Goal: Task Accomplishment & Management: Use online tool/utility

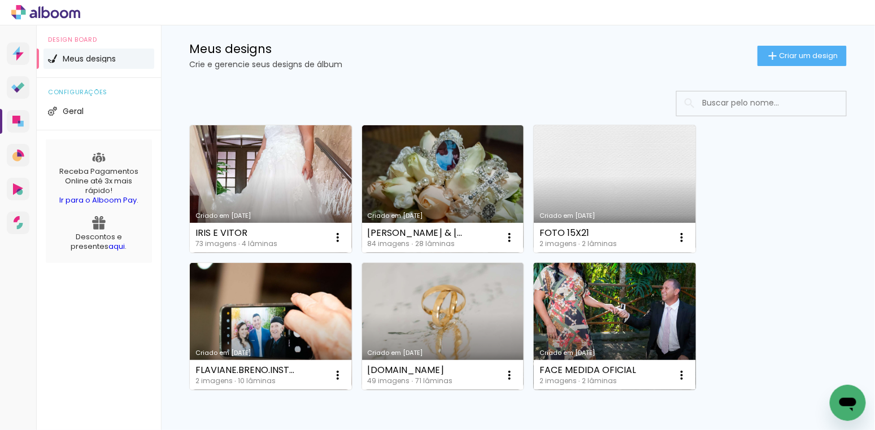
scroll to position [29, 0]
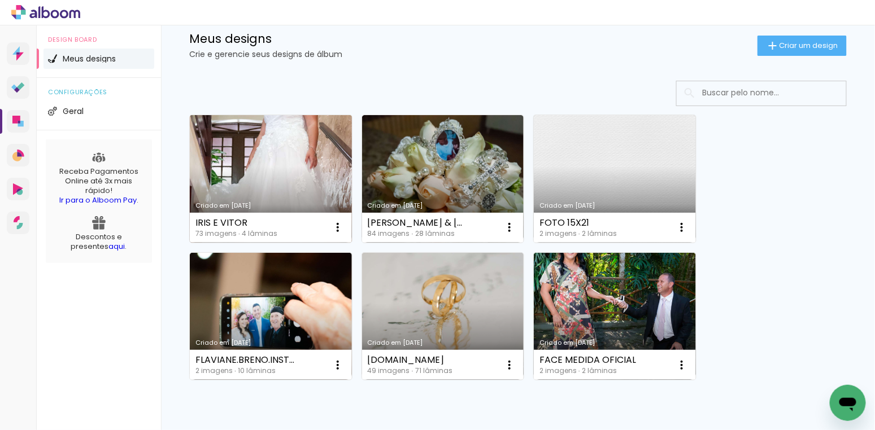
click at [309, 166] on link "Criado em 19/09/25" at bounding box center [271, 179] width 162 height 128
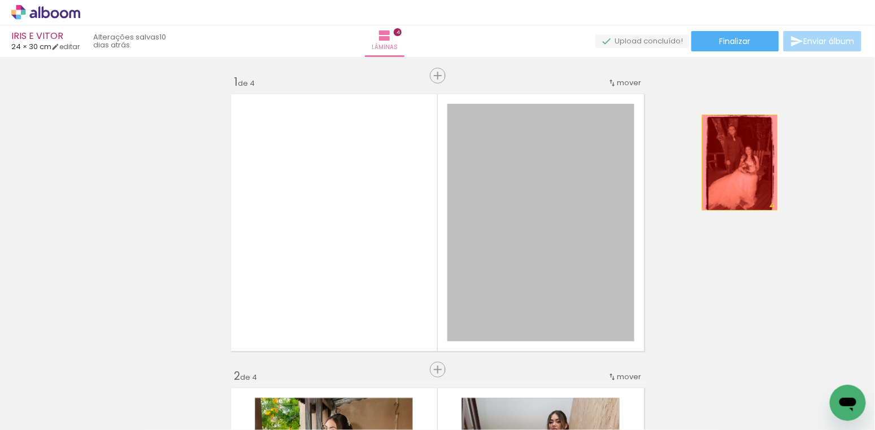
drag, startPoint x: 533, startPoint y: 172, endPoint x: 740, endPoint y: 163, distance: 206.9
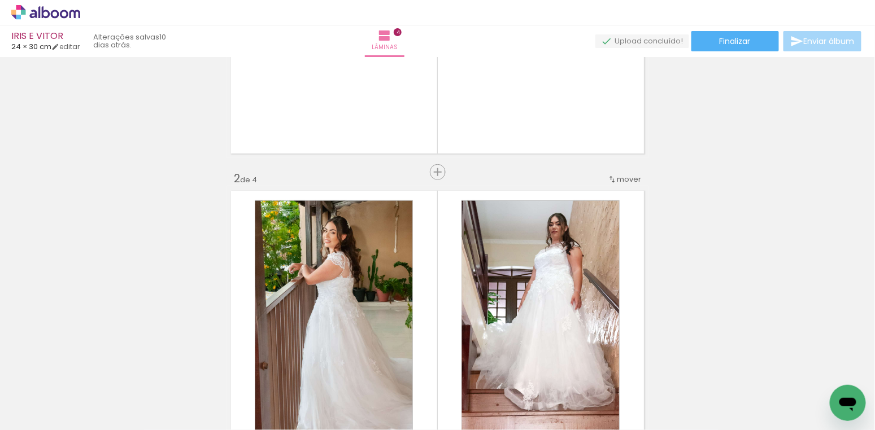
scroll to position [329, 0]
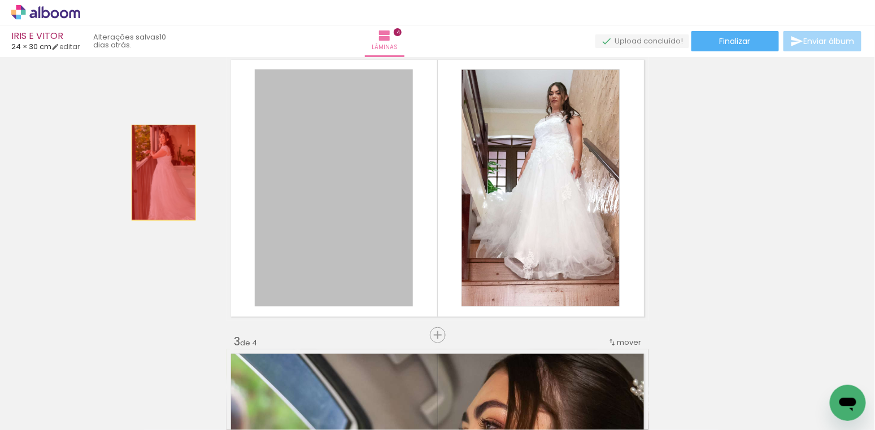
drag, startPoint x: 372, startPoint y: 193, endPoint x: 164, endPoint y: 173, distance: 209.3
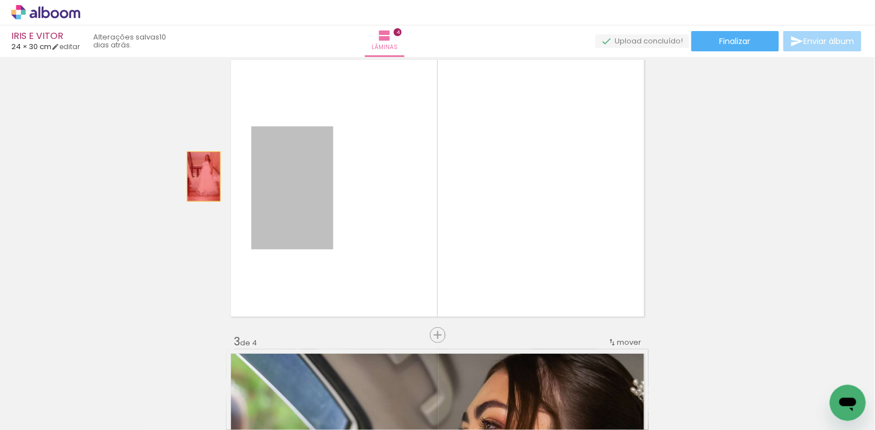
drag, startPoint x: 292, startPoint y: 192, endPoint x: 167, endPoint y: 169, distance: 126.9
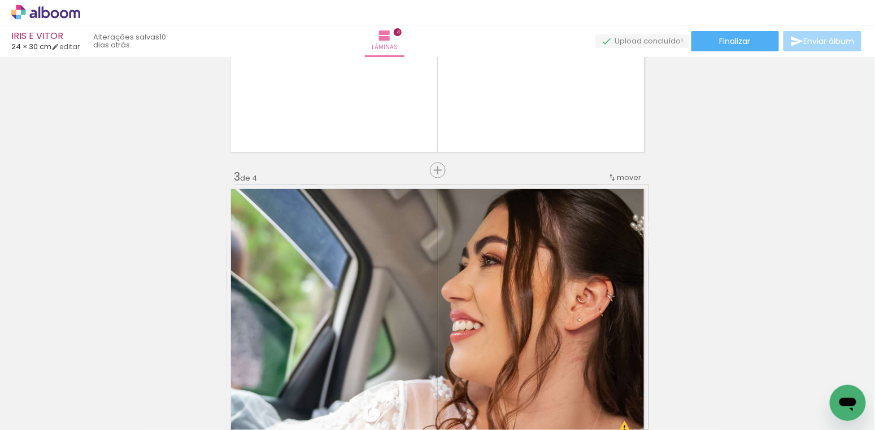
scroll to position [684, 0]
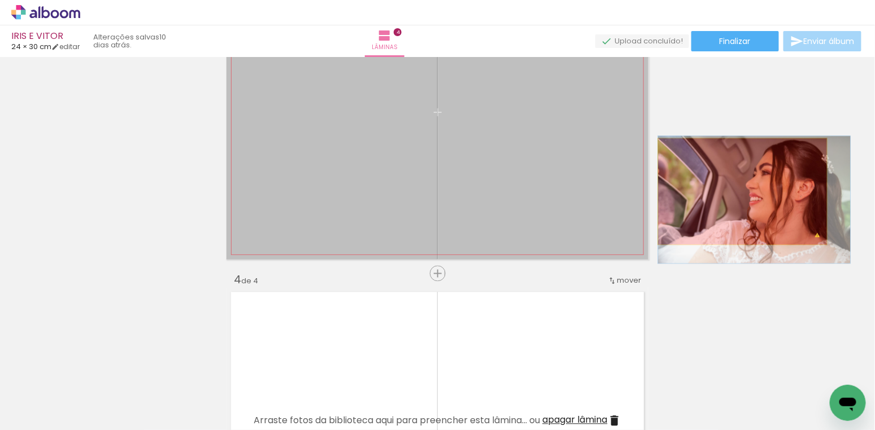
drag, startPoint x: 599, startPoint y: 178, endPoint x: 743, endPoint y: 191, distance: 144.6
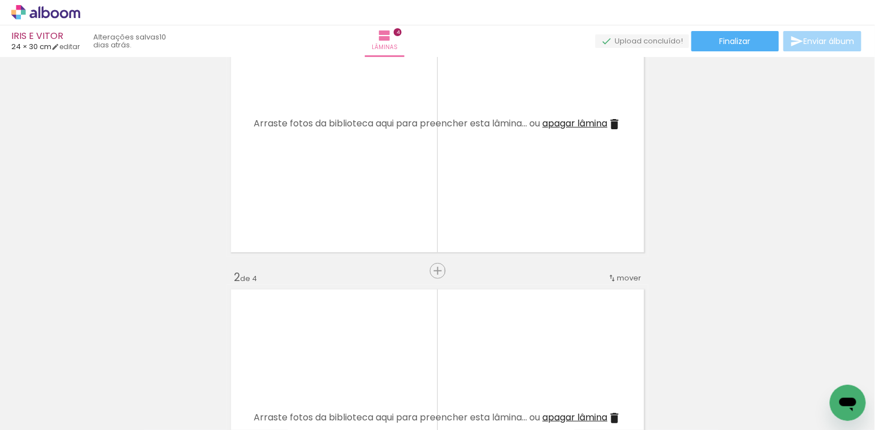
scroll to position [0, 0]
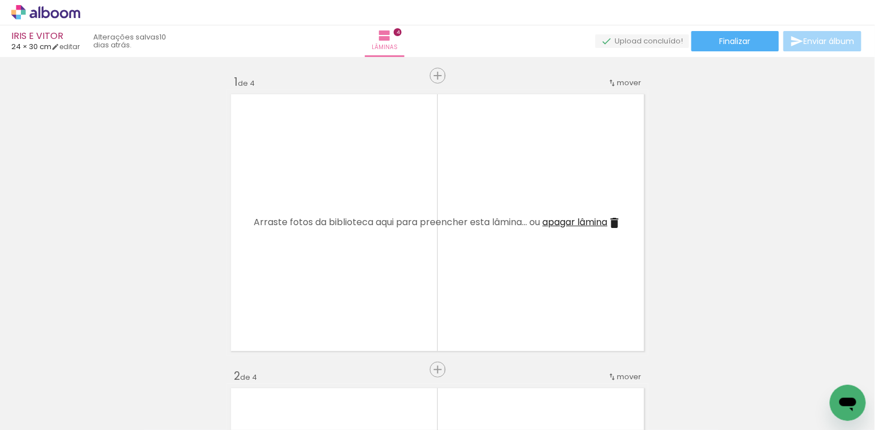
click at [91, 369] on iron-icon at bounding box center [88, 370] width 12 height 12
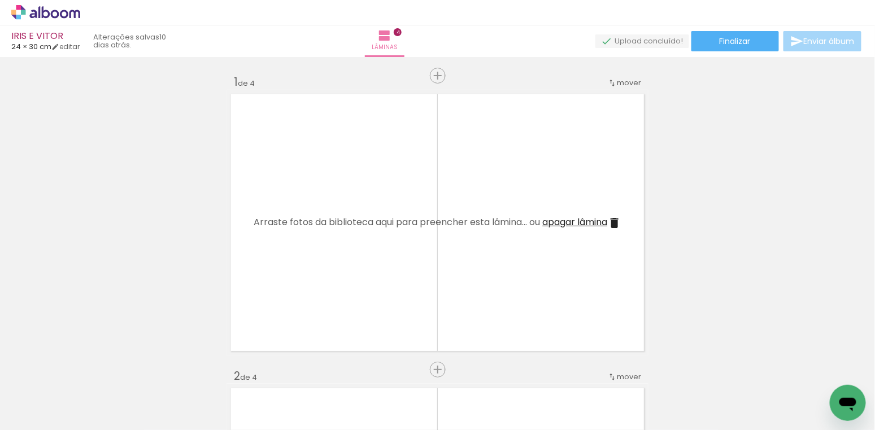
click at [91, 369] on iron-icon at bounding box center [88, 370] width 12 height 12
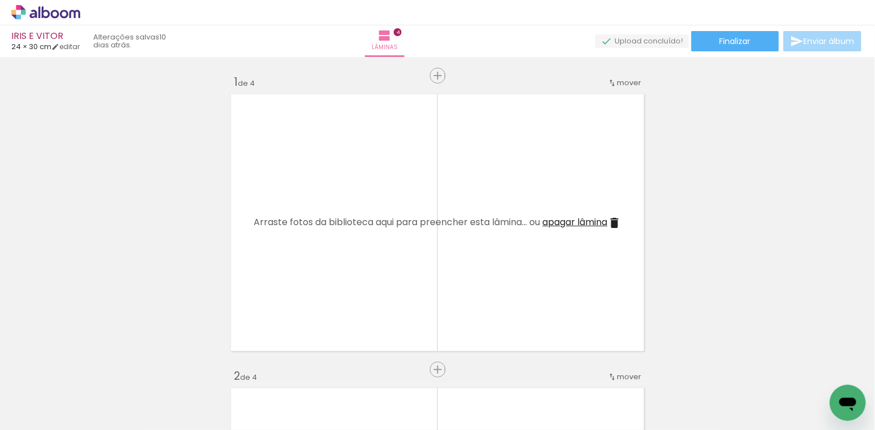
click at [91, 369] on iron-icon at bounding box center [88, 370] width 12 height 12
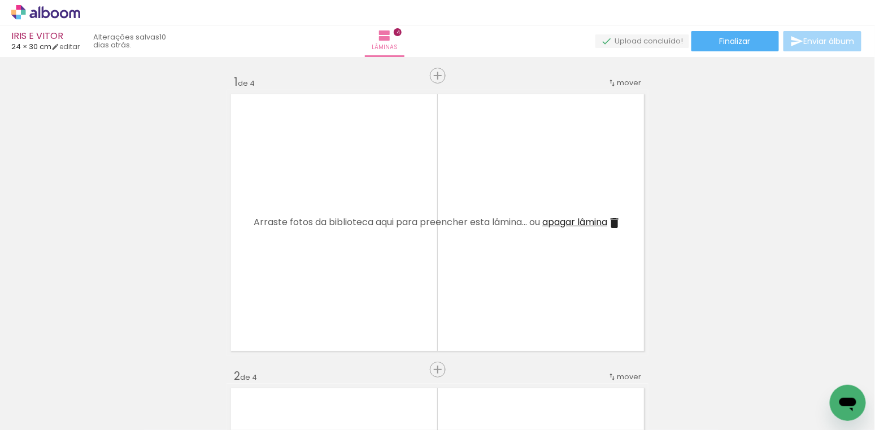
click at [91, 369] on iron-icon at bounding box center [88, 370] width 12 height 12
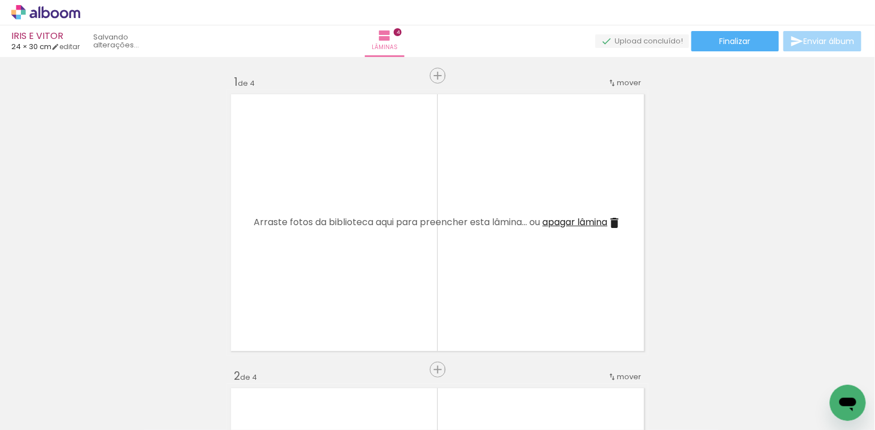
click at [91, 369] on iron-icon at bounding box center [88, 370] width 12 height 12
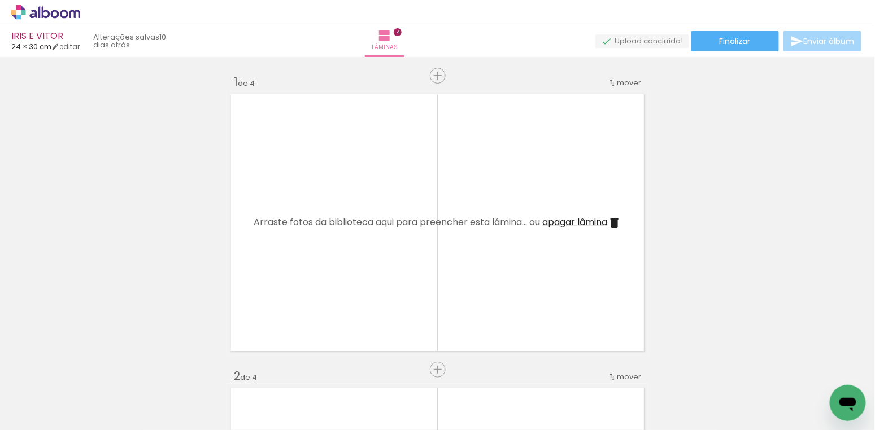
click at [91, 369] on iron-icon at bounding box center [88, 370] width 12 height 12
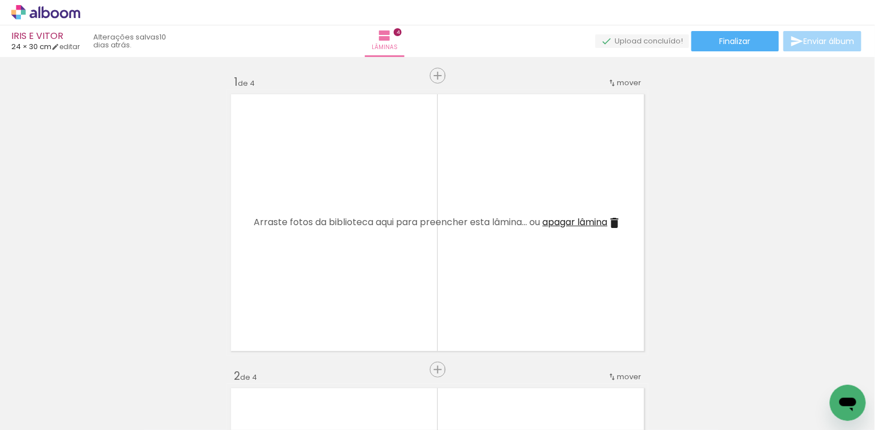
click at [91, 369] on iron-icon at bounding box center [88, 370] width 12 height 12
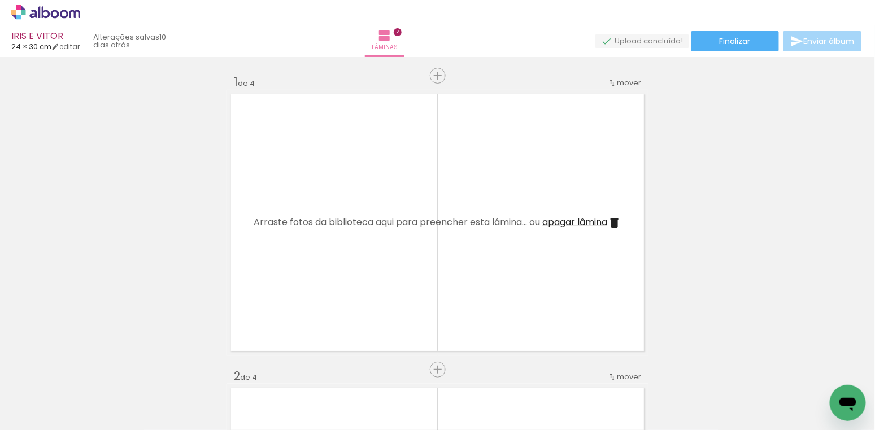
click at [91, 369] on iron-icon at bounding box center [88, 370] width 12 height 12
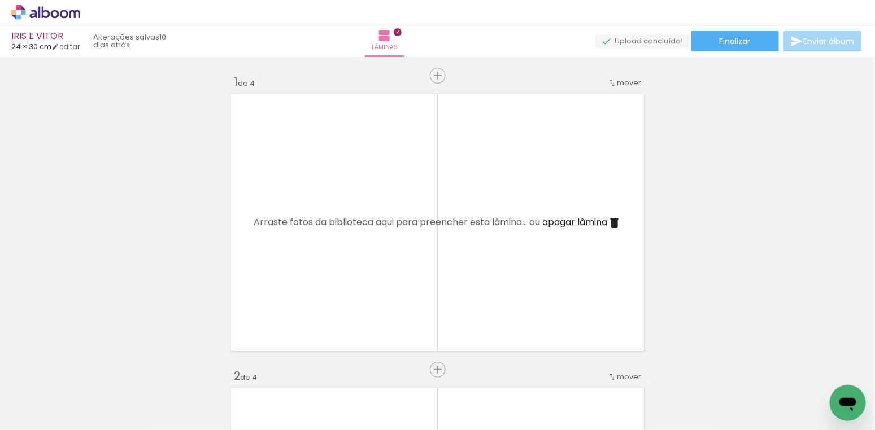
click at [91, 369] on iron-icon at bounding box center [88, 370] width 12 height 12
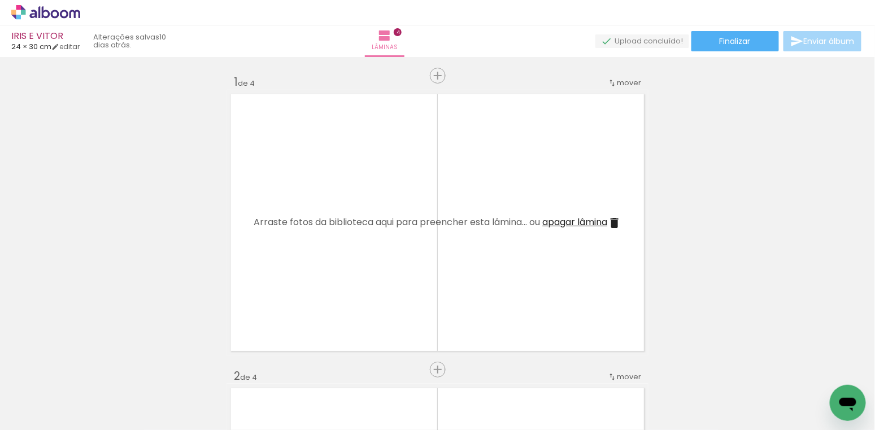
click at [91, 369] on iron-icon at bounding box center [88, 370] width 12 height 12
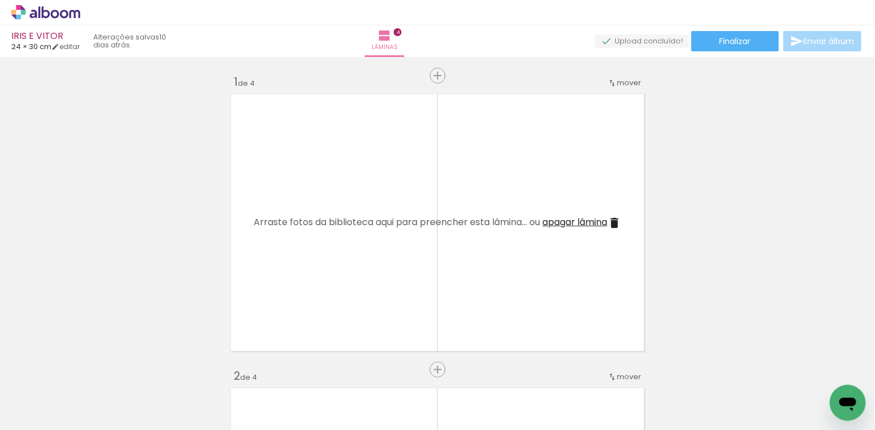
click at [91, 369] on iron-icon at bounding box center [88, 370] width 12 height 12
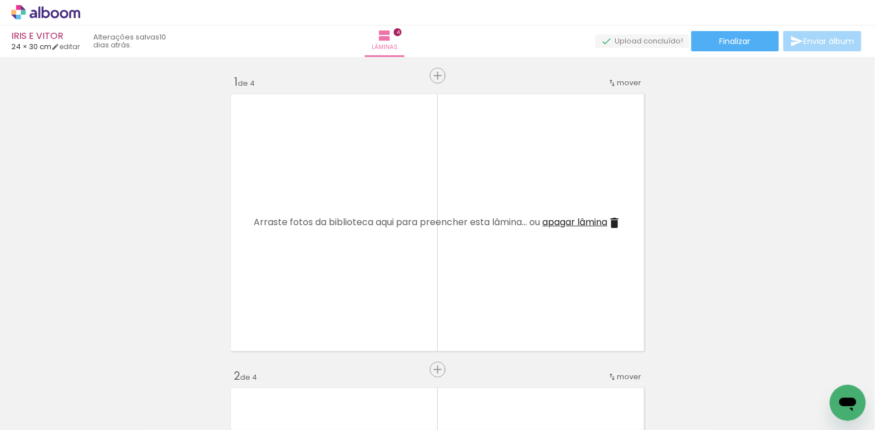
click at [91, 369] on iron-icon at bounding box center [88, 370] width 12 height 12
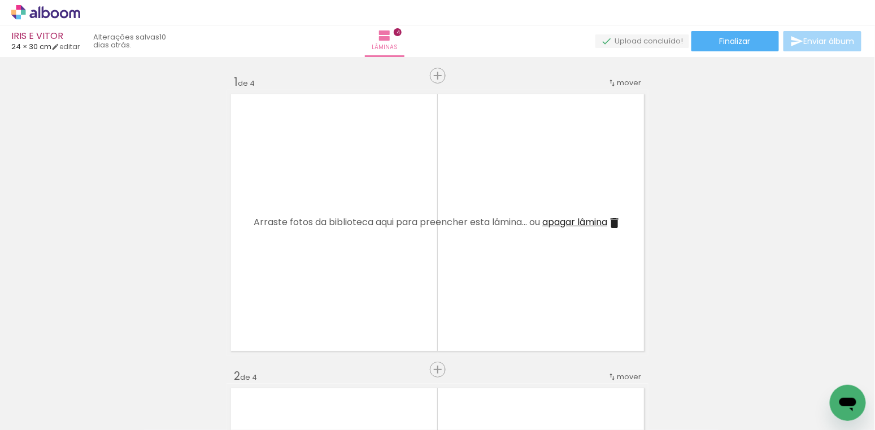
click at [91, 369] on iron-icon at bounding box center [88, 370] width 12 height 12
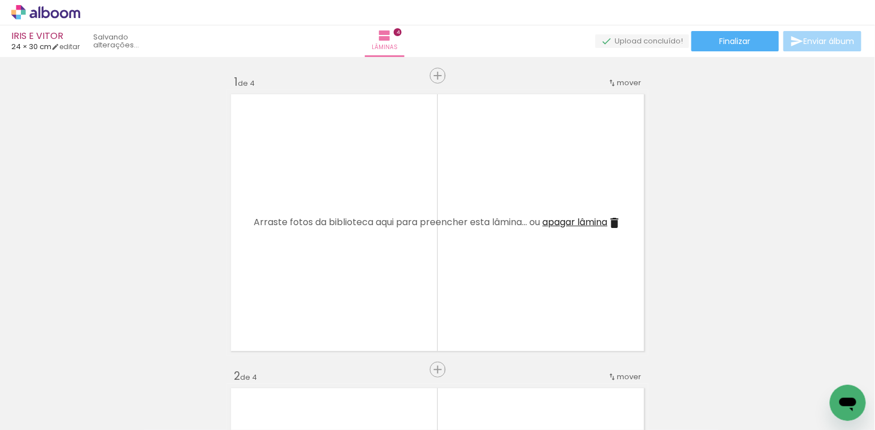
click at [91, 369] on iron-icon at bounding box center [88, 370] width 12 height 12
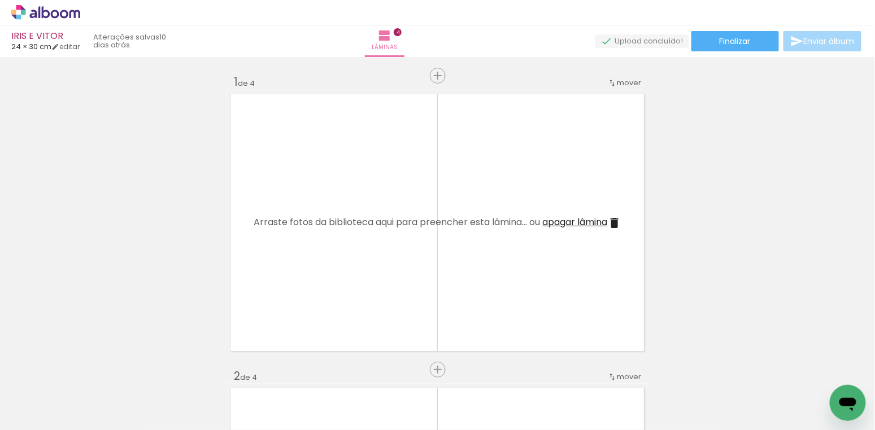
click at [91, 369] on iron-icon at bounding box center [88, 370] width 12 height 12
click at [42, 413] on span "Adicionar Fotos" at bounding box center [40, 415] width 34 height 12
click at [0, 0] on input "file" at bounding box center [0, 0] width 0 height 0
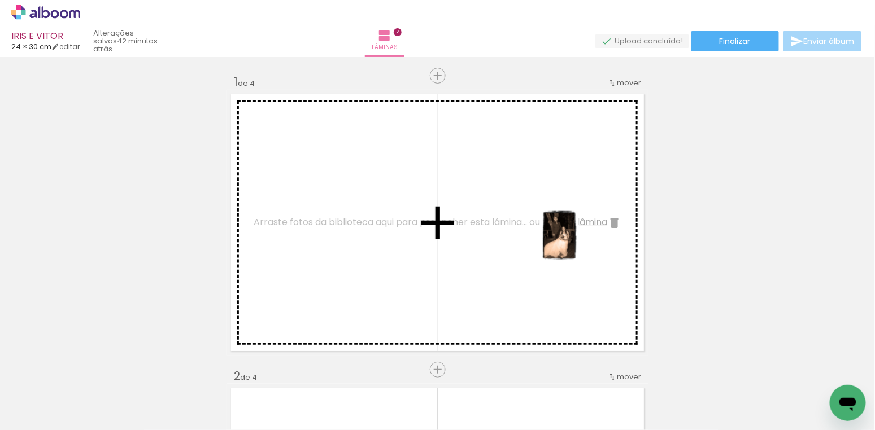
drag, startPoint x: 764, startPoint y: 394, endPoint x: 574, endPoint y: 244, distance: 242.0
click at [575, 244] on quentale-workspace at bounding box center [437, 215] width 875 height 430
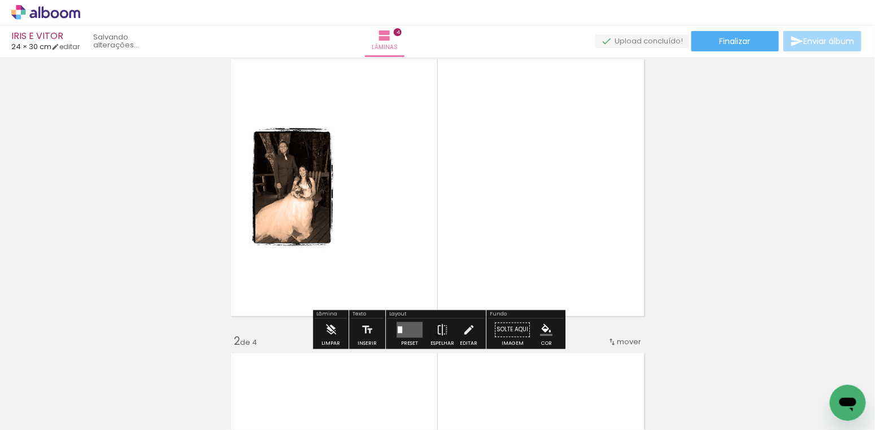
scroll to position [54, 0]
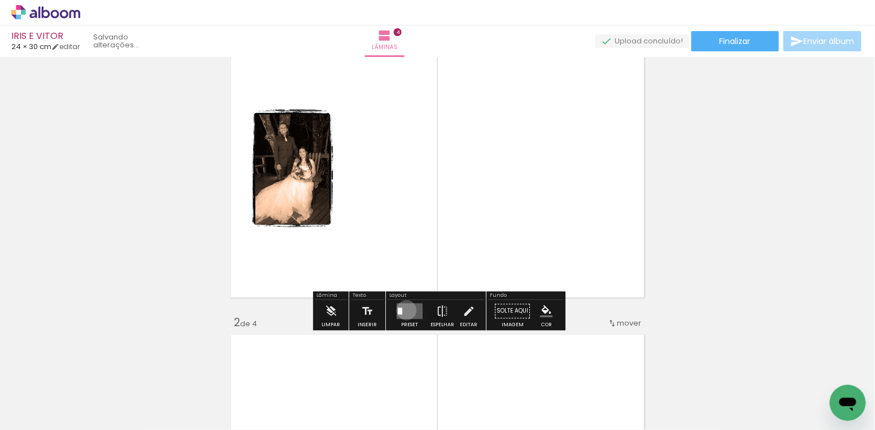
click at [404, 310] on quentale-layouter at bounding box center [409, 312] width 26 height 16
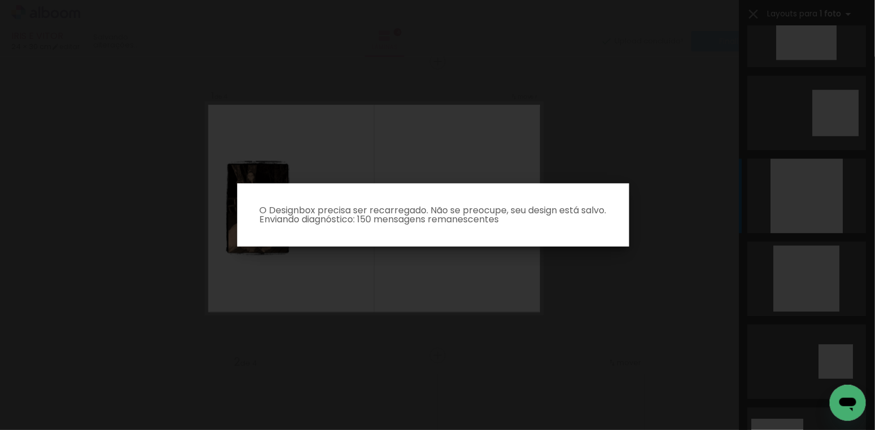
scroll to position [0, 0]
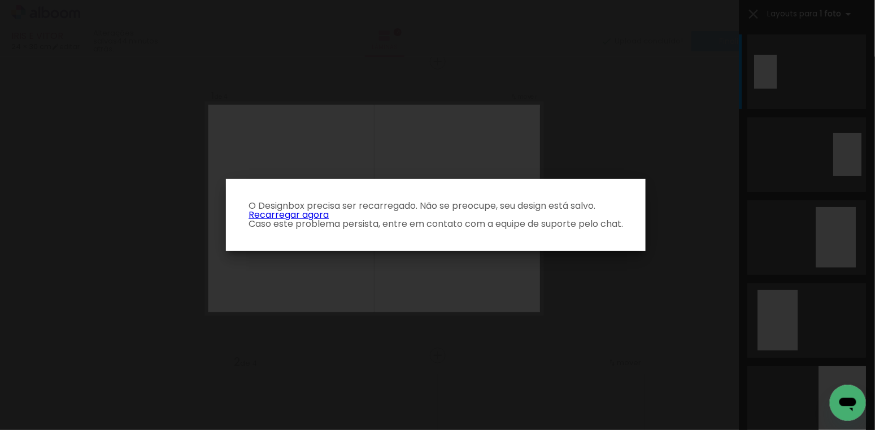
click at [293, 216] on link "Recarregar agora" at bounding box center [288, 214] width 80 height 13
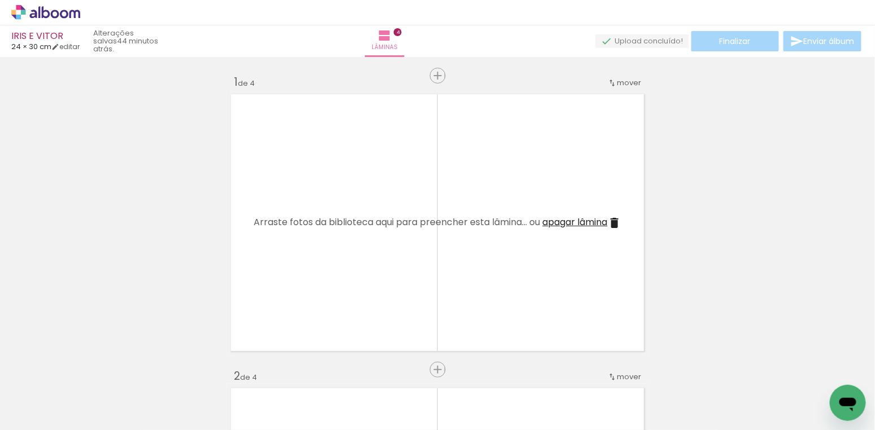
scroll to position [0, 3838]
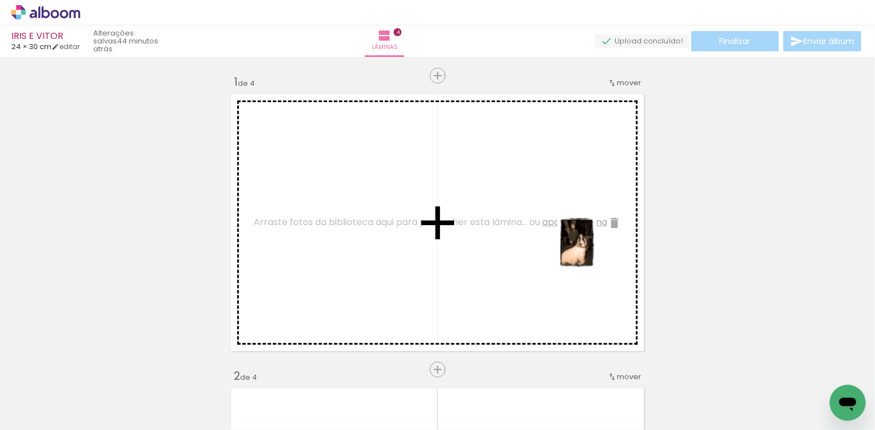
drag, startPoint x: 768, startPoint y: 389, endPoint x: 592, endPoint y: 251, distance: 223.2
click at [592, 251] on quentale-workspace at bounding box center [437, 215] width 875 height 430
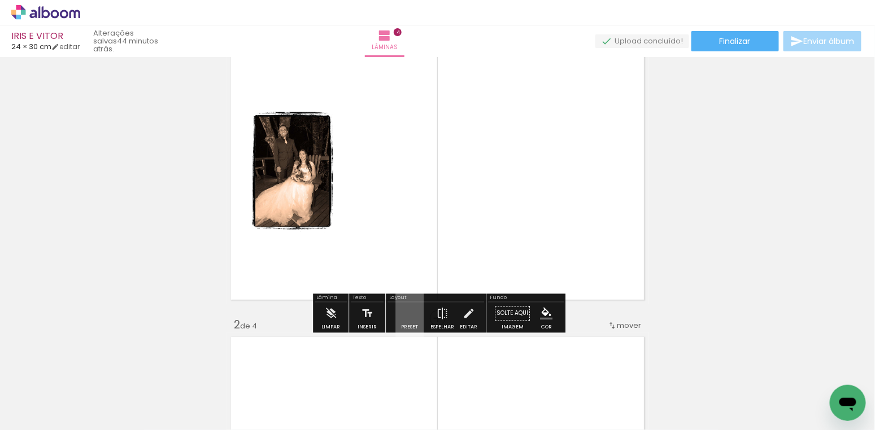
scroll to position [53, 0]
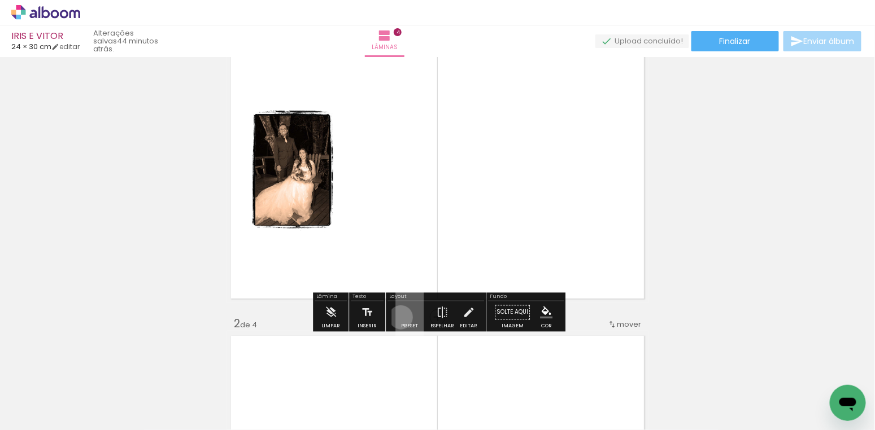
click at [398, 317] on quentale-layouter at bounding box center [409, 313] width 28 height 54
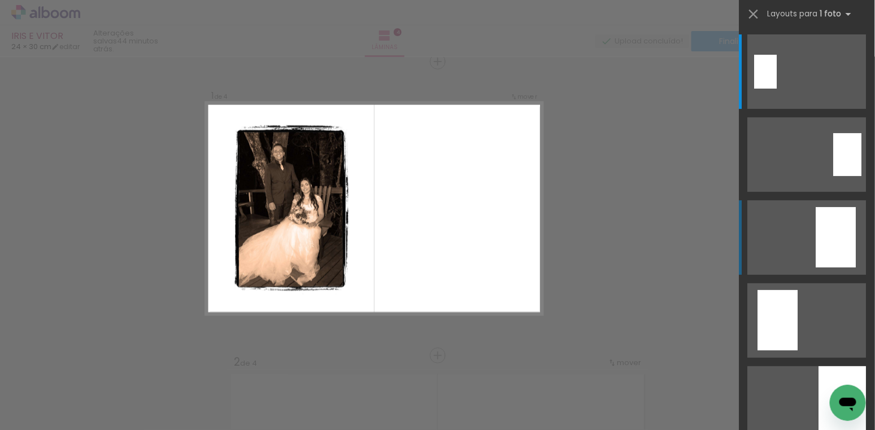
scroll to position [14, 0]
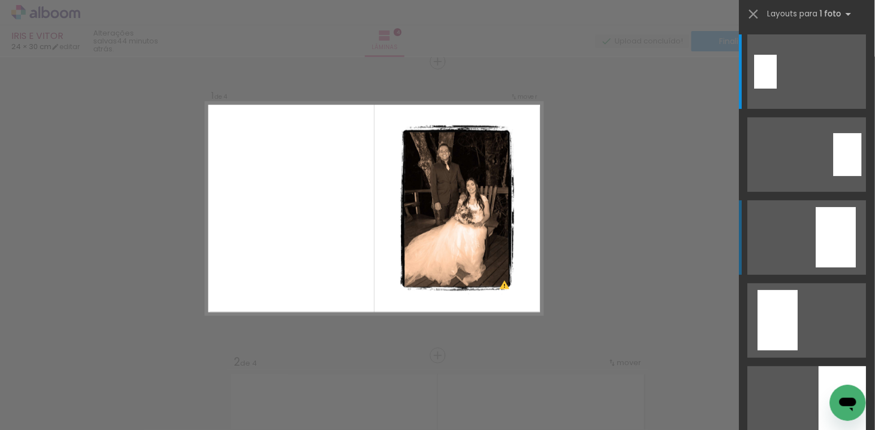
click at [842, 220] on div at bounding box center [836, 237] width 40 height 60
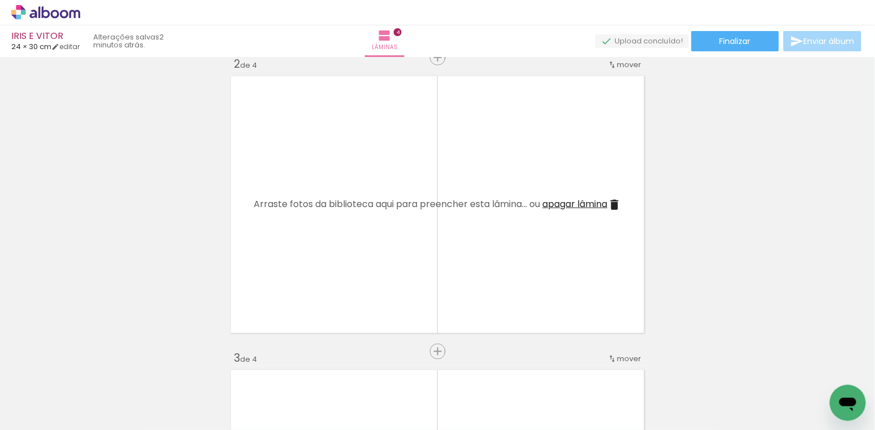
scroll to position [0, 0]
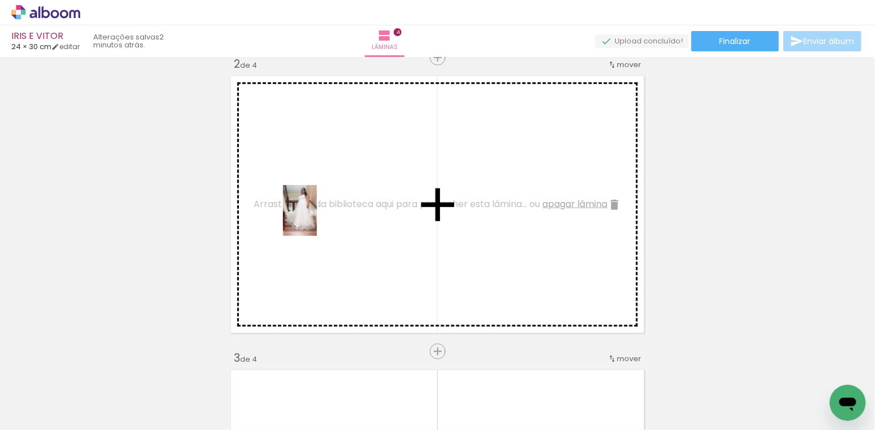
drag, startPoint x: 119, startPoint y: 383, endPoint x: 323, endPoint y: 211, distance: 267.3
click at [323, 211] on quentale-workspace at bounding box center [437, 215] width 875 height 430
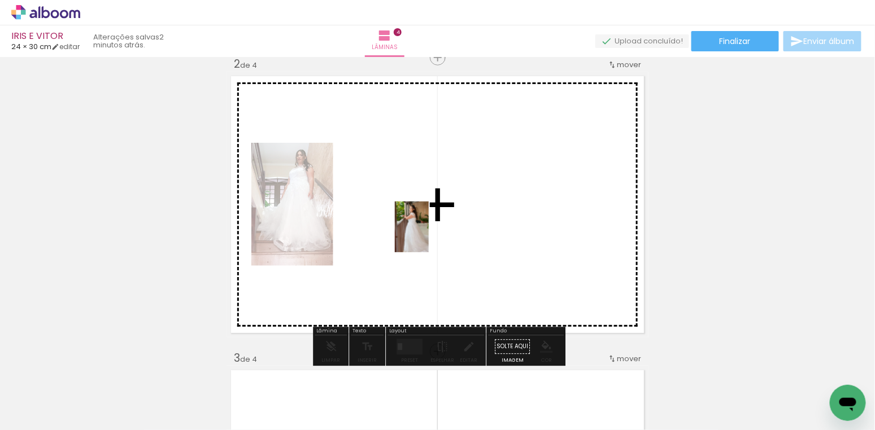
drag, startPoint x: 176, startPoint y: 386, endPoint x: 428, endPoint y: 231, distance: 296.4
click at [428, 231] on quentale-workspace at bounding box center [437, 215] width 875 height 430
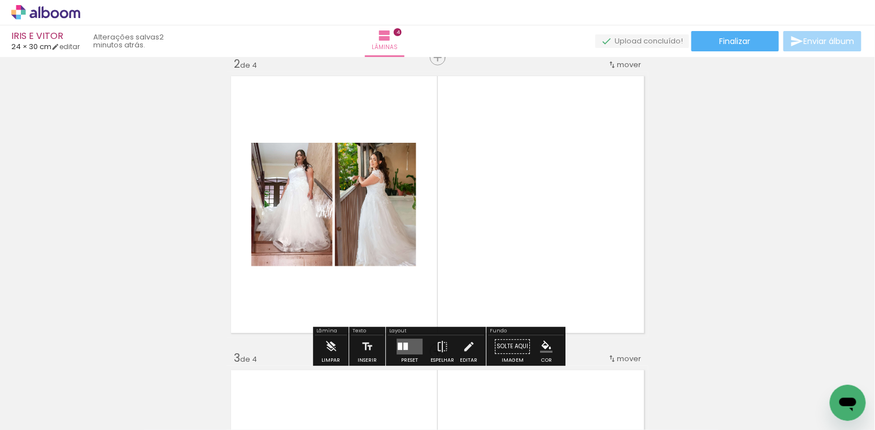
click at [403, 346] on div at bounding box center [405, 346] width 5 height 7
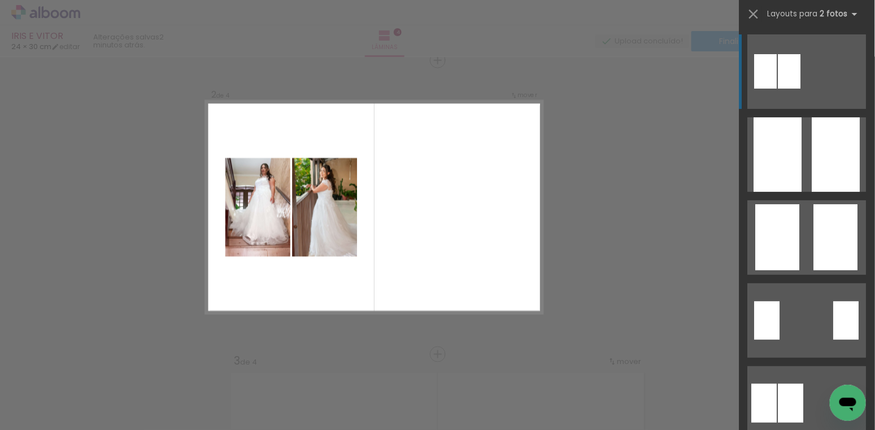
scroll to position [308, 0]
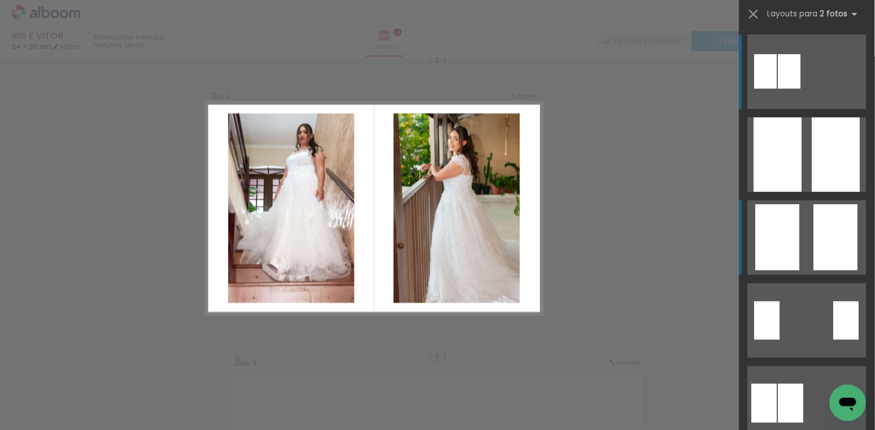
click at [809, 245] on quentale-layouter at bounding box center [807, 237] width 119 height 75
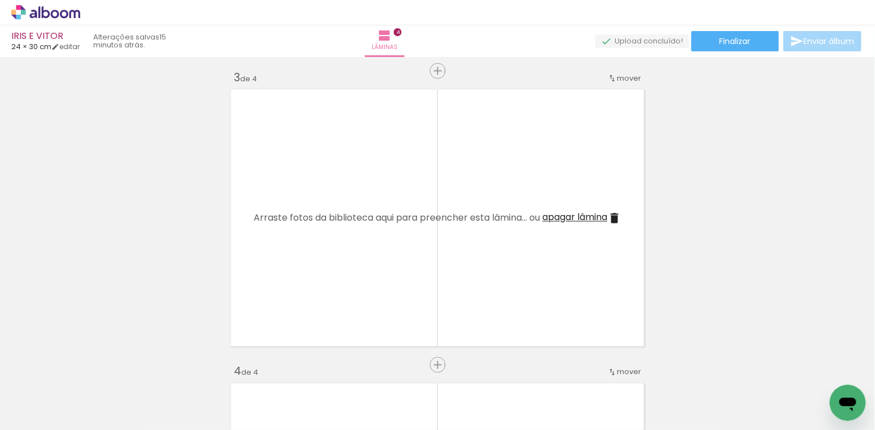
scroll to position [0, 1566]
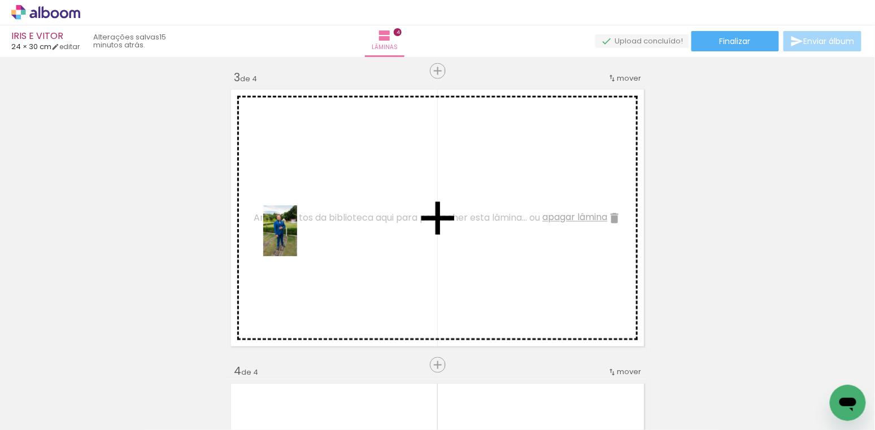
drag, startPoint x: 317, startPoint y: 390, endPoint x: 297, endPoint y: 239, distance: 152.1
click at [297, 239] on quentale-workspace at bounding box center [437, 215] width 875 height 430
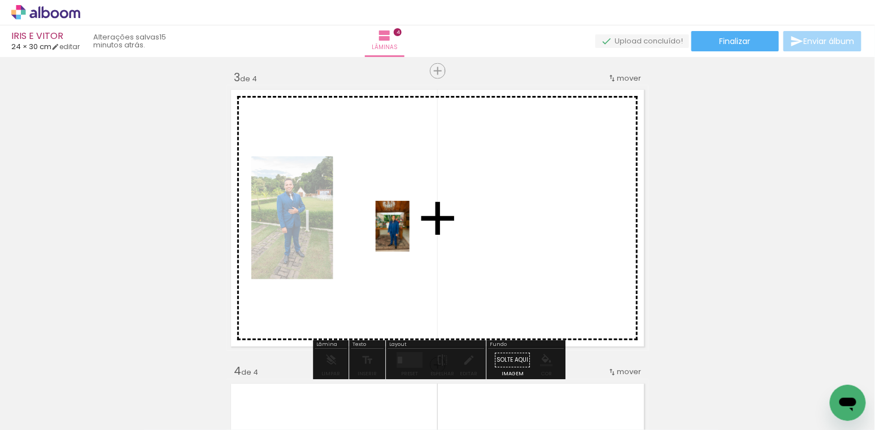
drag, startPoint x: 380, startPoint y: 401, endPoint x: 409, endPoint y: 235, distance: 168.6
click at [409, 235] on quentale-workspace at bounding box center [437, 215] width 875 height 430
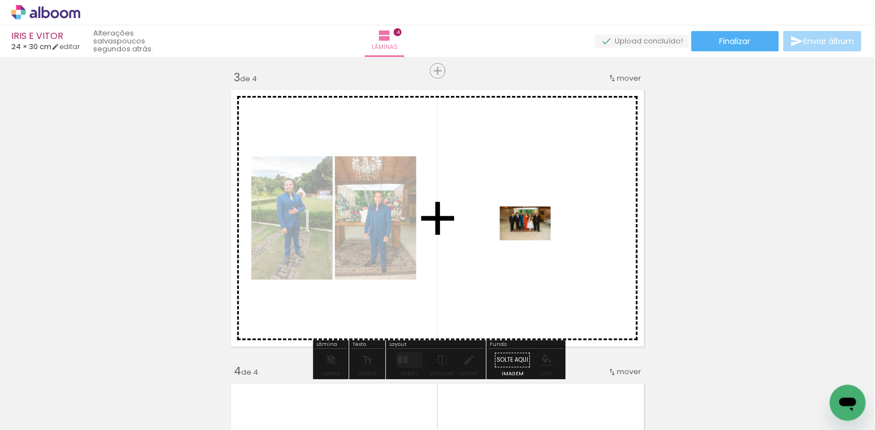
drag, startPoint x: 445, startPoint y: 390, endPoint x: 534, endPoint y: 241, distance: 173.5
click at [534, 241] on quentale-workspace at bounding box center [437, 215] width 875 height 430
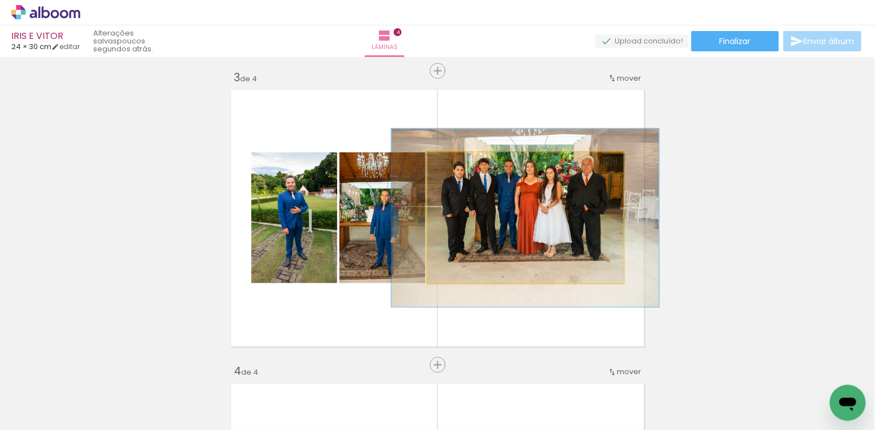
drag, startPoint x: 456, startPoint y: 164, endPoint x: 470, endPoint y: 163, distance: 14.1
type paper-slider "136"
click at [470, 163] on div at bounding box center [468, 164] width 10 height 10
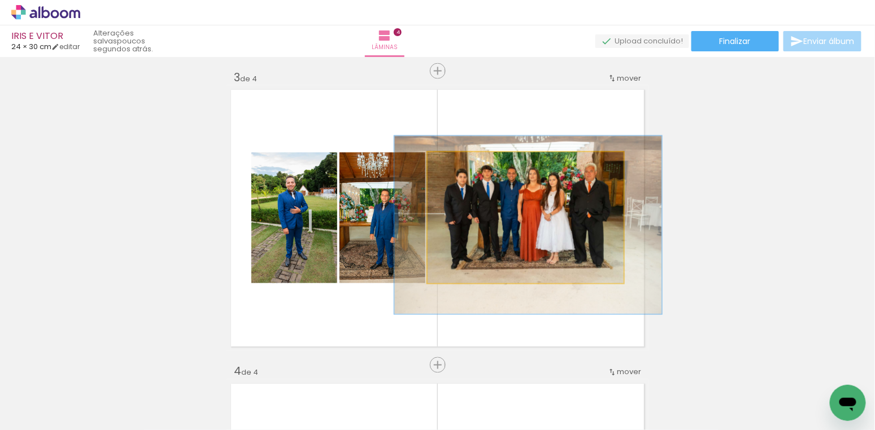
drag, startPoint x: 568, startPoint y: 222, endPoint x: 570, endPoint y: 229, distance: 7.9
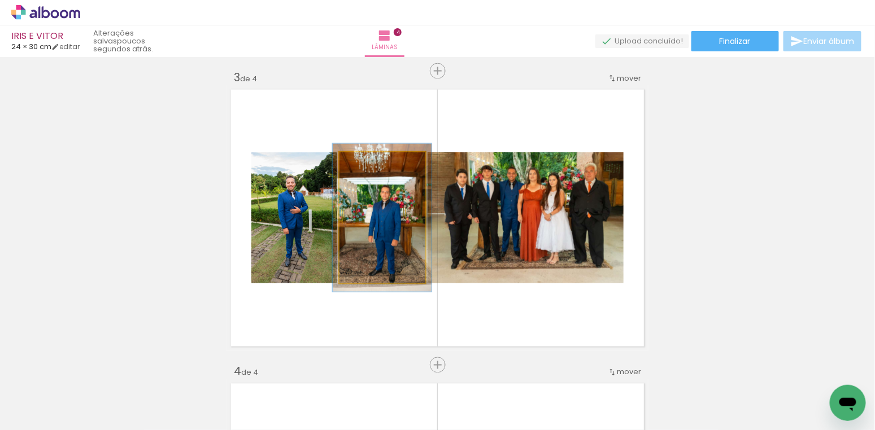
click at [372, 165] on div at bounding box center [371, 164] width 10 height 10
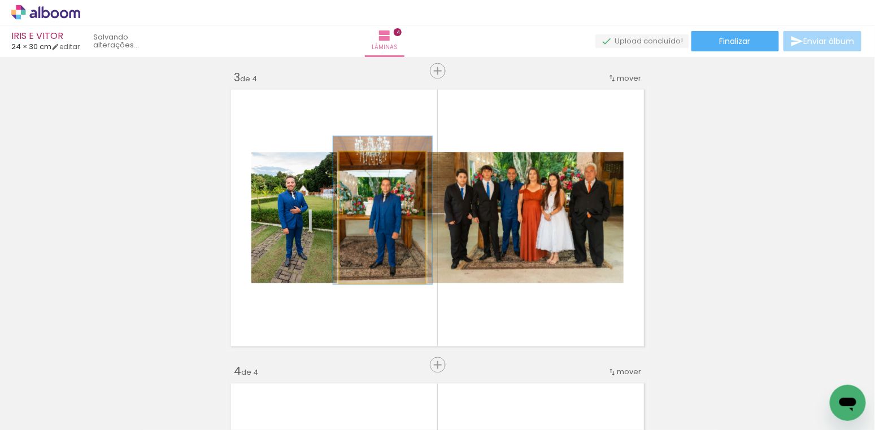
drag, startPoint x: 394, startPoint y: 229, endPoint x: 394, endPoint y: 221, distance: 7.4
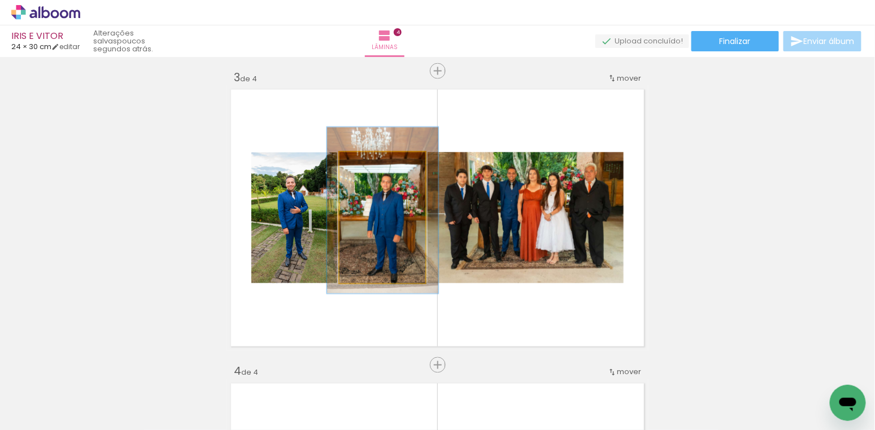
drag, startPoint x: 370, startPoint y: 164, endPoint x: 376, endPoint y: 164, distance: 6.2
type paper-slider "127"
click at [376, 164] on div at bounding box center [378, 164] width 10 height 10
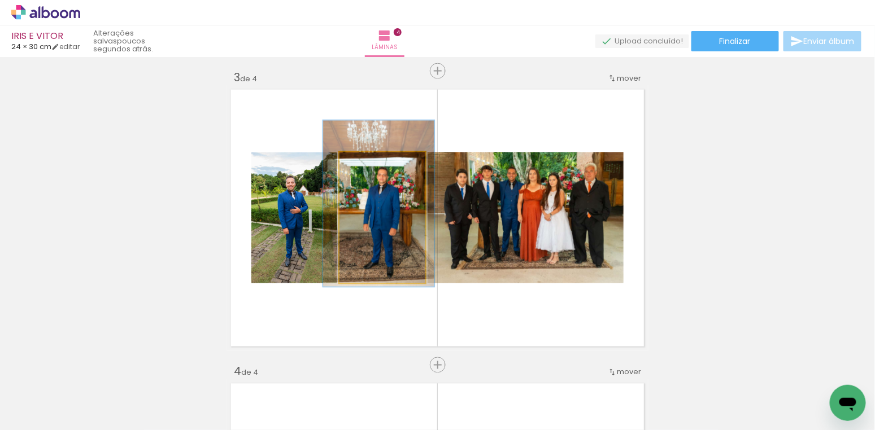
drag, startPoint x: 395, startPoint y: 235, endPoint x: 391, endPoint y: 229, distance: 7.8
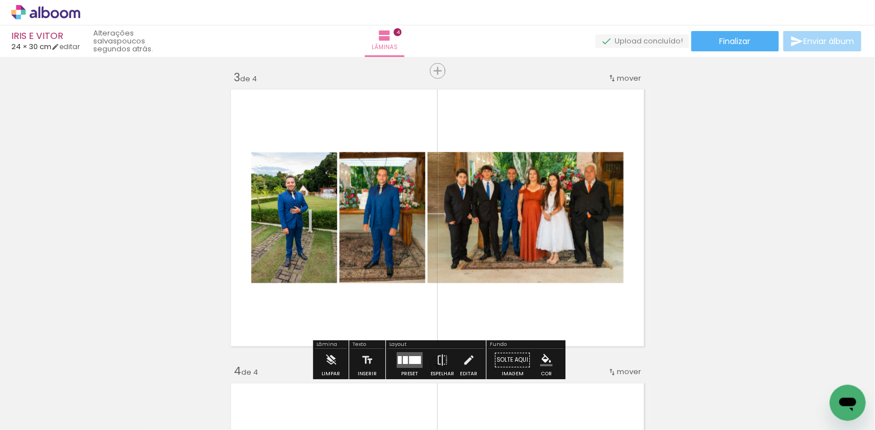
click at [682, 242] on div "Inserir lâmina 1 de 4 Inserir lâmina 2 de 4 Inserir lâmina 3 de 4 Inserir lâmin…" at bounding box center [437, 204] width 875 height 1472
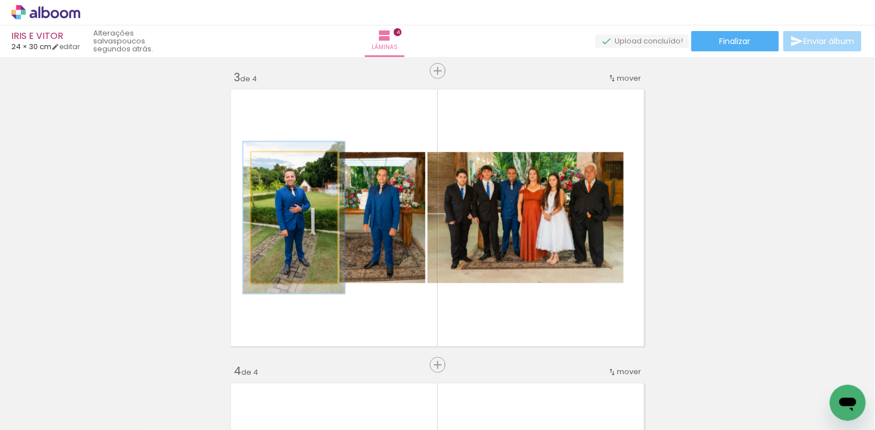
drag, startPoint x: 277, startPoint y: 165, endPoint x: 283, endPoint y: 164, distance: 6.3
type paper-slider "116"
click at [283, 164] on div at bounding box center [284, 164] width 10 height 10
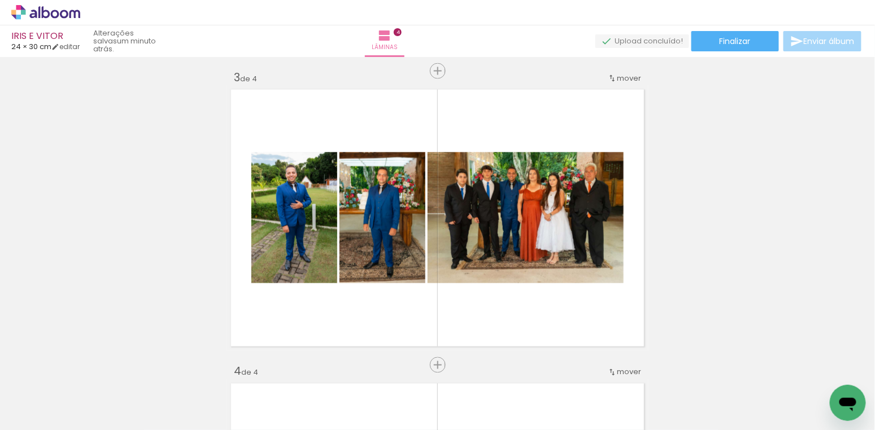
click at [716, 232] on div "Inserir lâmina 1 de 4 Inserir lâmina 2 de 4 Inserir lâmina 3 de 4 Inserir lâmin…" at bounding box center [437, 204] width 875 height 1472
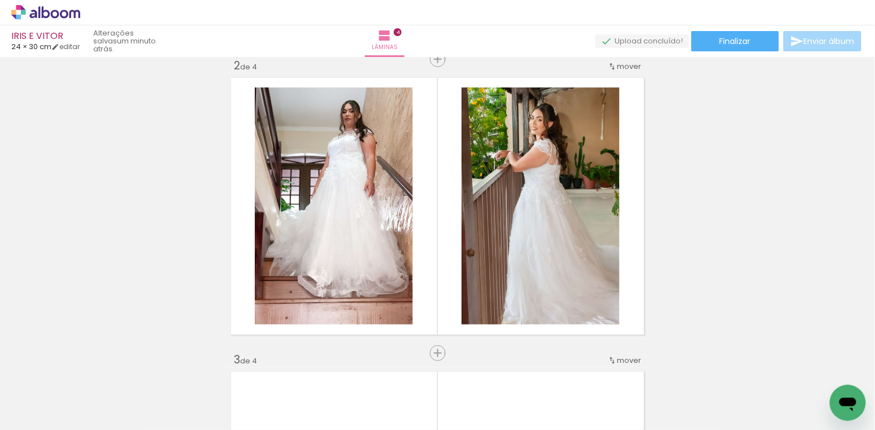
scroll to position [295, 0]
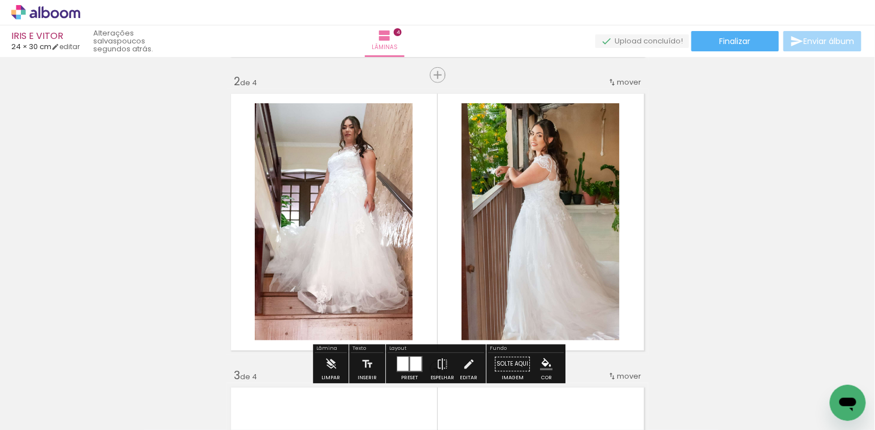
click at [368, 139] on paper-item at bounding box center [370, 142] width 20 height 8
click at [576, 141] on paper-item at bounding box center [576, 142] width 20 height 8
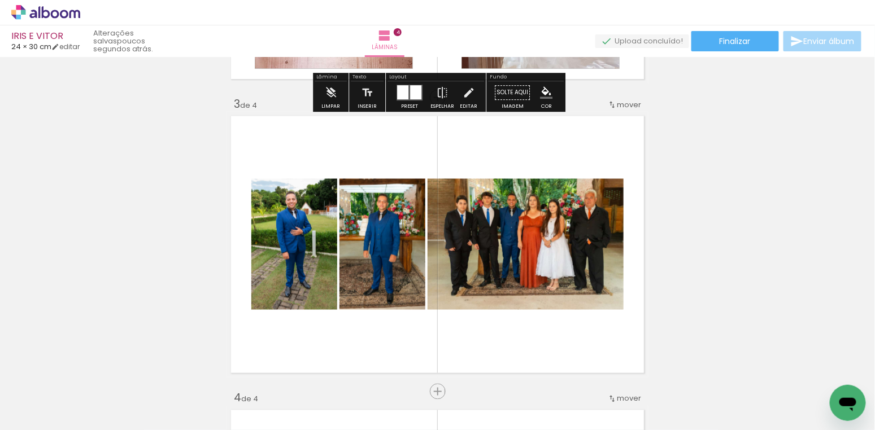
scroll to position [603, 0]
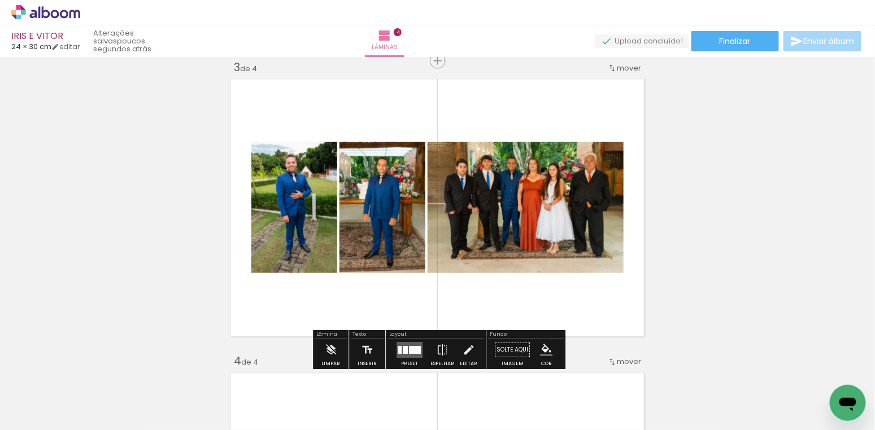
click at [287, 198] on paper-item at bounding box center [287, 198] width 20 height 8
click at [375, 196] on paper-item at bounding box center [375, 198] width 20 height 8
click at [543, 177] on paper-item at bounding box center [543, 181] width 20 height 8
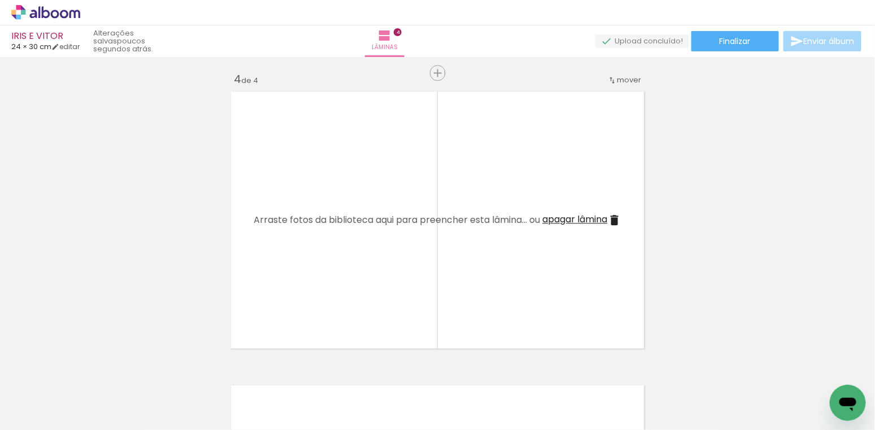
scroll to position [0, 0]
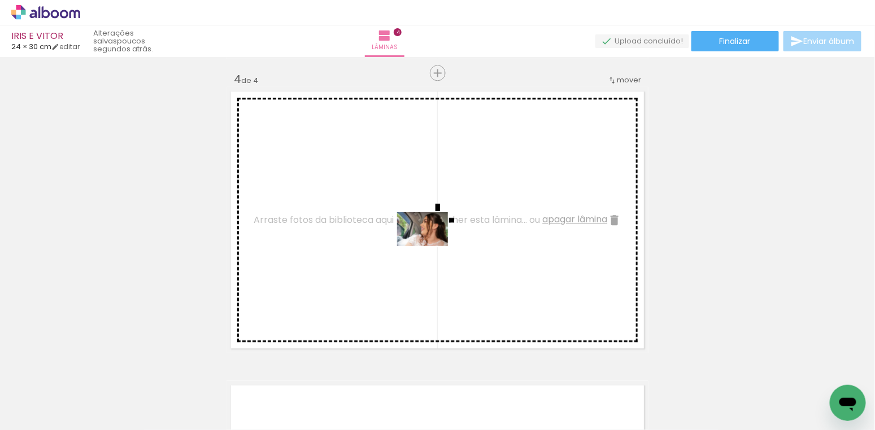
drag, startPoint x: 249, startPoint y: 391, endPoint x: 431, endPoint y: 246, distance: 232.3
click at [431, 246] on quentale-workspace at bounding box center [437, 215] width 875 height 430
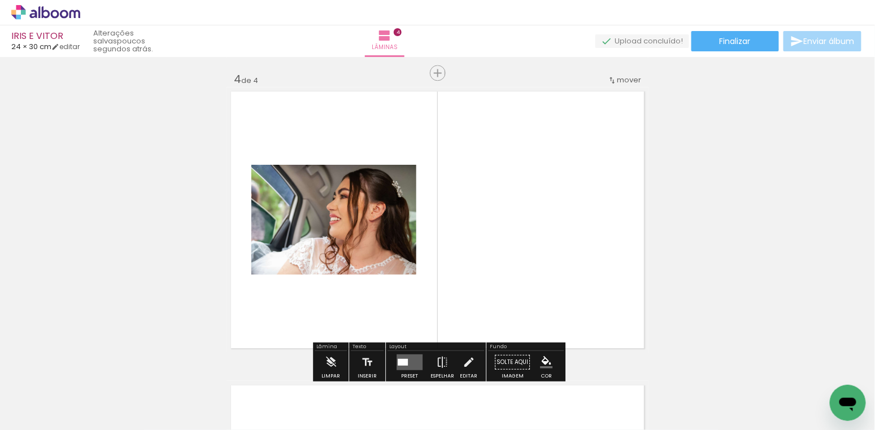
scroll to position [901, 0]
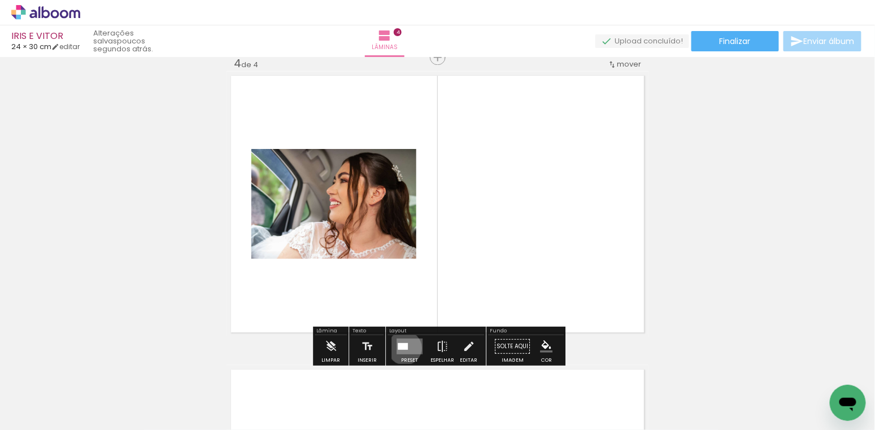
click at [402, 347] on div at bounding box center [403, 346] width 10 height 7
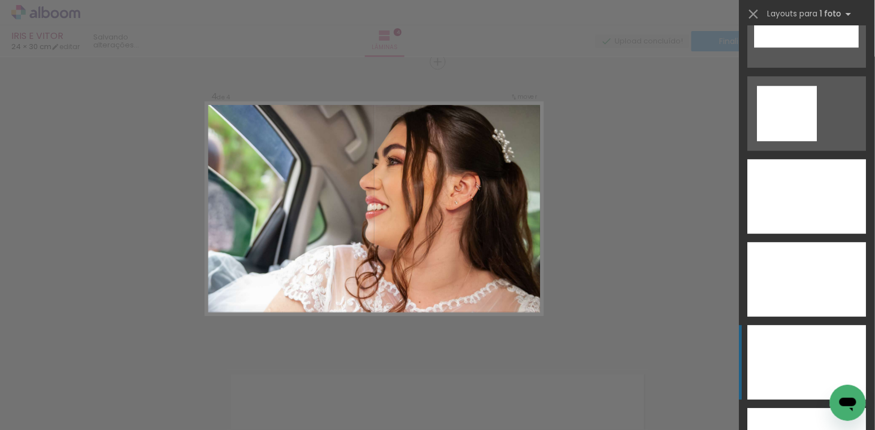
scroll to position [3946, 0]
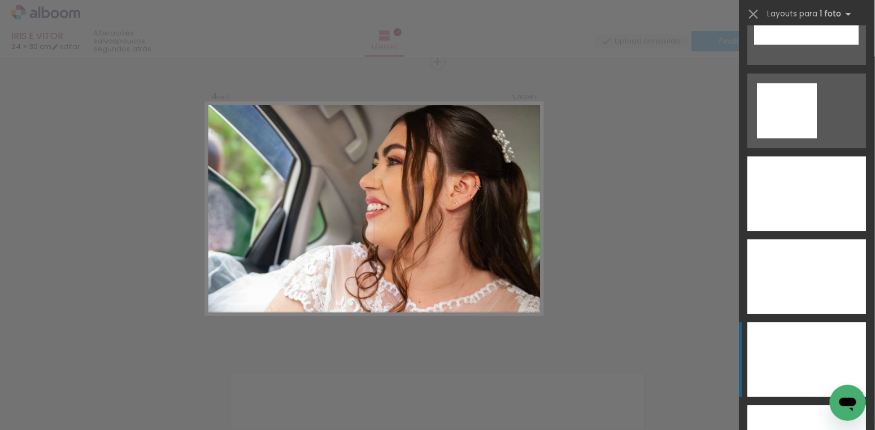
click at [791, 278] on div at bounding box center [807, 276] width 119 height 75
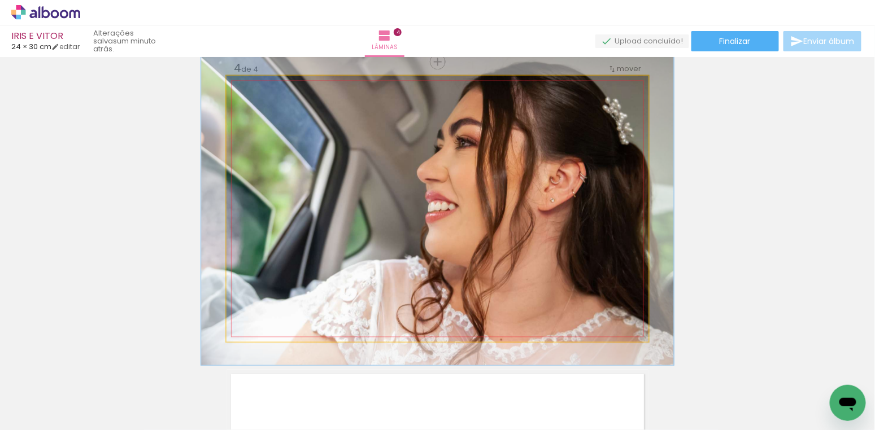
type paper-slider "112"
click at [259, 88] on div at bounding box center [257, 87] width 10 height 10
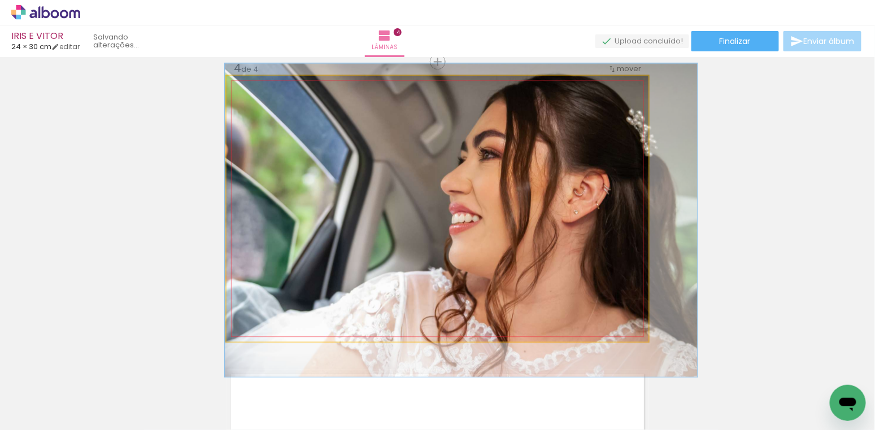
drag, startPoint x: 490, startPoint y: 166, endPoint x: 513, endPoint y: 178, distance: 26.5
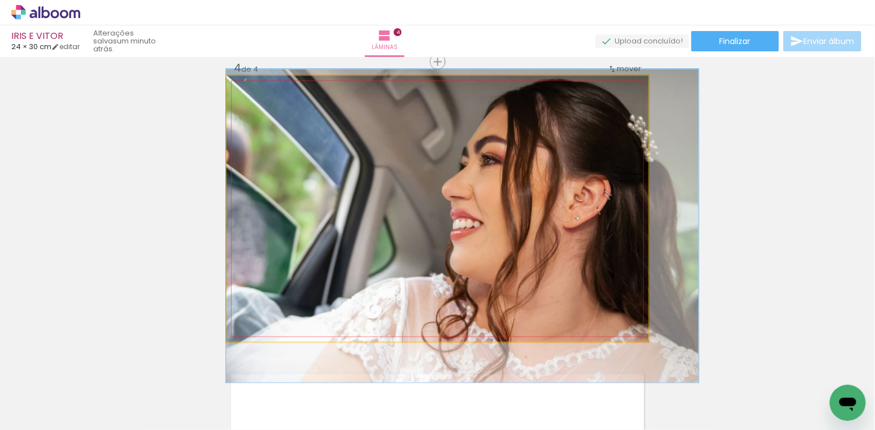
drag, startPoint x: 525, startPoint y: 194, endPoint x: 525, endPoint y: 200, distance: 6.2
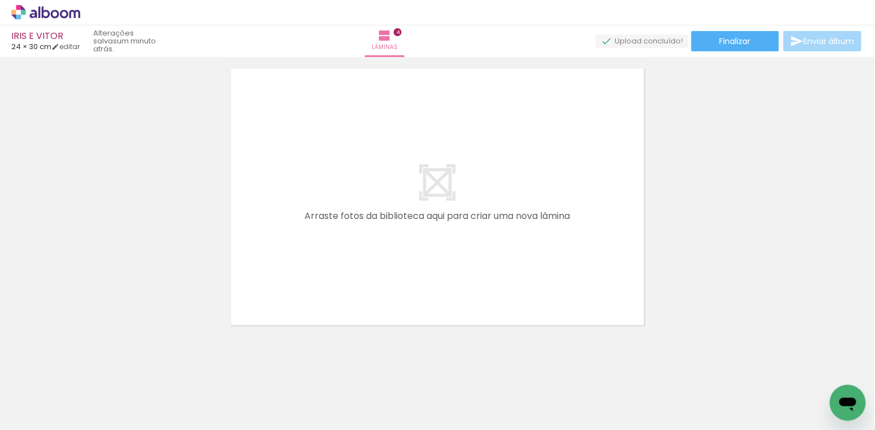
scroll to position [1202, 0]
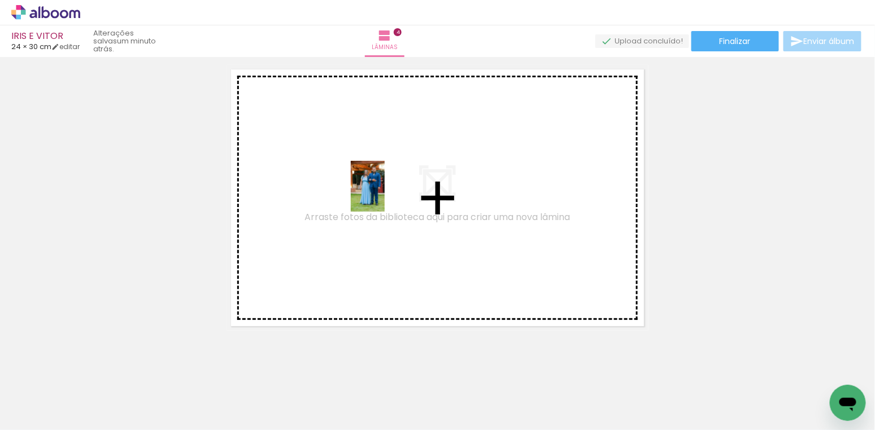
click at [385, 195] on quentale-workspace at bounding box center [437, 215] width 875 height 430
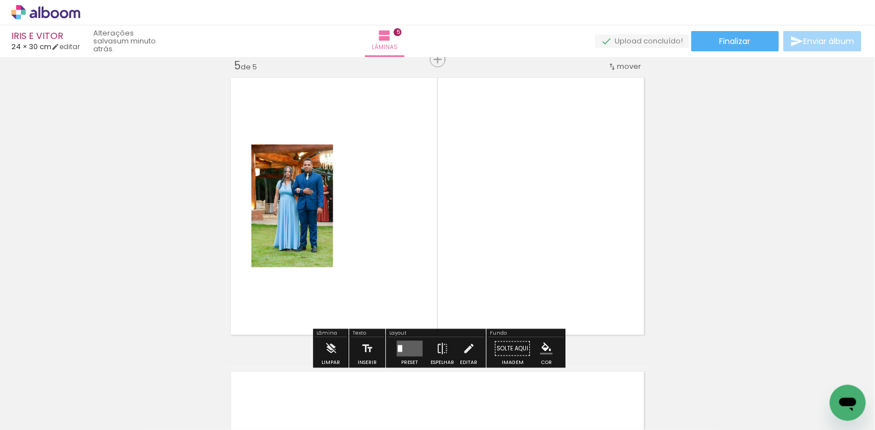
scroll to position [1191, 0]
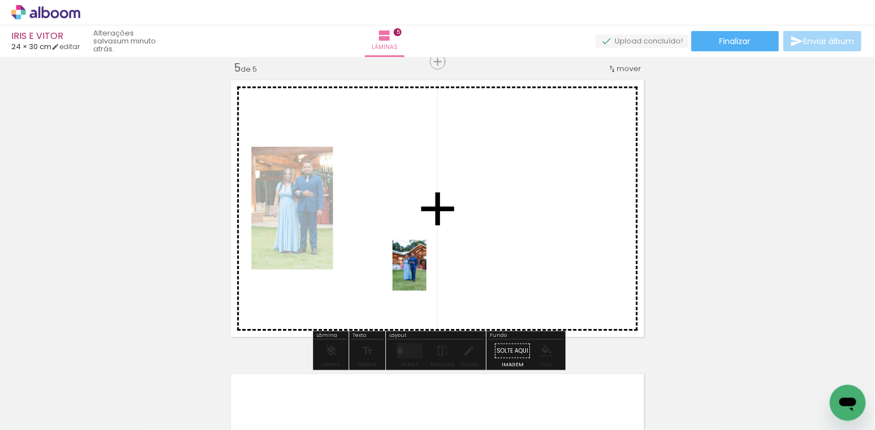
drag, startPoint x: 378, startPoint y: 401, endPoint x: 426, endPoint y: 274, distance: 136.0
click at [426, 274] on quentale-workspace at bounding box center [437, 215] width 875 height 430
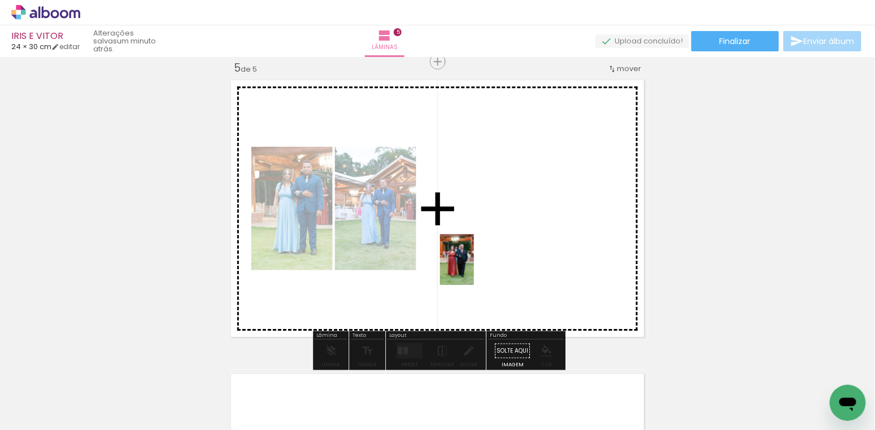
drag, startPoint x: 440, startPoint y: 374, endPoint x: 486, endPoint y: 242, distance: 139.1
click at [485, 232] on quentale-workspace at bounding box center [437, 215] width 875 height 430
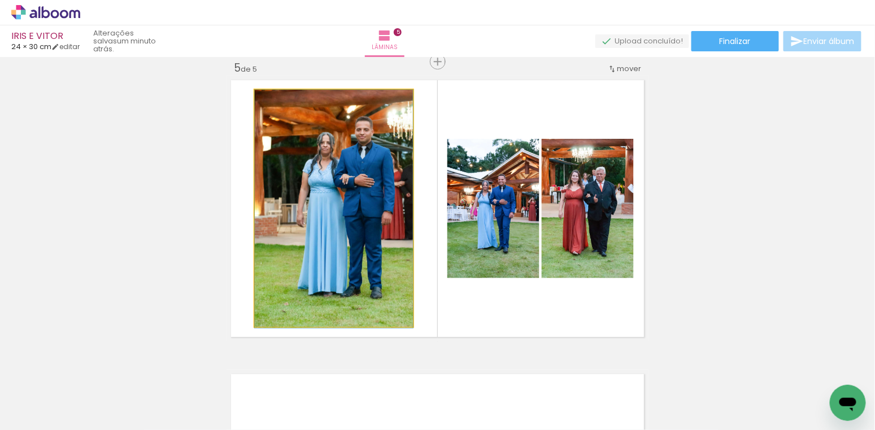
drag, startPoint x: 352, startPoint y: 155, endPoint x: 341, endPoint y: 157, distance: 12.1
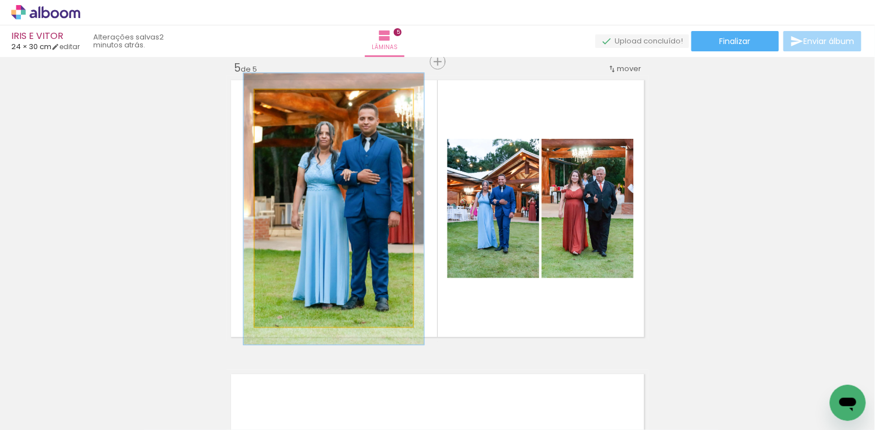
drag, startPoint x: 285, startPoint y: 101, endPoint x: 290, endPoint y: 100, distance: 5.7
type paper-slider "114"
click at [290, 100] on div at bounding box center [287, 102] width 18 height 18
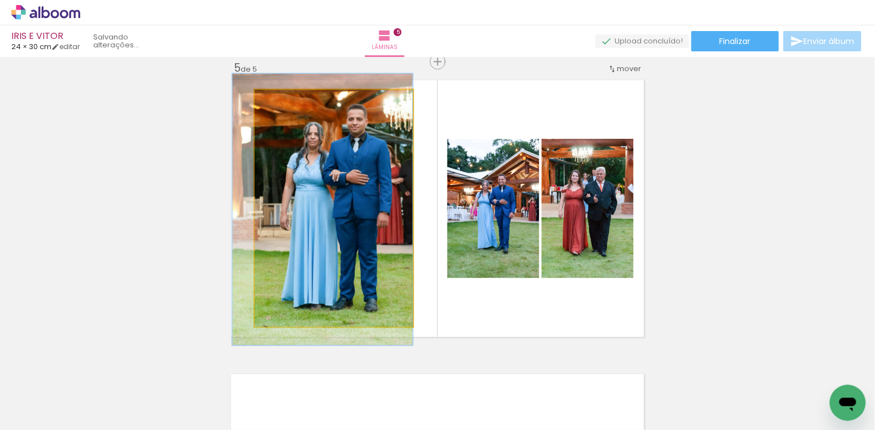
drag, startPoint x: 334, startPoint y: 208, endPoint x: 319, endPoint y: 209, distance: 14.7
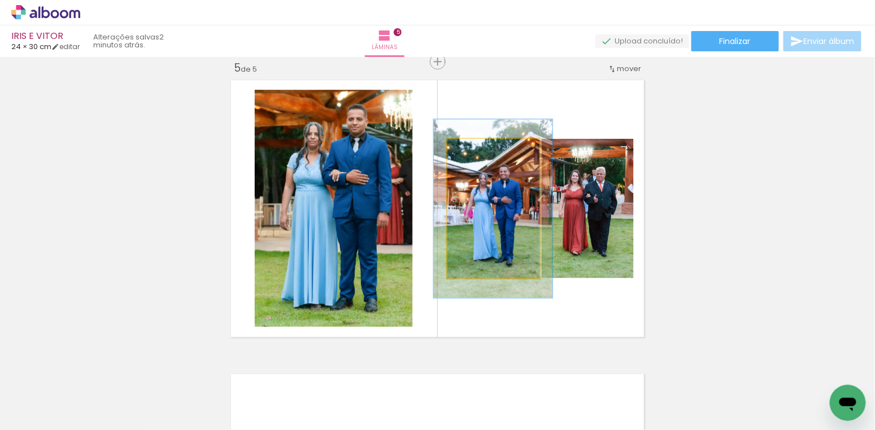
drag, startPoint x: 476, startPoint y: 149, endPoint x: 487, endPoint y: 147, distance: 10.9
click at [487, 147] on div at bounding box center [484, 151] width 10 height 10
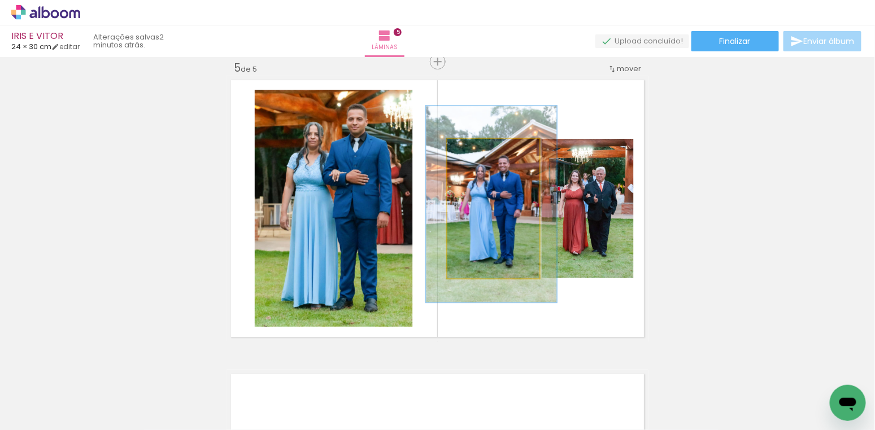
drag, startPoint x: 486, startPoint y: 151, endPoint x: 492, endPoint y: 151, distance: 5.7
type paper-slider "141"
click at [492, 151] on div at bounding box center [492, 151] width 10 height 10
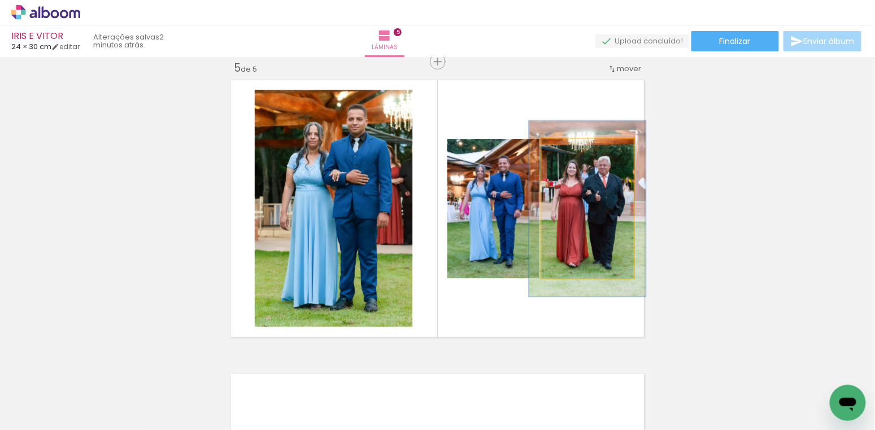
drag, startPoint x: 568, startPoint y: 148, endPoint x: 578, endPoint y: 145, distance: 10.5
type paper-slider "126"
click at [578, 145] on div at bounding box center [578, 151] width 18 height 18
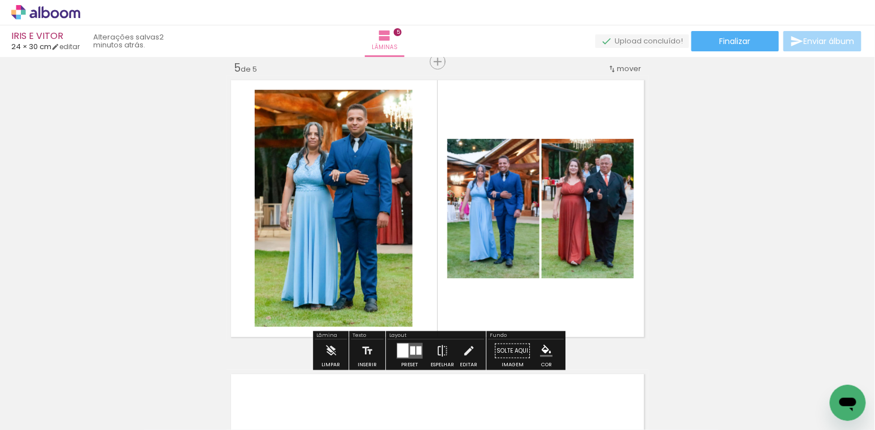
click at [371, 129] on paper-item at bounding box center [370, 128] width 20 height 8
click at [482, 194] on paper-item at bounding box center [483, 195] width 20 height 8
click at [575, 194] on paper-item at bounding box center [578, 195] width 20 height 8
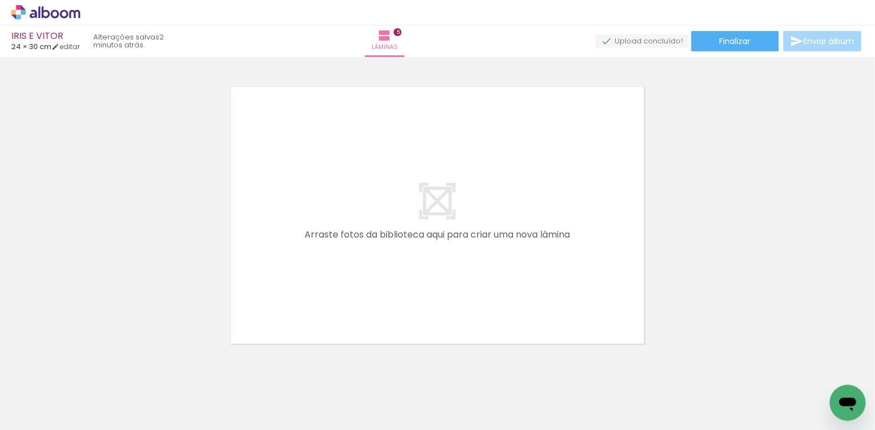
scroll to position [1481, 0]
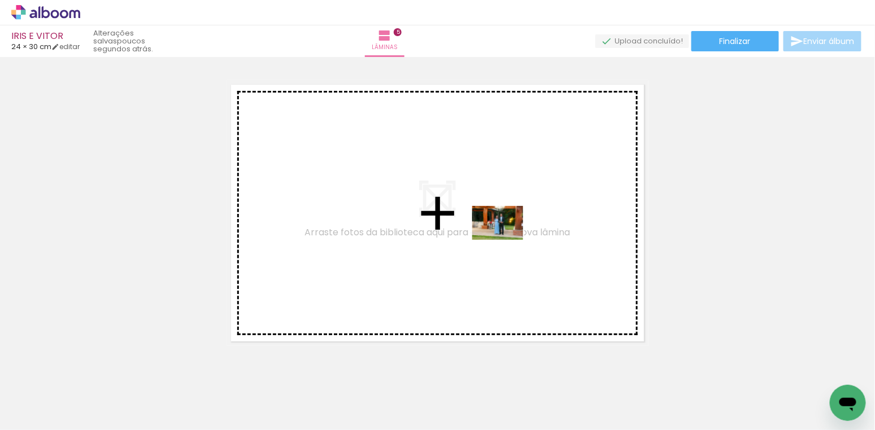
drag, startPoint x: 504, startPoint y: 394, endPoint x: 505, endPoint y: 233, distance: 160.9
click at [505, 233] on quentale-workspace at bounding box center [437, 215] width 875 height 430
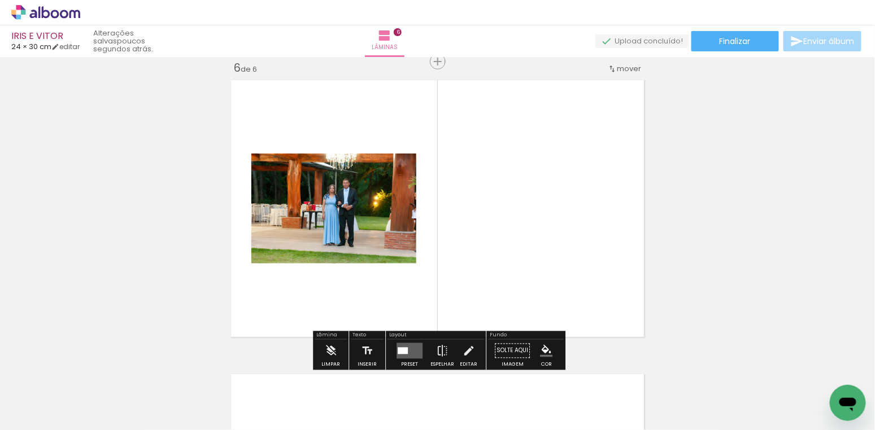
scroll to position [1485, 0]
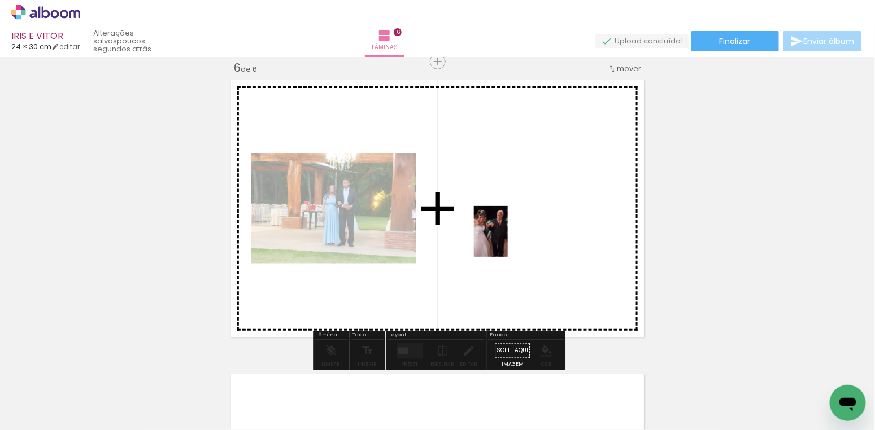
drag, startPoint x: 560, startPoint y: 387, endPoint x: 508, endPoint y: 240, distance: 155.7
click at [508, 240] on quentale-workspace at bounding box center [437, 215] width 875 height 430
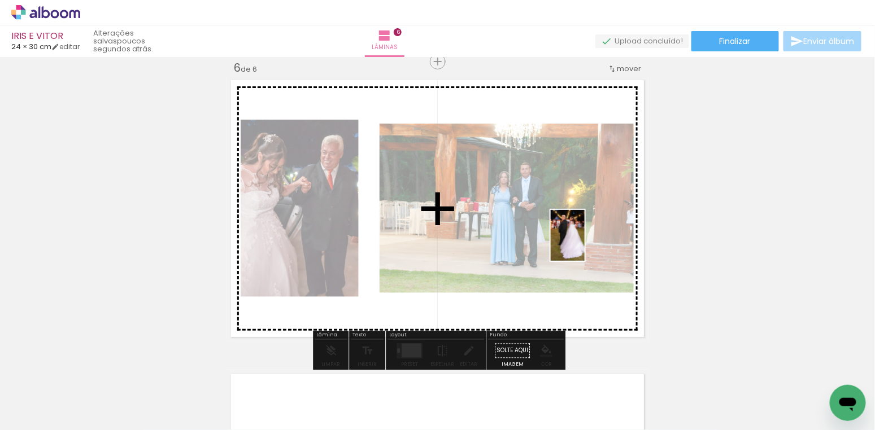
drag, startPoint x: 623, startPoint y: 404, endPoint x: 584, endPoint y: 244, distance: 165.0
click at [584, 244] on quentale-workspace at bounding box center [437, 215] width 875 height 430
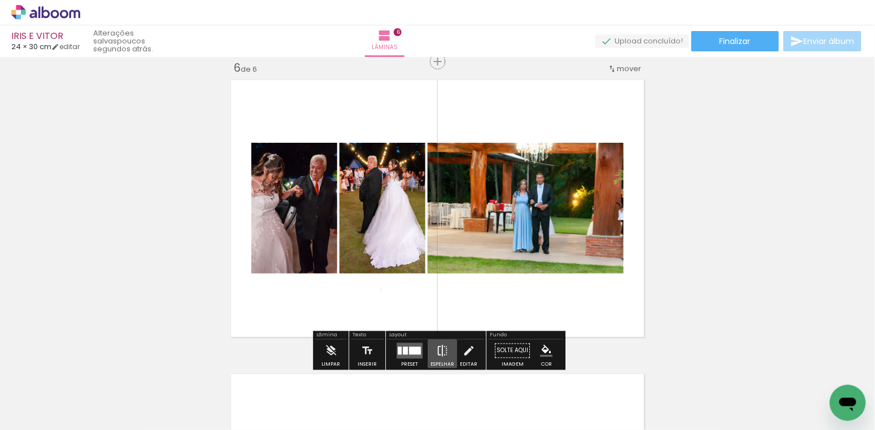
click at [439, 350] on iron-icon at bounding box center [442, 351] width 12 height 23
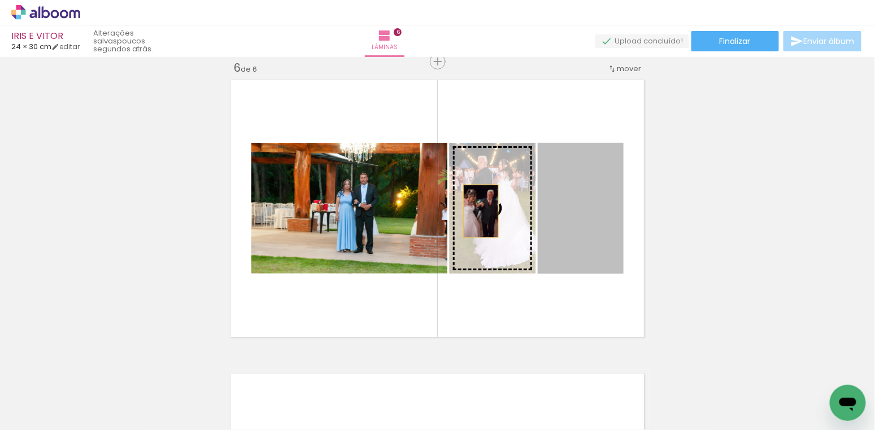
drag, startPoint x: 579, startPoint y: 225, endPoint x: 481, endPoint y: 211, distance: 98.6
click at [0, 0] on slot at bounding box center [0, 0] width 0 height 0
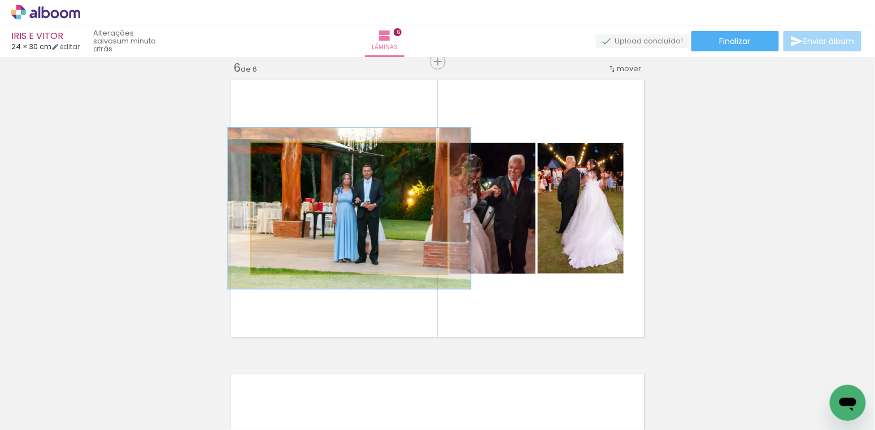
drag, startPoint x: 282, startPoint y: 155, endPoint x: 291, endPoint y: 154, distance: 9.1
click at [291, 154] on div at bounding box center [287, 155] width 18 height 18
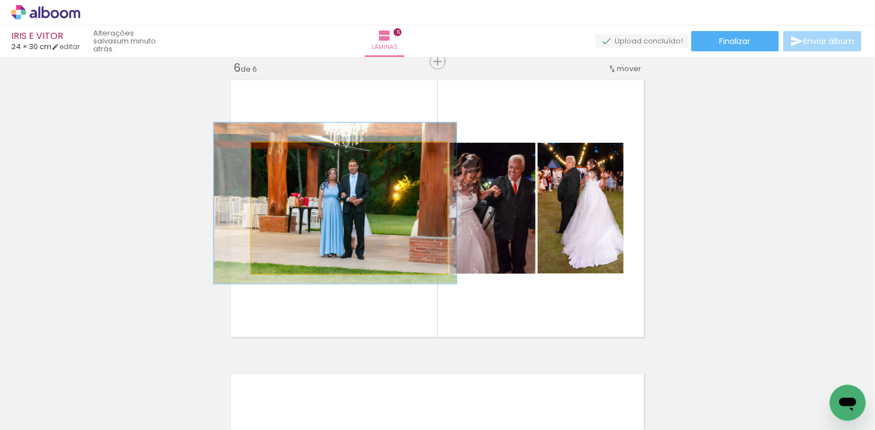
drag, startPoint x: 343, startPoint y: 216, endPoint x: 329, endPoint y: 211, distance: 15.0
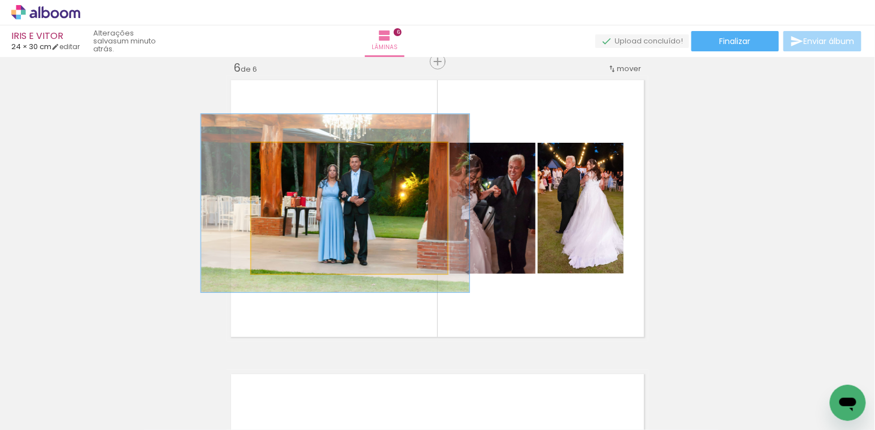
drag, startPoint x: 289, startPoint y: 154, endPoint x: 294, endPoint y: 153, distance: 5.8
type paper-slider "136"
click at [294, 153] on div at bounding box center [294, 155] width 10 height 10
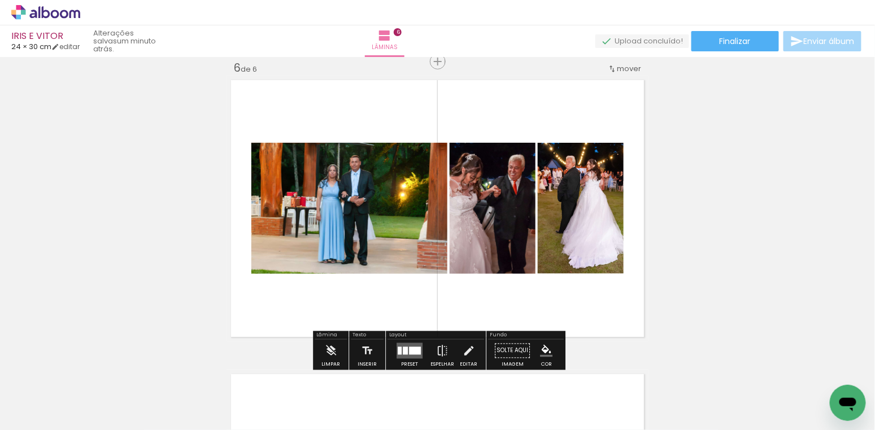
click at [368, 182] on paper-item at bounding box center [366, 181] width 20 height 8
click at [487, 198] on paper-item at bounding box center [485, 199] width 20 height 8
click at [574, 199] on paper-item at bounding box center [574, 199] width 20 height 8
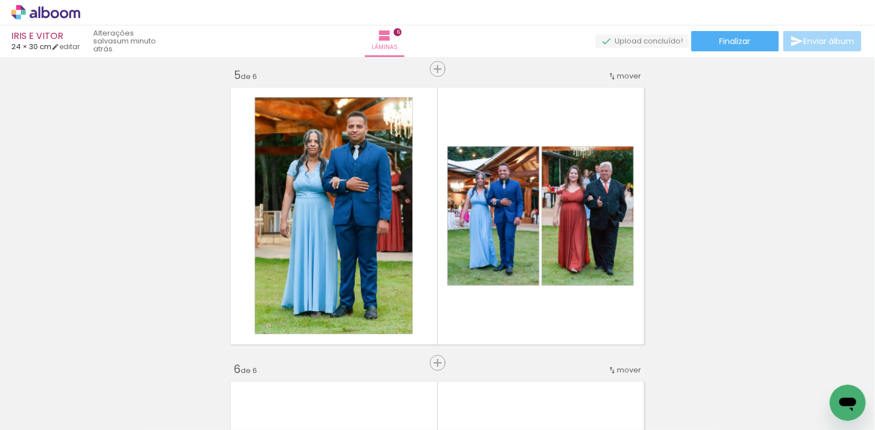
scroll to position [1156, 0]
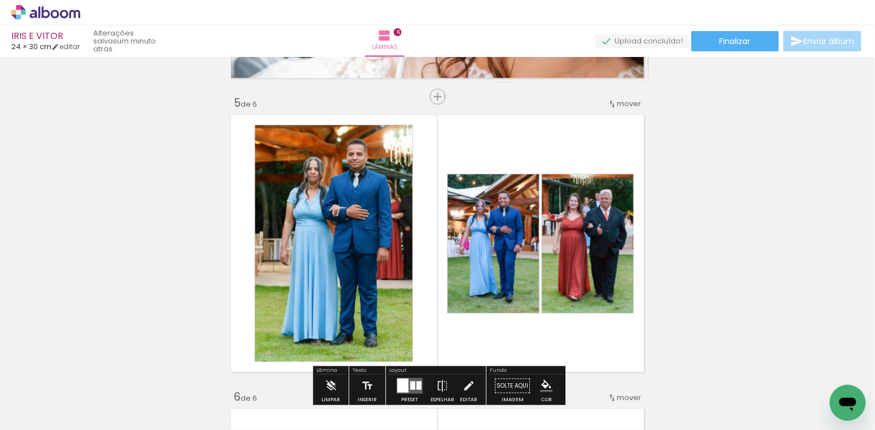
click at [372, 162] on paper-item at bounding box center [370, 163] width 20 height 8
click at [486, 229] on paper-item at bounding box center [483, 230] width 20 height 8
click at [577, 228] on paper-item at bounding box center [578, 230] width 20 height 8
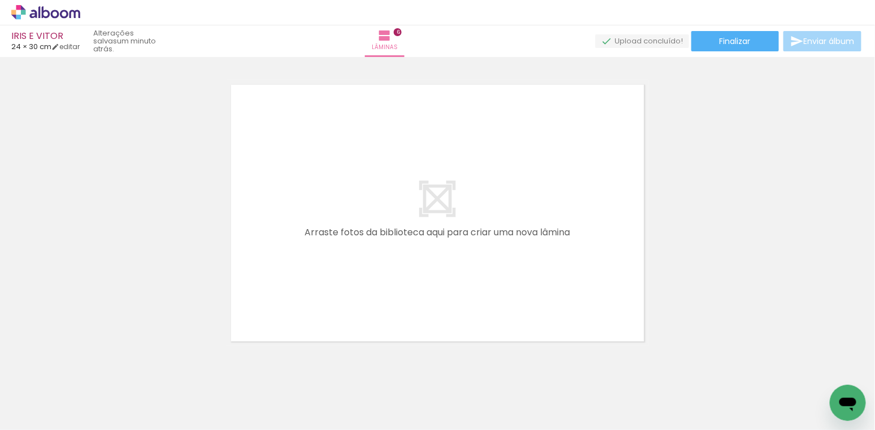
scroll to position [0, 1272]
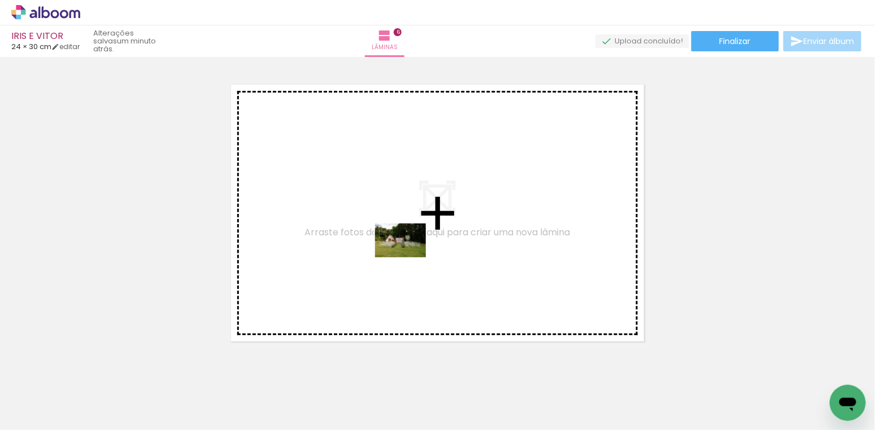
drag, startPoint x: 501, startPoint y: 393, endPoint x: 408, endPoint y: 271, distance: 153.9
click at [409, 258] on quentale-workspace at bounding box center [437, 215] width 875 height 430
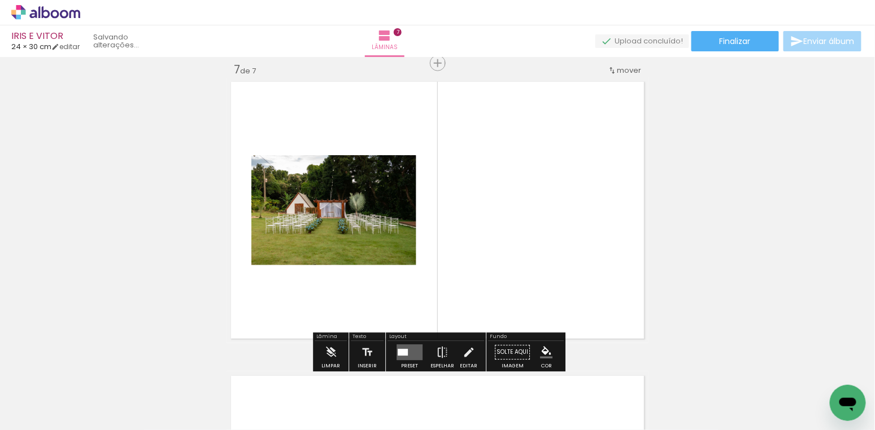
scroll to position [1779, 0]
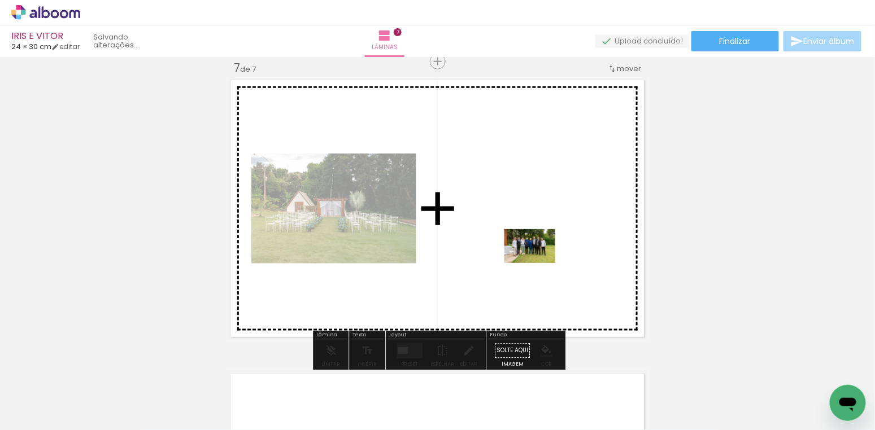
drag, startPoint x: 550, startPoint y: 385, endPoint x: 538, endPoint y: 263, distance: 122.6
click at [538, 263] on quentale-workspace at bounding box center [437, 215] width 875 height 430
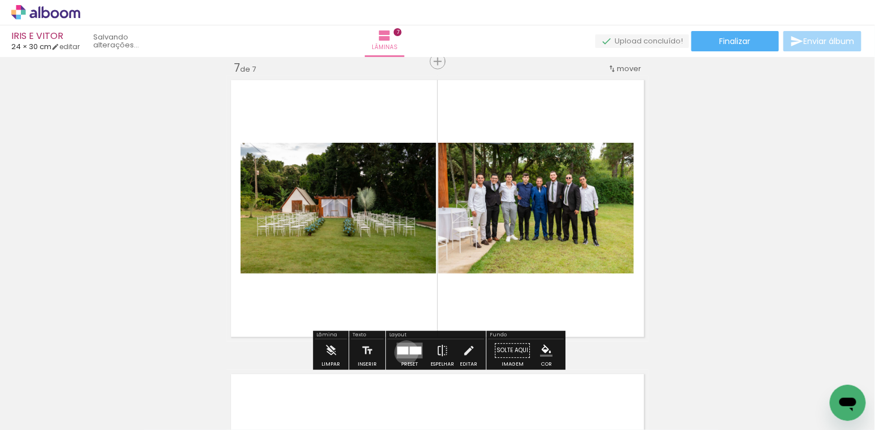
click at [404, 352] on div at bounding box center [402, 351] width 11 height 8
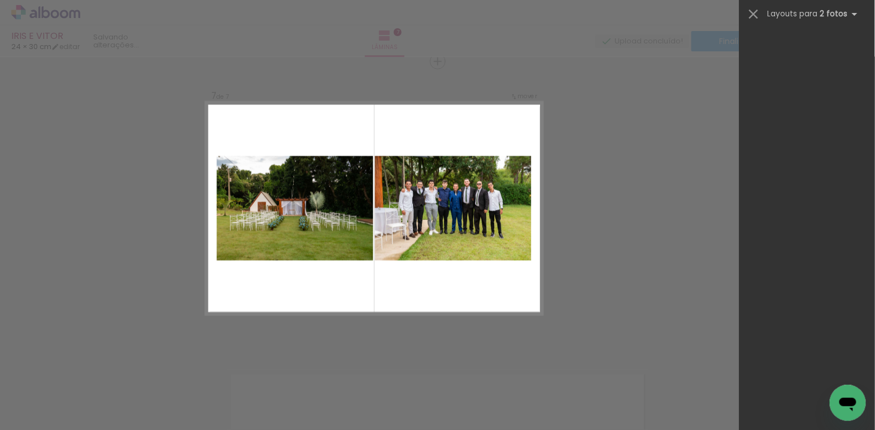
scroll to position [0, 0]
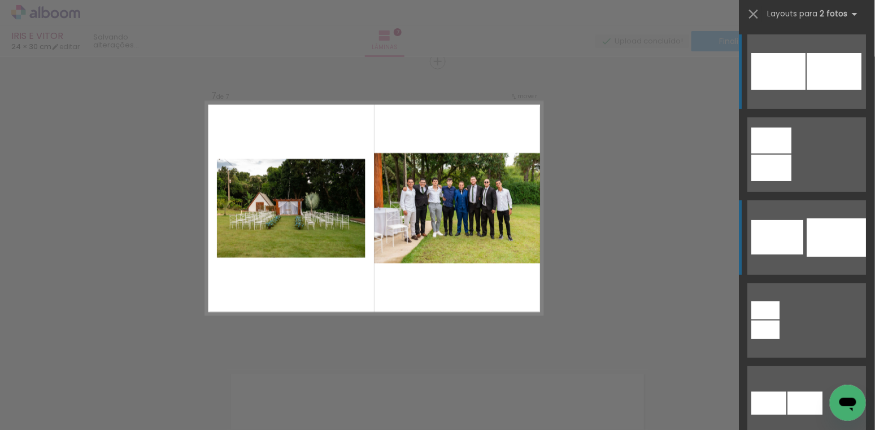
click at [789, 246] on div at bounding box center [778, 237] width 52 height 34
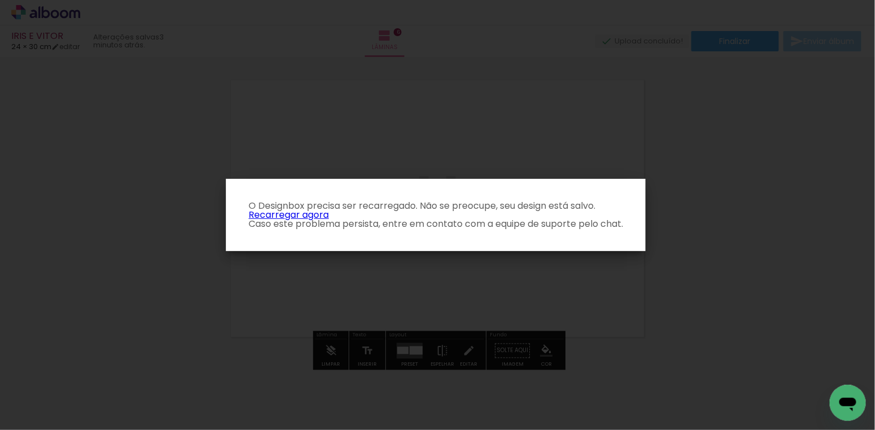
click at [289, 216] on link "Recarregar agora" at bounding box center [288, 214] width 80 height 13
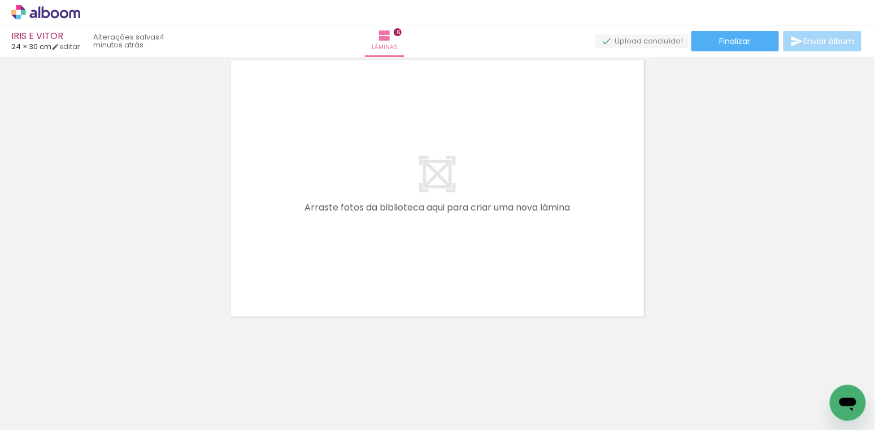
scroll to position [1800, 0]
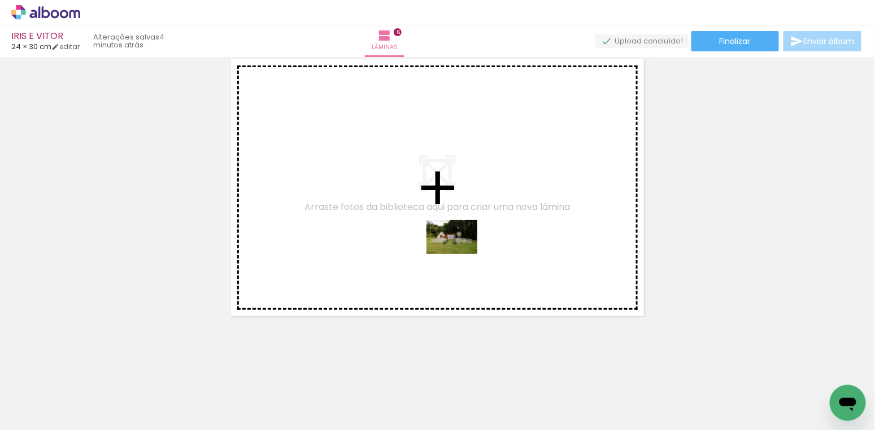
drag, startPoint x: 588, startPoint y: 395, endPoint x: 459, endPoint y: 256, distance: 189.4
click at [460, 254] on quentale-workspace at bounding box center [437, 215] width 875 height 430
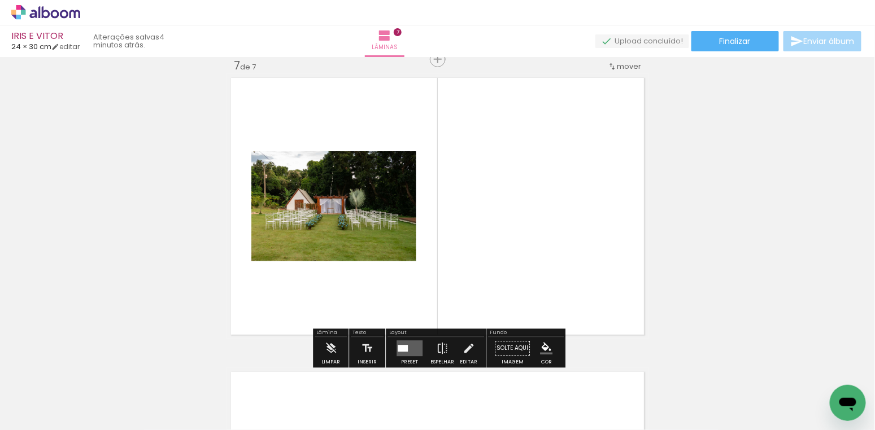
scroll to position [1779, 0]
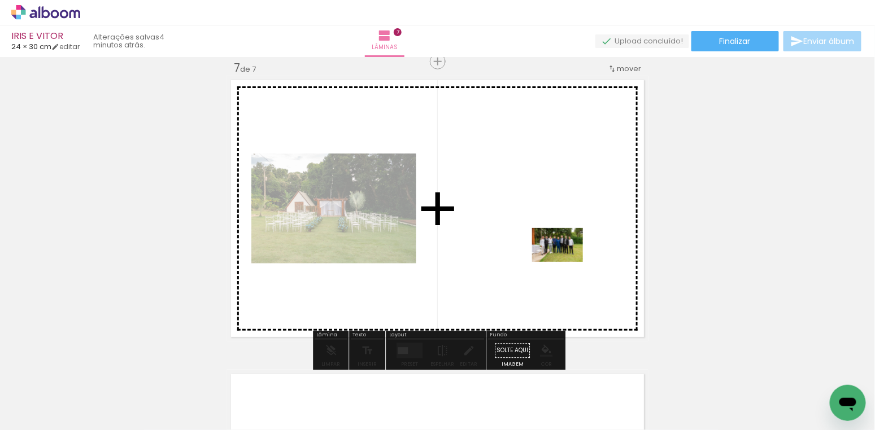
drag, startPoint x: 648, startPoint y: 391, endPoint x: 565, endPoint y: 261, distance: 153.8
click at [565, 261] on quentale-workspace at bounding box center [437, 215] width 875 height 430
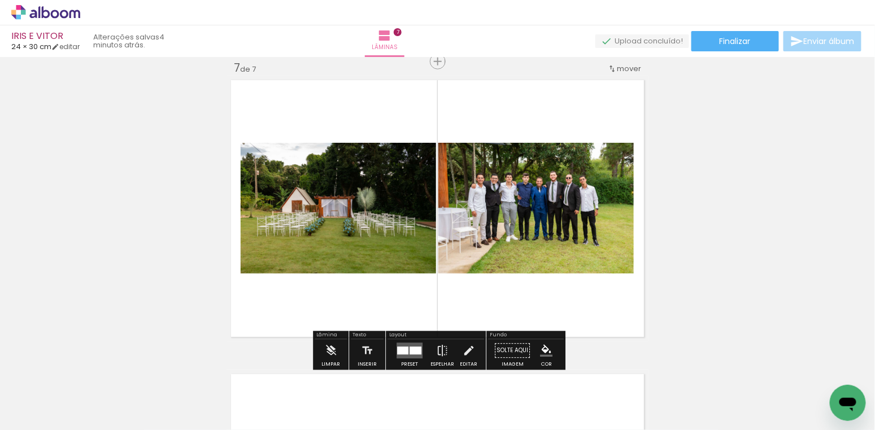
click at [413, 350] on div at bounding box center [415, 351] width 12 height 8
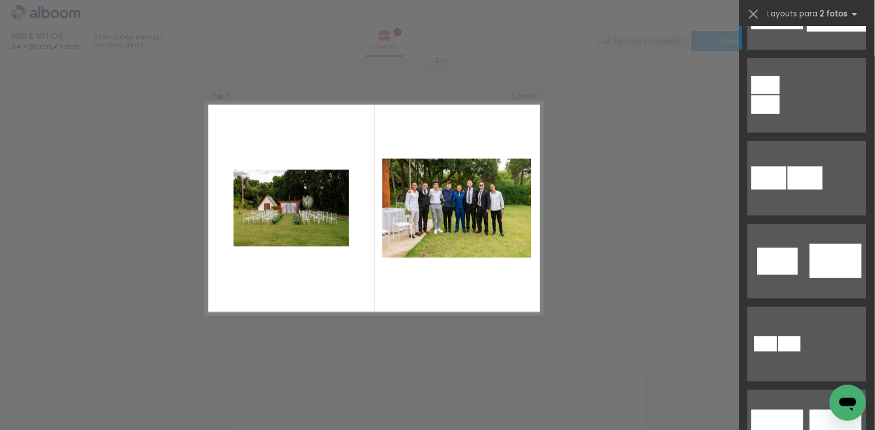
scroll to position [384, 0]
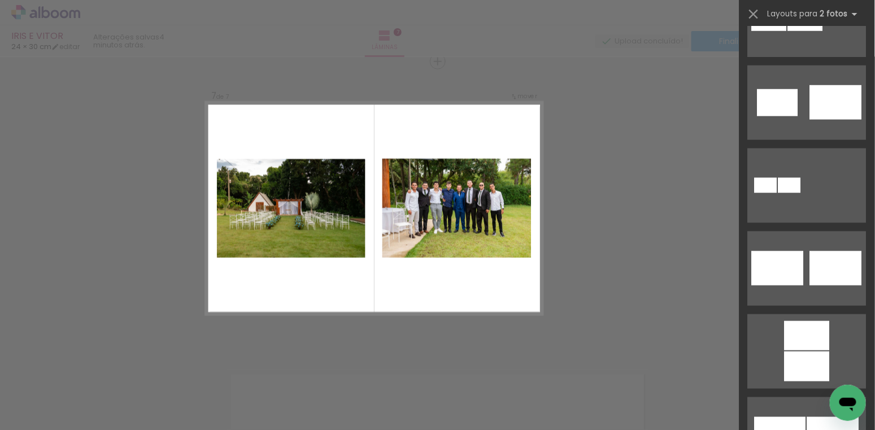
click at [828, 260] on div at bounding box center [836, 268] width 52 height 34
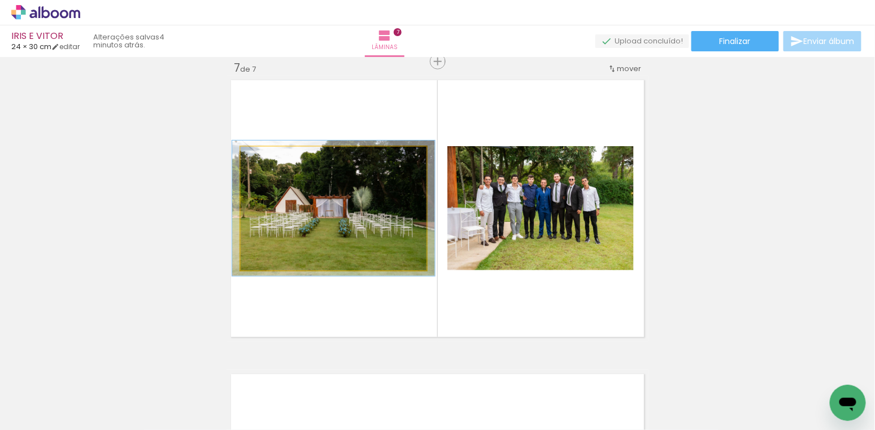
type paper-slider "109"
click at [274, 159] on div at bounding box center [270, 159] width 10 height 10
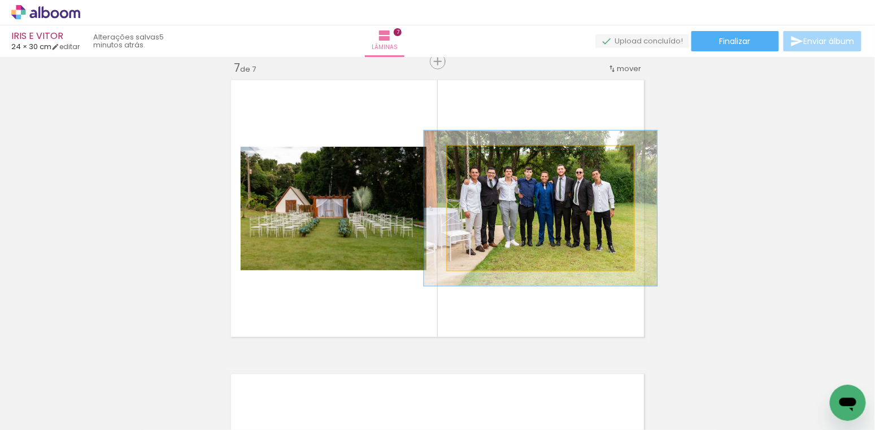
drag, startPoint x: 475, startPoint y: 159, endPoint x: 485, endPoint y: 159, distance: 9.6
type paper-slider "125"
click at [485, 159] on div at bounding box center [483, 158] width 10 height 10
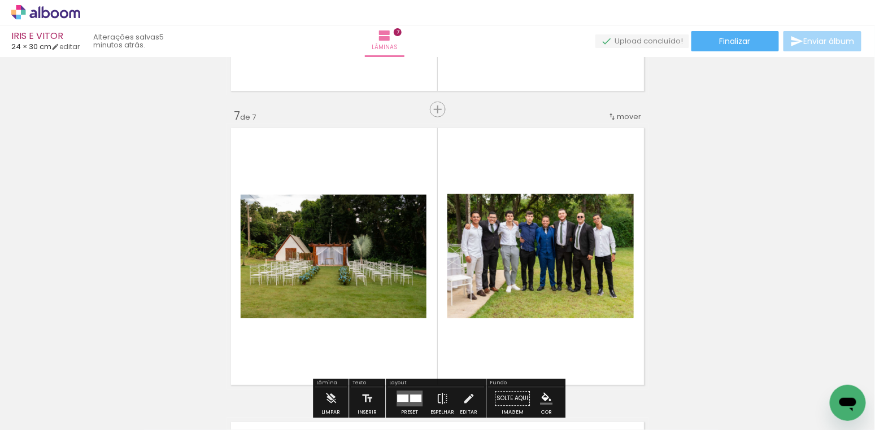
scroll to position [1727, 0]
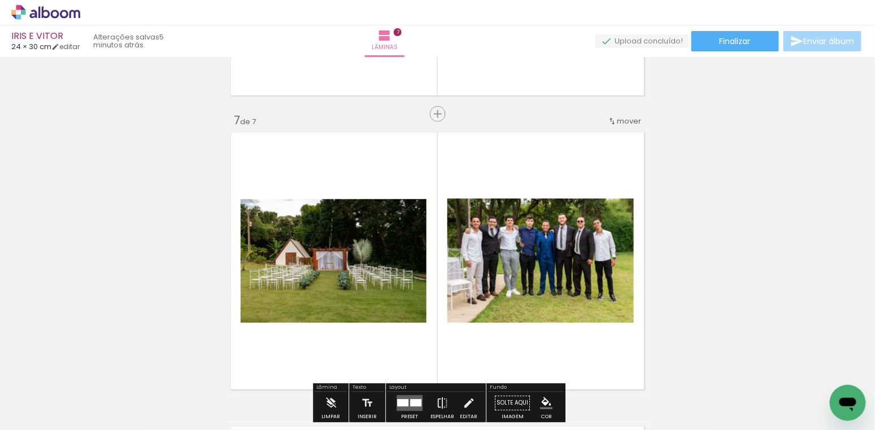
click at [621, 121] on span "mover" at bounding box center [629, 121] width 24 height 11
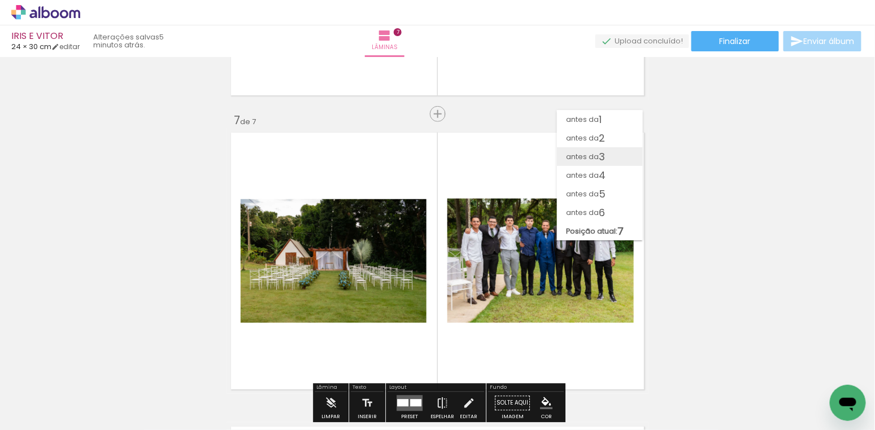
click at [588, 155] on span "antes da" at bounding box center [582, 156] width 33 height 19
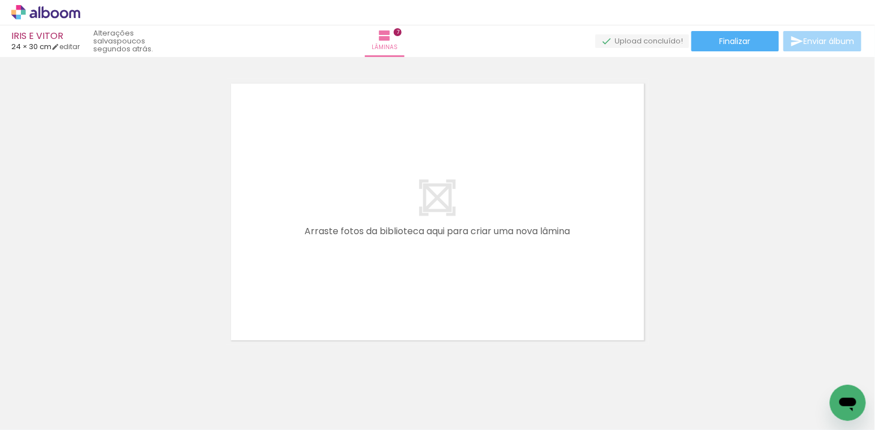
scroll to position [0, 1610]
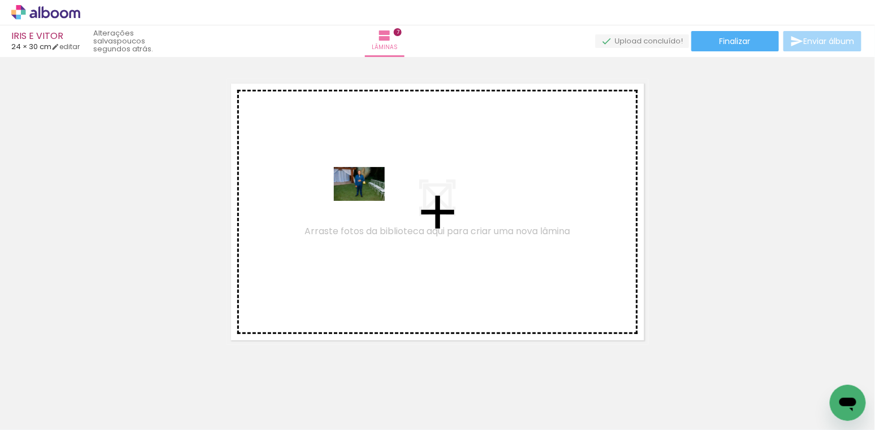
drag, startPoint x: 477, startPoint y: 392, endPoint x: 382, endPoint y: 228, distance: 189.8
click at [368, 202] on quentale-workspace at bounding box center [437, 215] width 875 height 430
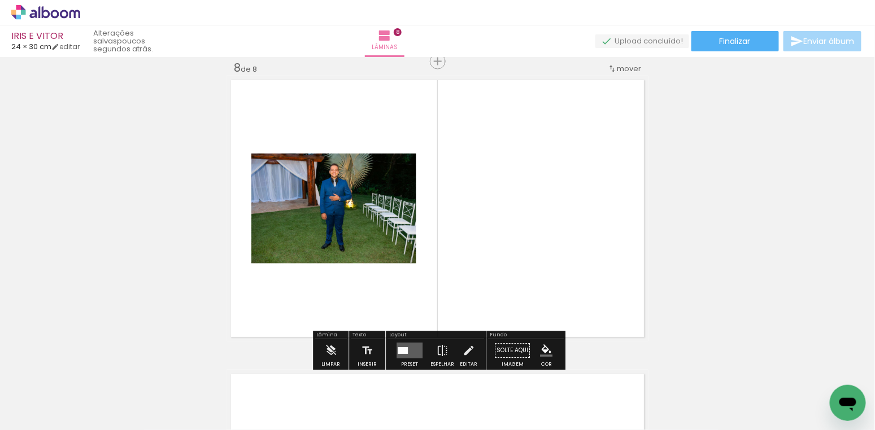
scroll to position [2074, 0]
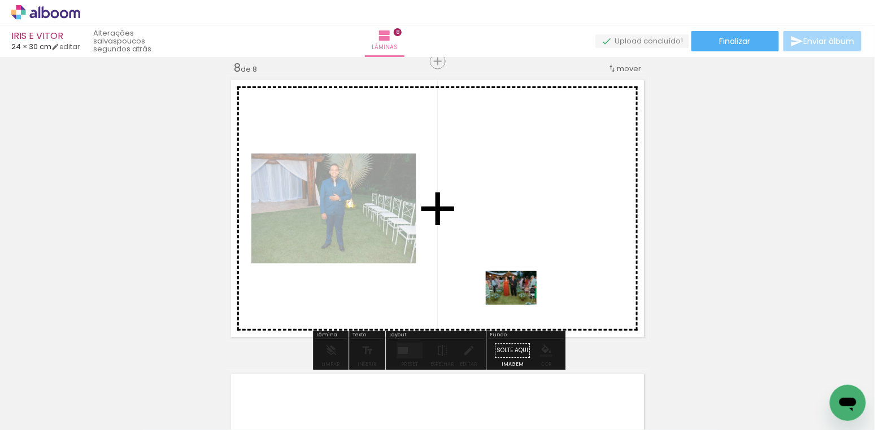
drag, startPoint x: 531, startPoint y: 387, endPoint x: 519, endPoint y: 293, distance: 95.1
click at [519, 287] on quentale-workspace at bounding box center [437, 215] width 875 height 430
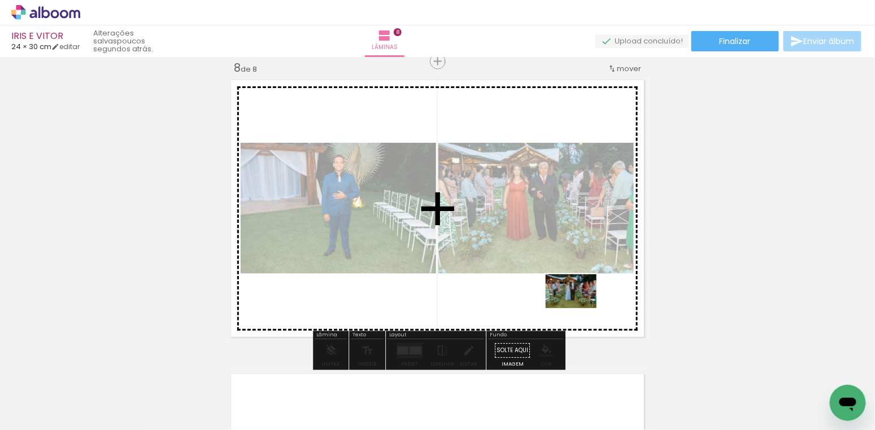
drag, startPoint x: 596, startPoint y: 394, endPoint x: 579, endPoint y: 301, distance: 94.6
click at [577, 301] on quentale-workspace at bounding box center [437, 215] width 875 height 430
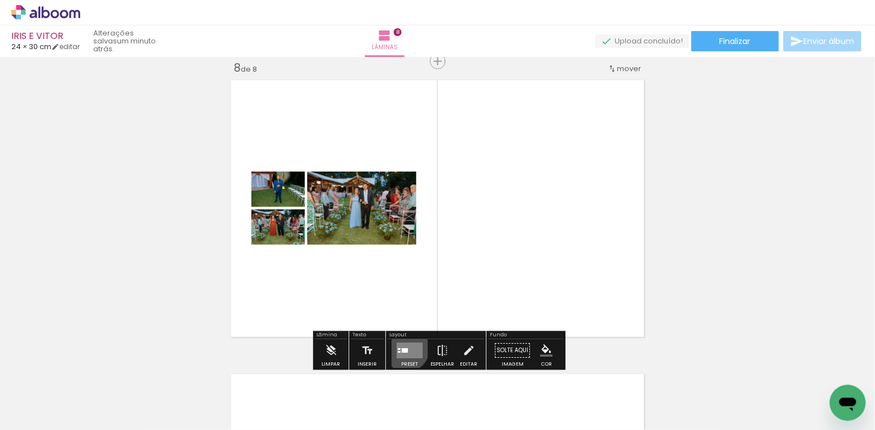
click at [404, 349] on div at bounding box center [405, 351] width 6 height 5
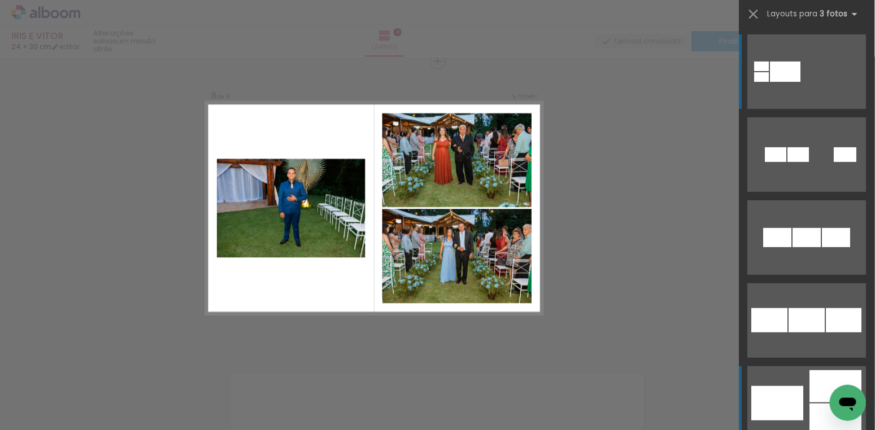
click at [820, 396] on div at bounding box center [836, 386] width 52 height 32
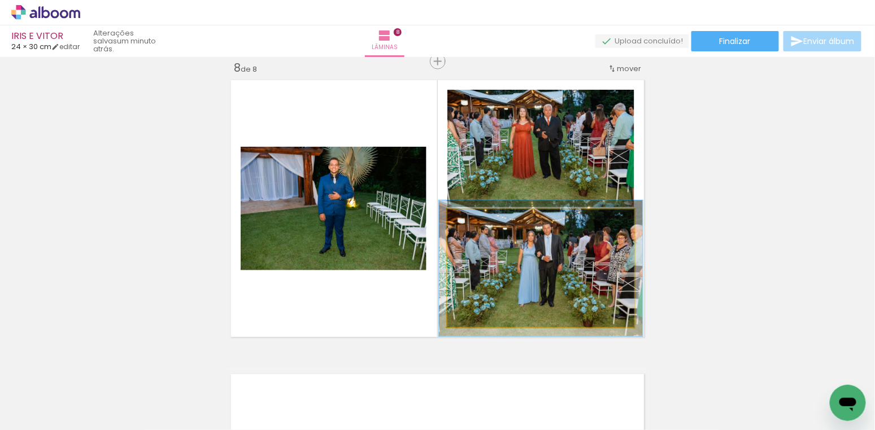
type paper-slider "109"
click at [480, 222] on div at bounding box center [477, 221] width 18 height 18
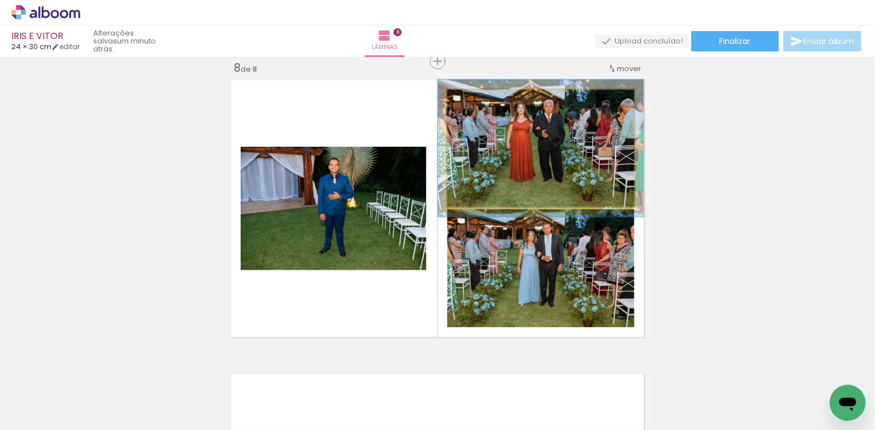
type paper-slider "110"
click at [482, 100] on div at bounding box center [478, 102] width 18 height 18
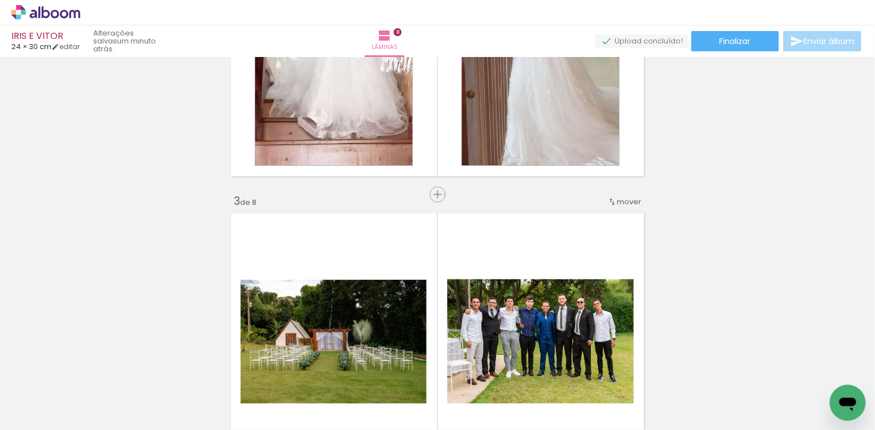
scroll to position [646, 0]
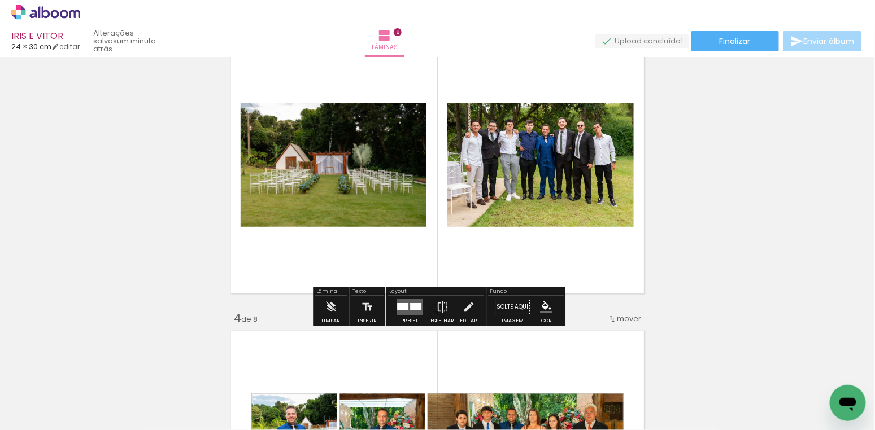
click at [355, 139] on paper-item at bounding box center [356, 142] width 20 height 8
click at [564, 139] on paper-item at bounding box center [562, 141] width 20 height 8
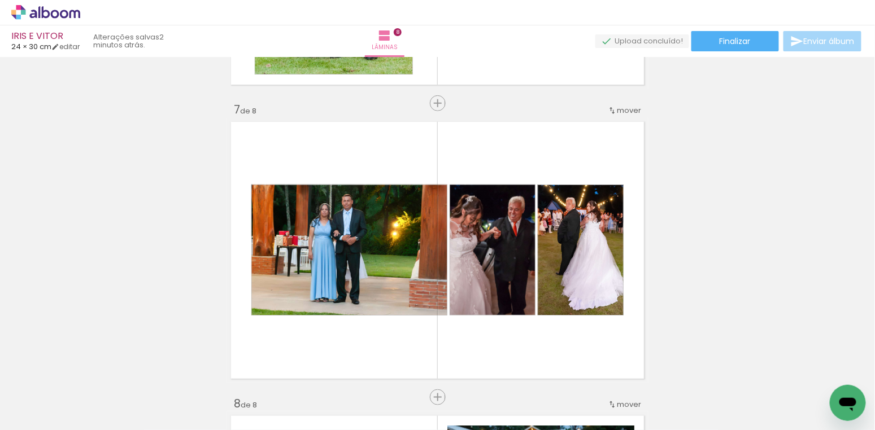
scroll to position [1768, 0]
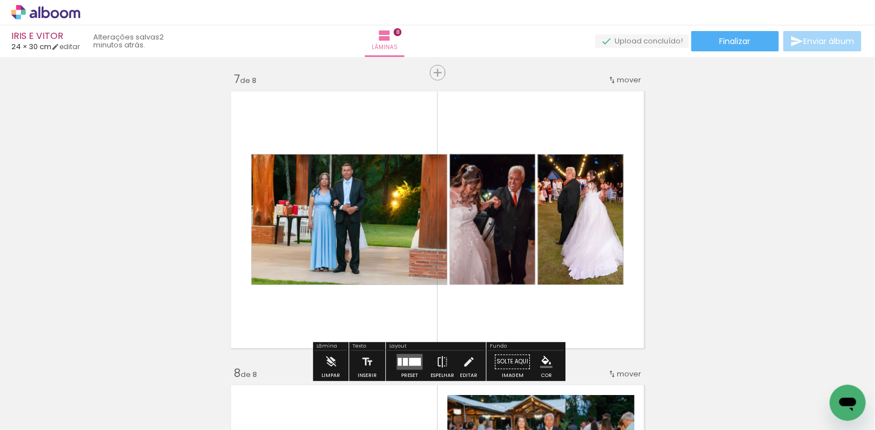
click at [370, 193] on paper-item at bounding box center [366, 193] width 20 height 8
click at [488, 210] on paper-item at bounding box center [485, 210] width 20 height 8
click at [575, 208] on paper-item at bounding box center [574, 210] width 20 height 8
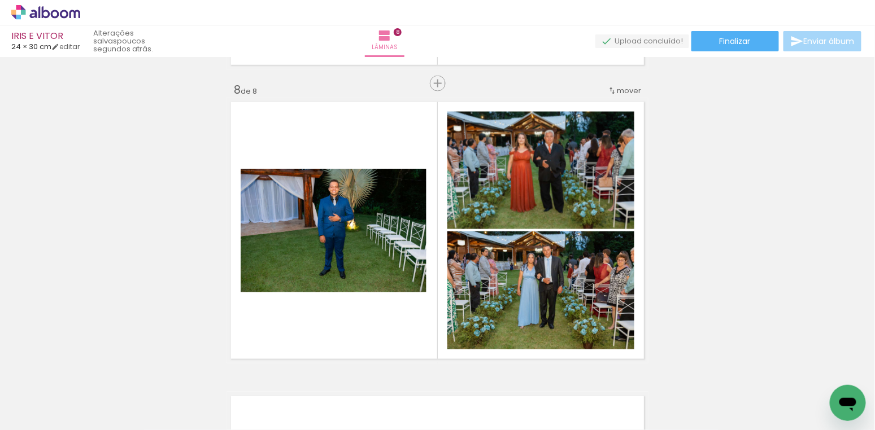
scroll to position [2055, 0]
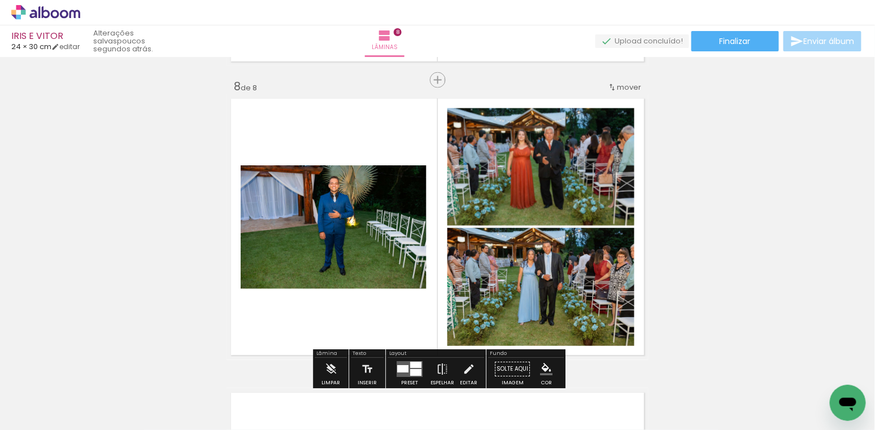
click at [355, 202] on paper-item at bounding box center [356, 204] width 20 height 8
click at [562, 145] on paper-item at bounding box center [562, 147] width 20 height 8
click at [564, 265] on paper-item at bounding box center [562, 267] width 20 height 8
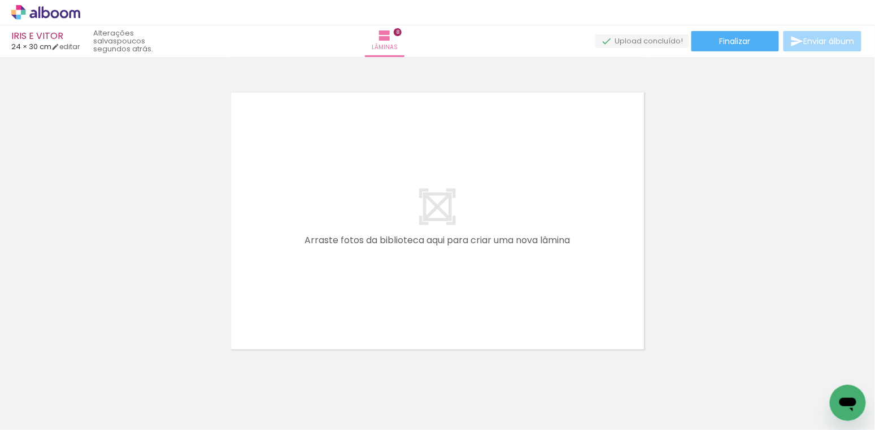
scroll to position [2365, 0]
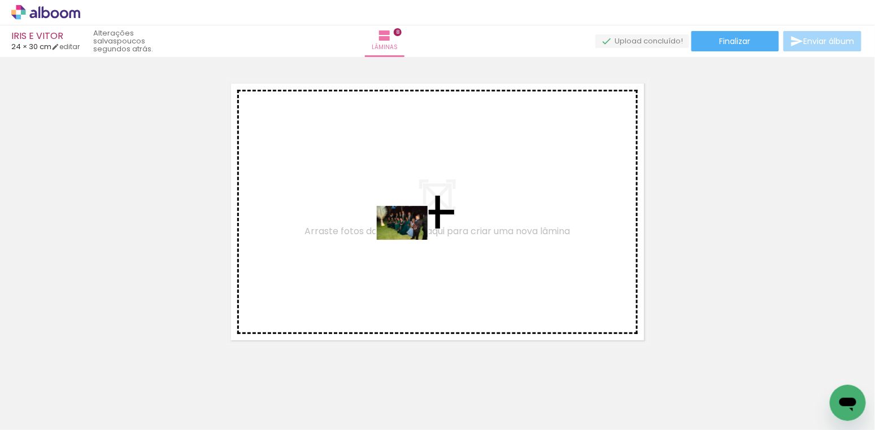
drag, startPoint x: 658, startPoint y: 399, endPoint x: 411, endPoint y: 240, distance: 294.4
click at [411, 240] on quentale-workspace at bounding box center [437, 215] width 875 height 430
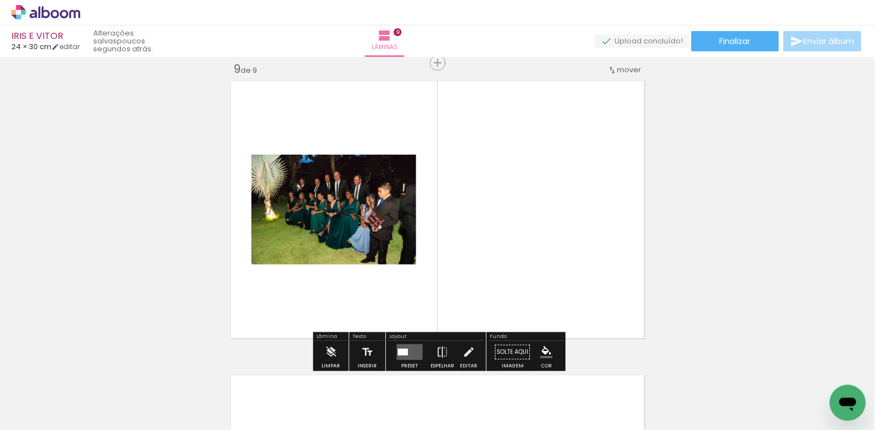
scroll to position [2368, 0]
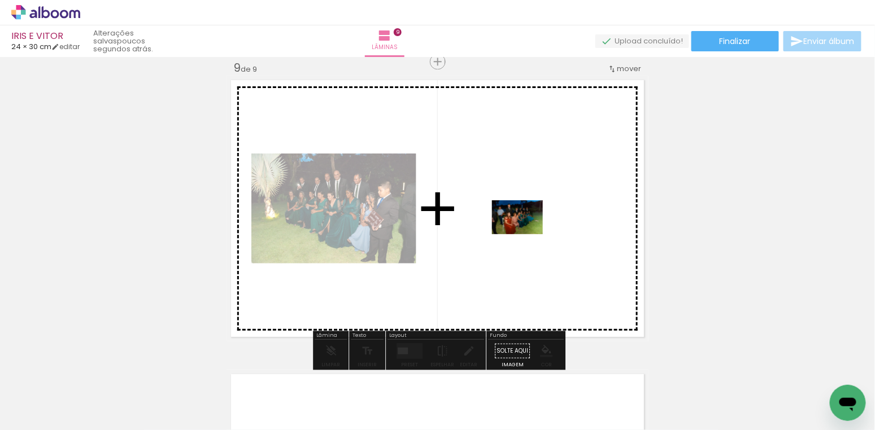
drag, startPoint x: 726, startPoint y: 391, endPoint x: 526, endPoint y: 234, distance: 254.5
click at [526, 234] on quentale-workspace at bounding box center [437, 215] width 875 height 430
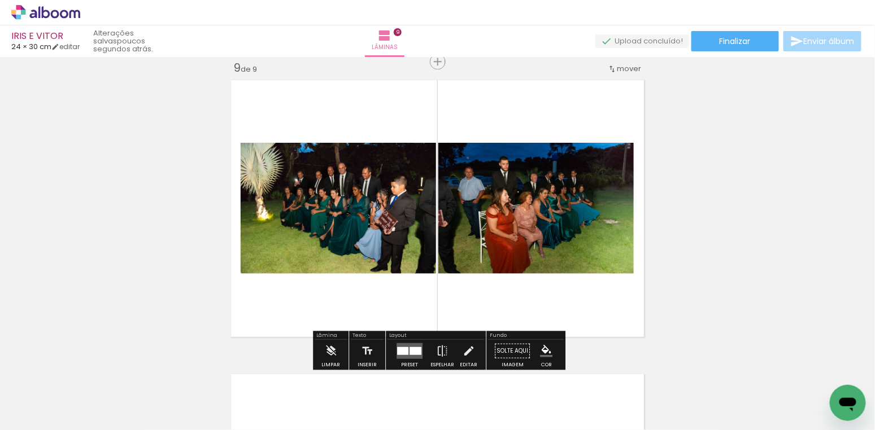
click at [405, 347] on div at bounding box center [402, 351] width 11 height 8
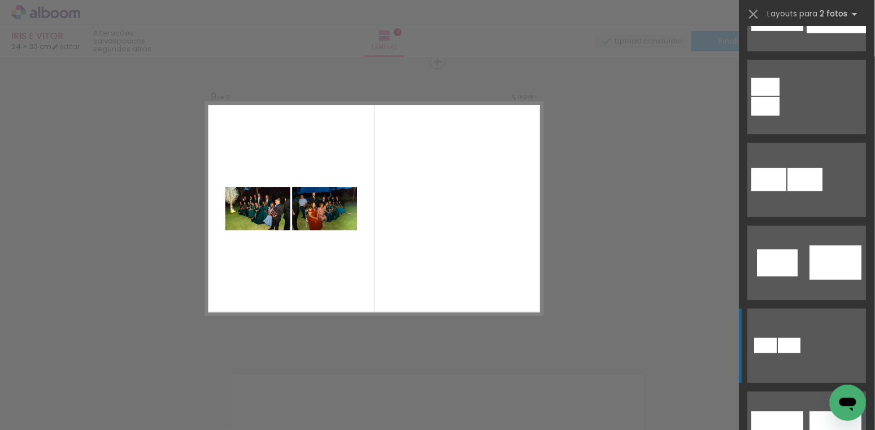
scroll to position [361, 0]
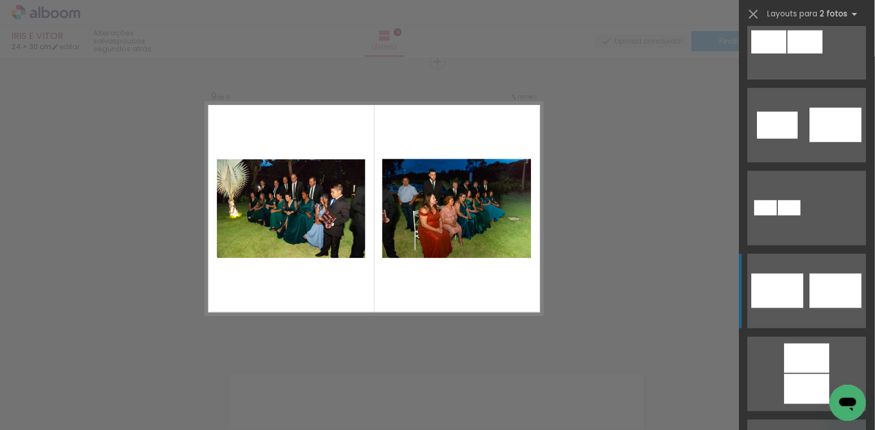
click at [834, 296] on div at bounding box center [836, 291] width 52 height 34
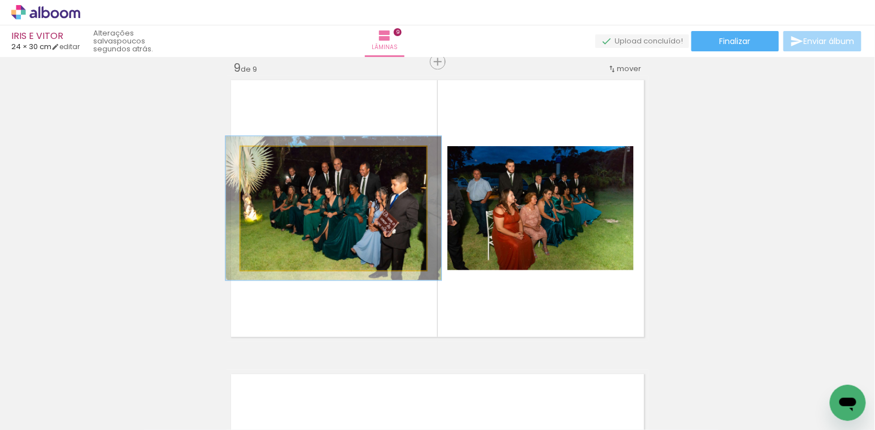
drag, startPoint x: 271, startPoint y: 158, endPoint x: 277, endPoint y: 156, distance: 6.4
type paper-slider "116"
click at [277, 156] on div at bounding box center [273, 159] width 18 height 18
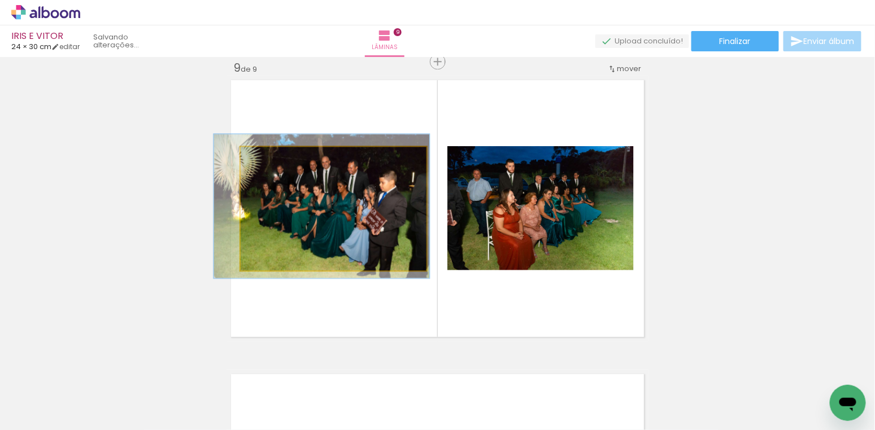
drag, startPoint x: 306, startPoint y: 197, endPoint x: 294, endPoint y: 195, distance: 12.1
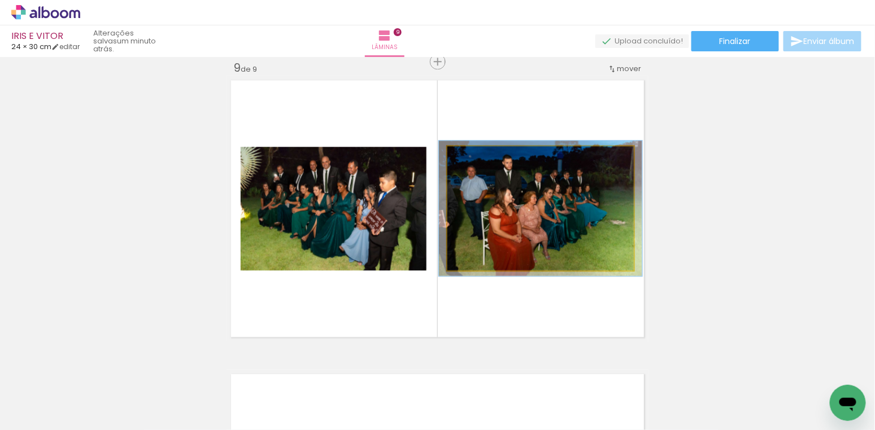
type paper-slider "109"
click at [477, 156] on div at bounding box center [477, 158] width 10 height 10
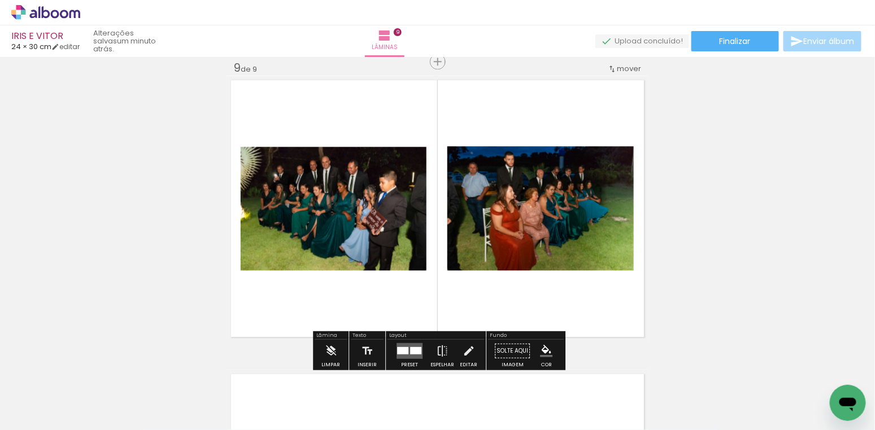
click at [43, 412] on span "Adicionar Fotos" at bounding box center [40, 415] width 34 height 12
click at [0, 0] on input "file" at bounding box center [0, 0] width 0 height 0
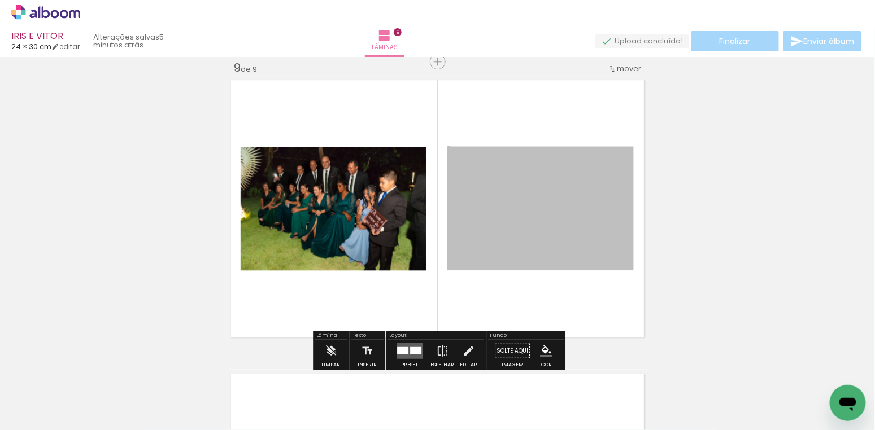
scroll to position [0, 0]
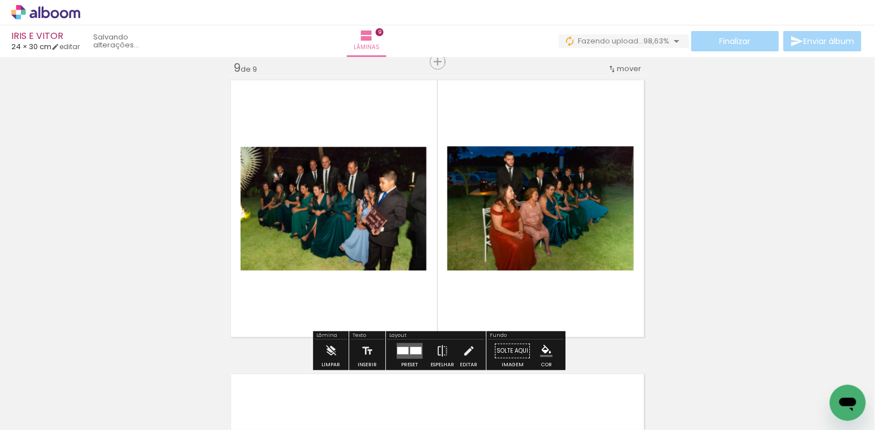
click at [559, 183] on paper-item at bounding box center [562, 185] width 20 height 8
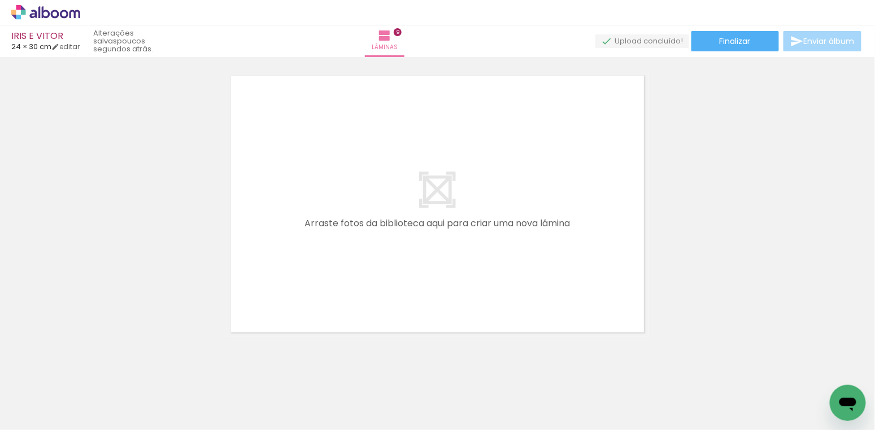
scroll to position [0, 1749]
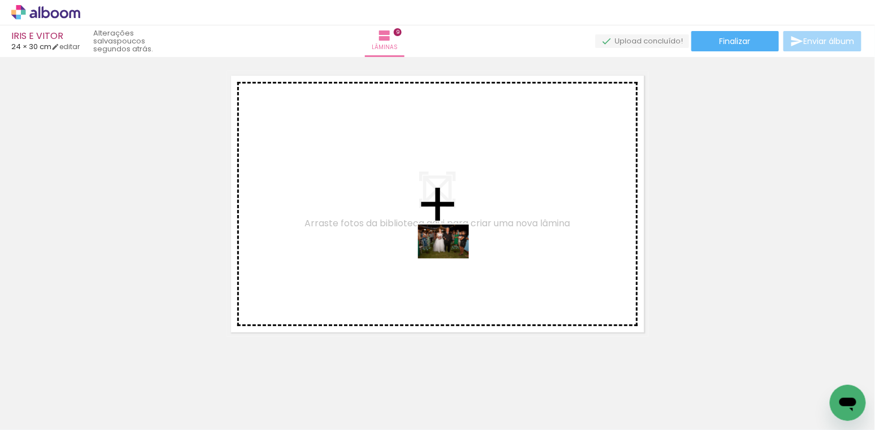
drag, startPoint x: 648, startPoint y: 390, endPoint x: 451, endPoint y: 261, distance: 235.4
click at [452, 259] on quentale-workspace at bounding box center [437, 215] width 875 height 430
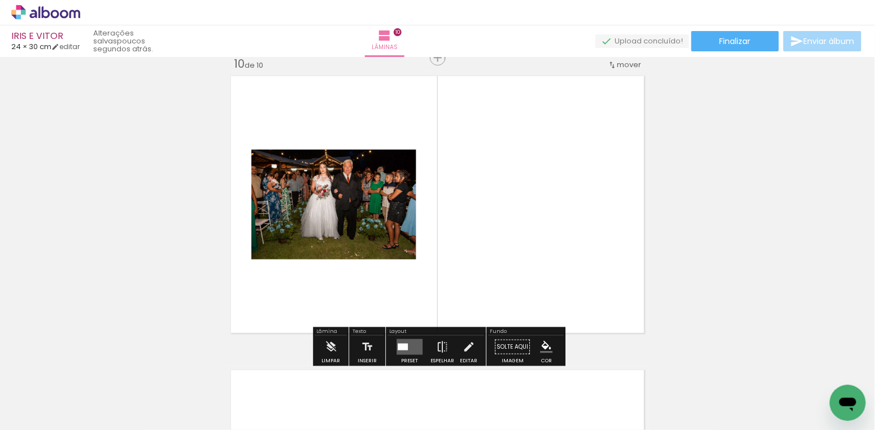
scroll to position [2662, 0]
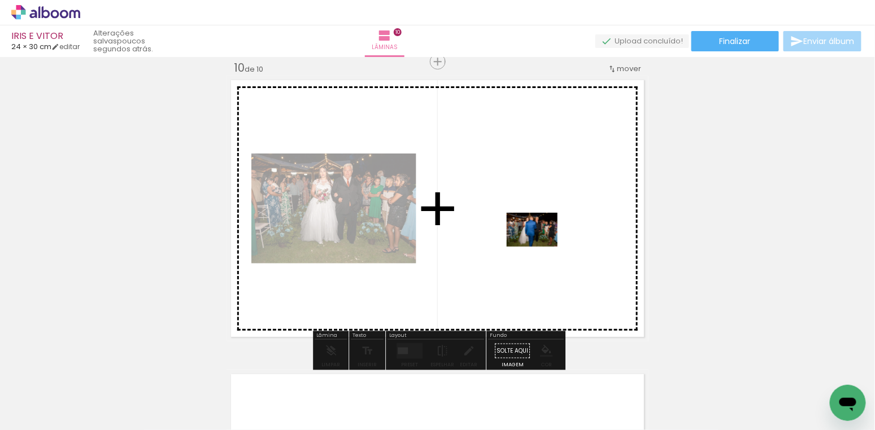
drag, startPoint x: 715, startPoint y: 396, endPoint x: 540, endPoint y: 247, distance: 229.9
click at [540, 247] on quentale-workspace at bounding box center [437, 215] width 875 height 430
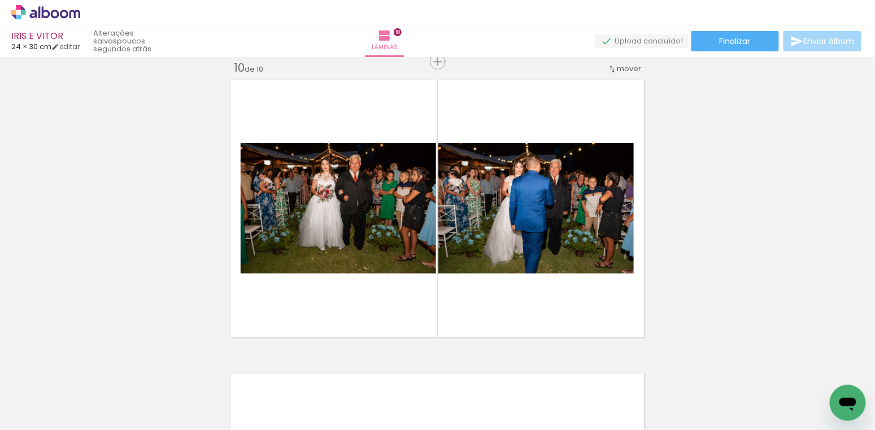
scroll to position [0, 528]
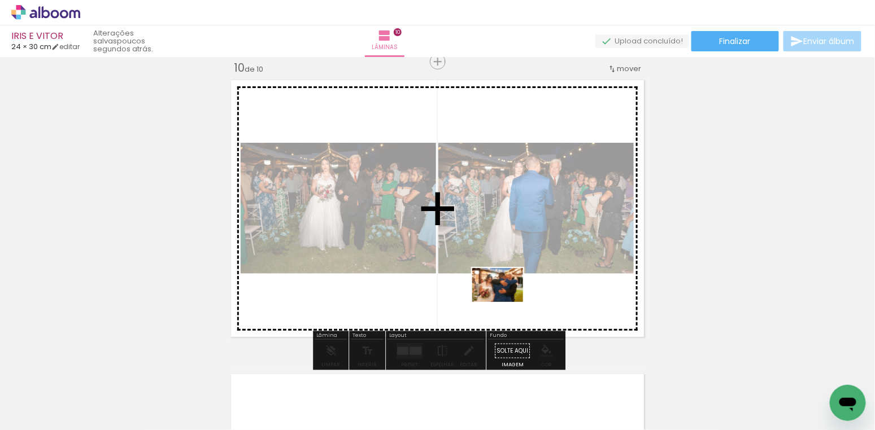
drag, startPoint x: 459, startPoint y: 398, endPoint x: 506, endPoint y: 302, distance: 106.3
click at [506, 302] on quentale-workspace at bounding box center [437, 215] width 875 height 430
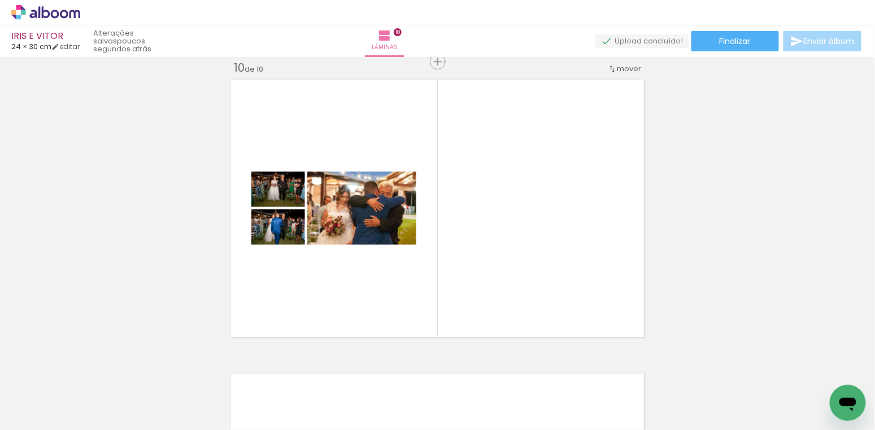
scroll to position [0, 2056]
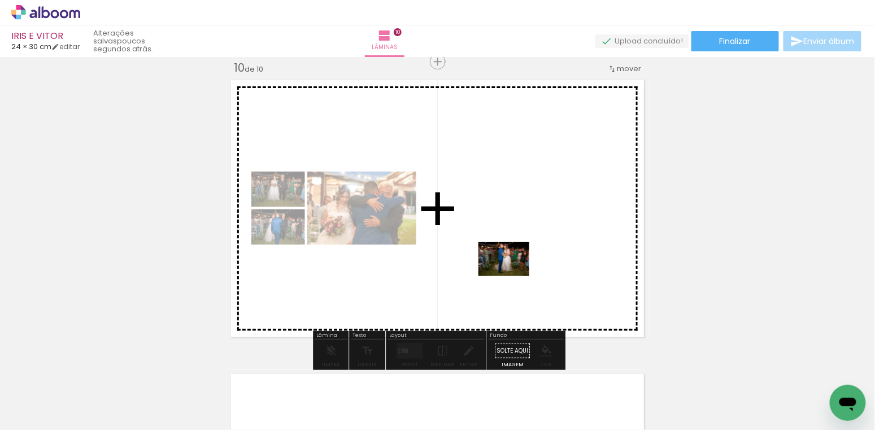
drag, startPoint x: 477, startPoint y: 400, endPoint x: 513, endPoint y: 269, distance: 135.9
click at [513, 269] on quentale-workspace at bounding box center [437, 215] width 875 height 430
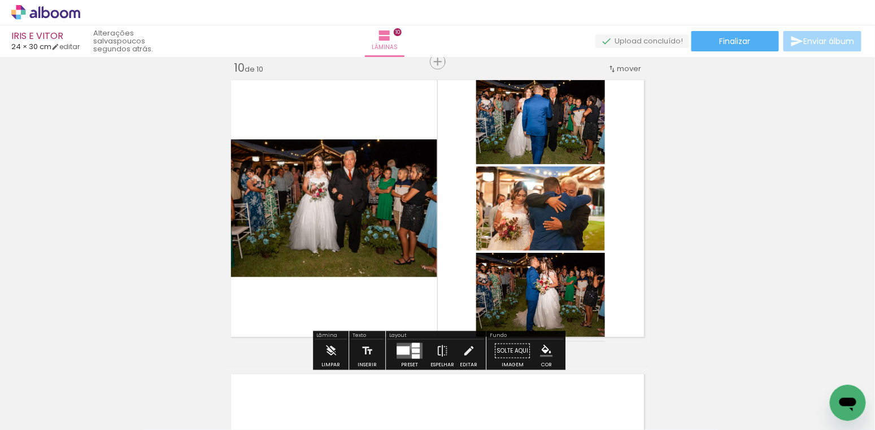
click at [412, 347] on div at bounding box center [416, 345] width 8 height 5
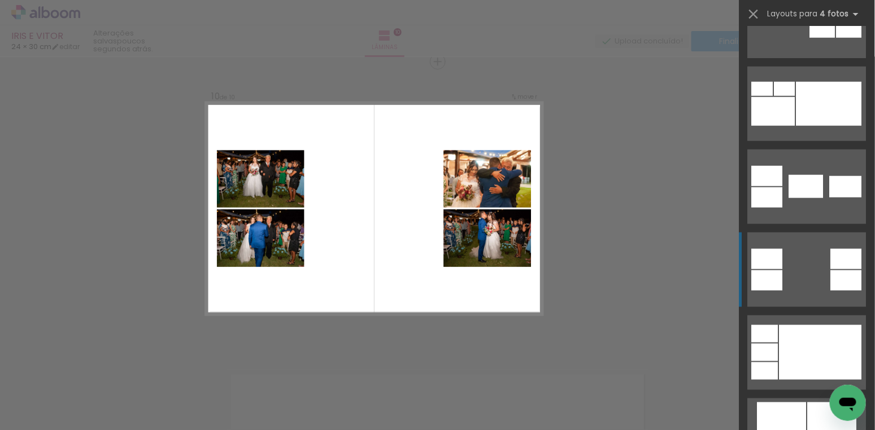
scroll to position [464, 0]
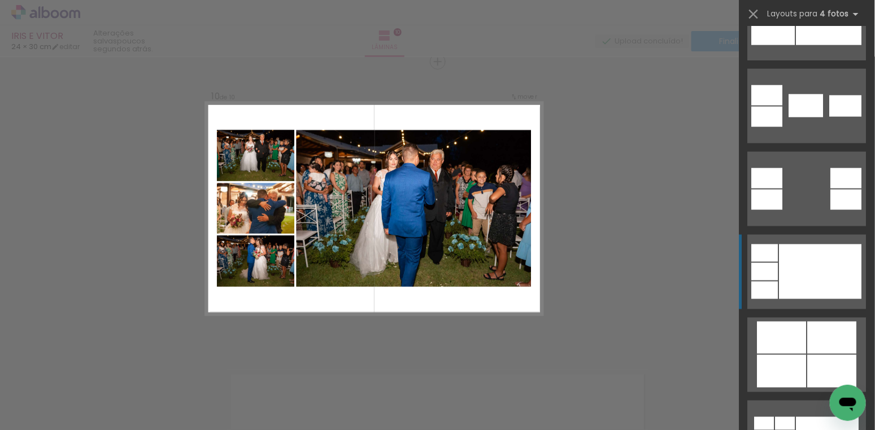
click at [801, 277] on div at bounding box center [820, 272] width 82 height 55
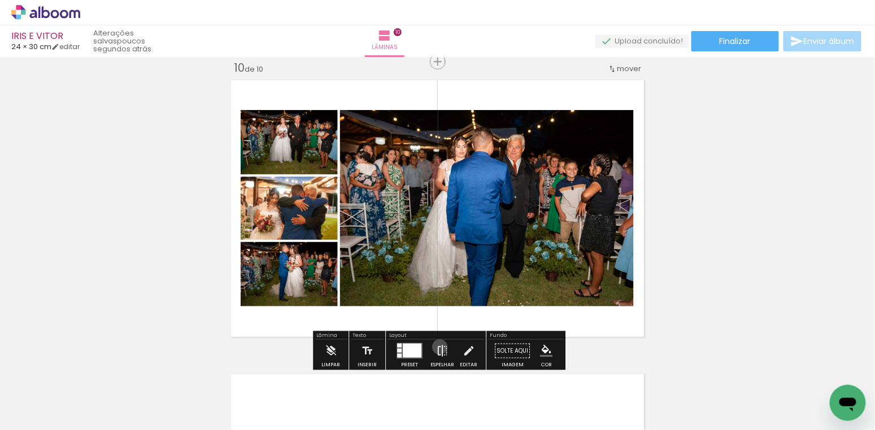
click at [437, 347] on iron-icon at bounding box center [442, 351] width 12 height 23
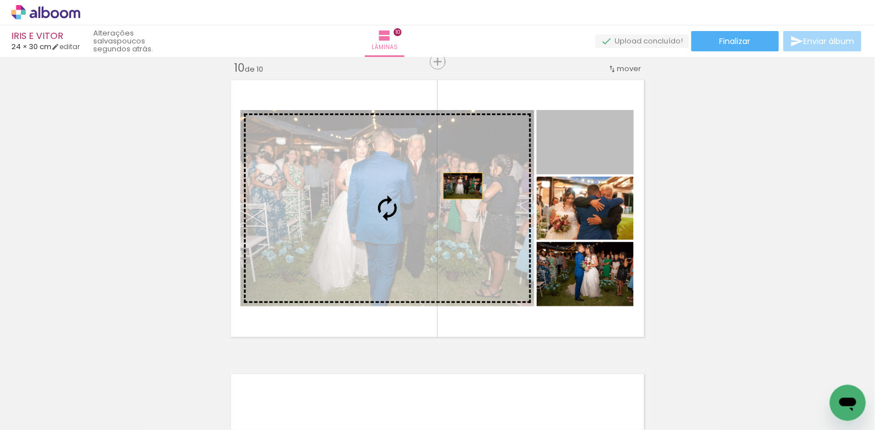
drag, startPoint x: 613, startPoint y: 141, endPoint x: 463, endPoint y: 186, distance: 156.9
click at [0, 0] on slot at bounding box center [0, 0] width 0 height 0
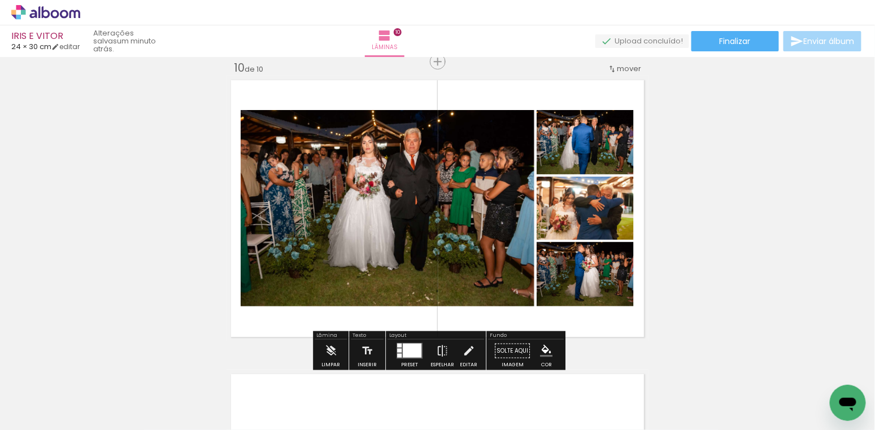
click at [359, 147] on paper-item at bounding box center [356, 149] width 20 height 8
click at [575, 163] on paper-item at bounding box center [572, 166] width 20 height 8
click at [575, 231] on paper-item at bounding box center [572, 233] width 20 height 8
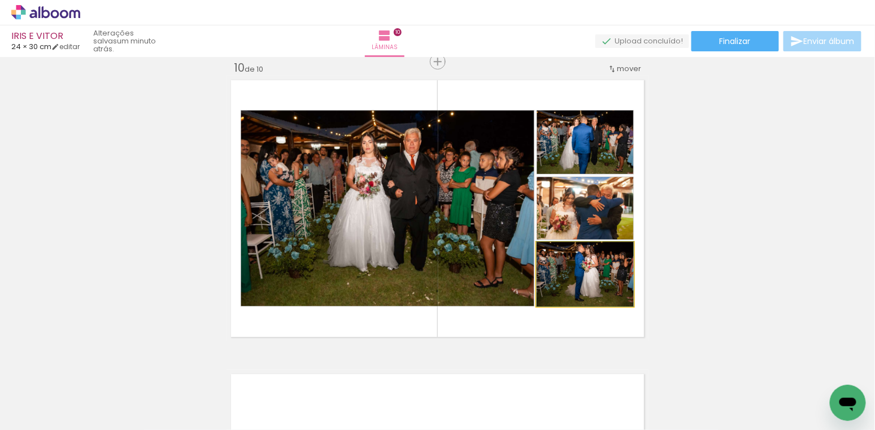
click at [610, 285] on quentale-photo at bounding box center [584, 274] width 97 height 64
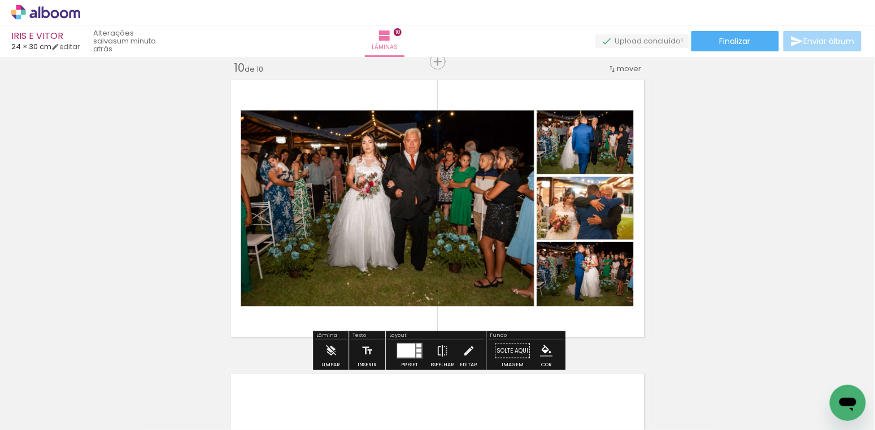
click at [572, 298] on paper-item at bounding box center [572, 298] width 20 height 8
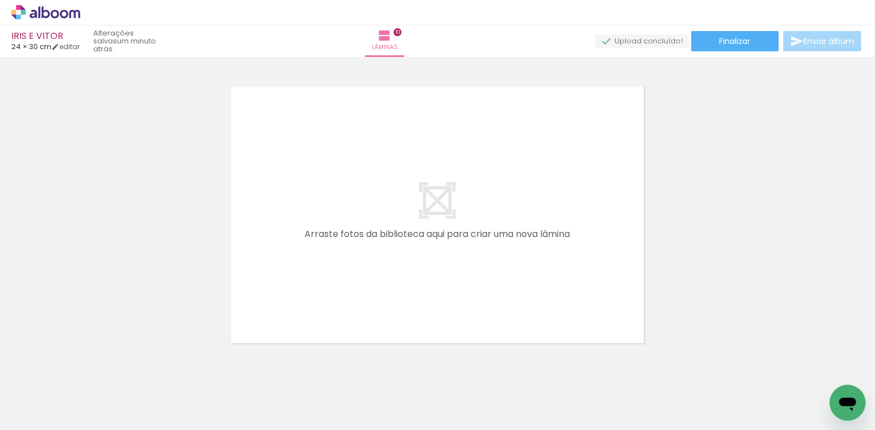
scroll to position [2958, 0]
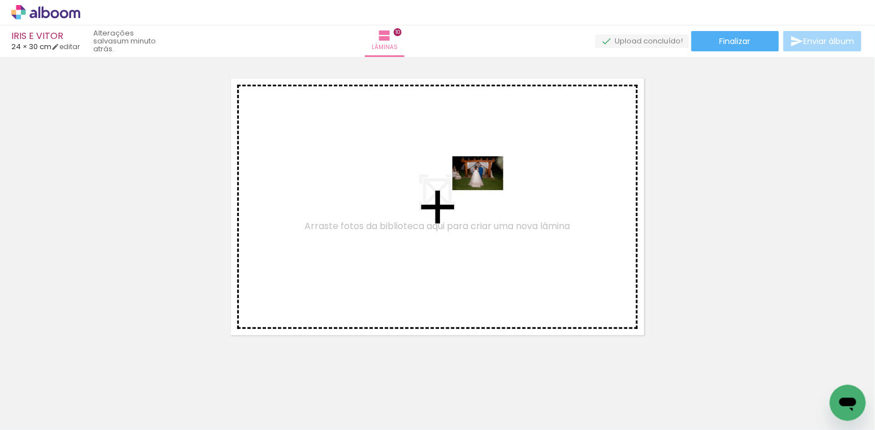
drag, startPoint x: 545, startPoint y: 393, endPoint x: 486, endPoint y: 190, distance: 211.1
click at [486, 190] on quentale-workspace at bounding box center [437, 215] width 875 height 430
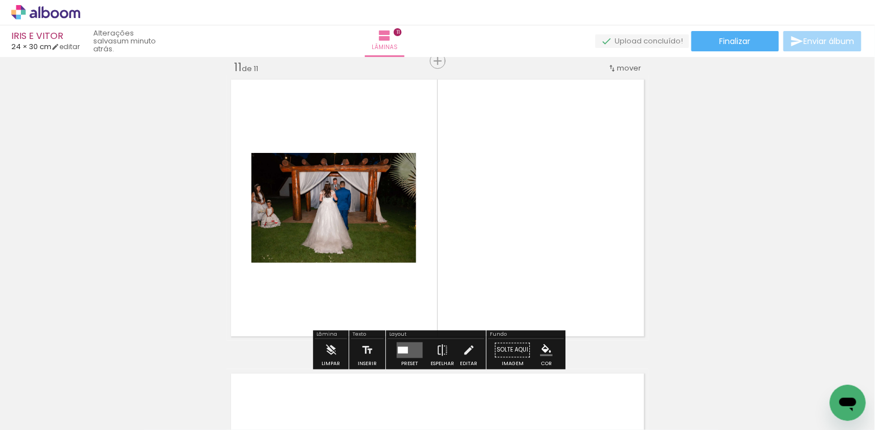
scroll to position [2956, 0]
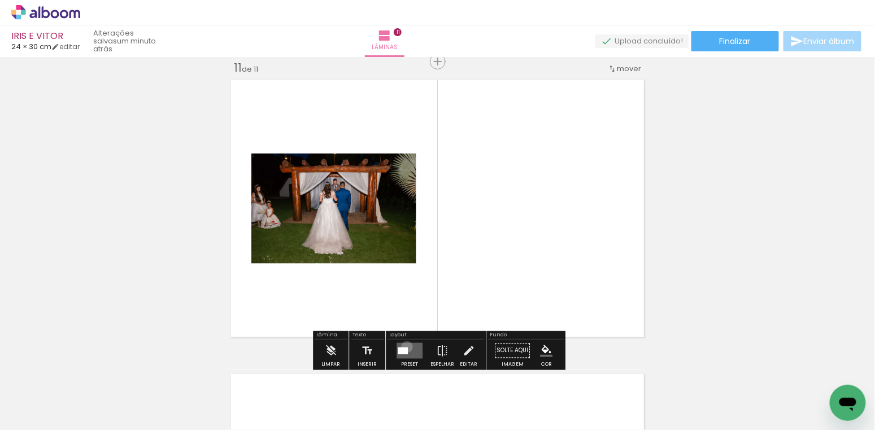
click at [404, 348] on div at bounding box center [403, 351] width 10 height 7
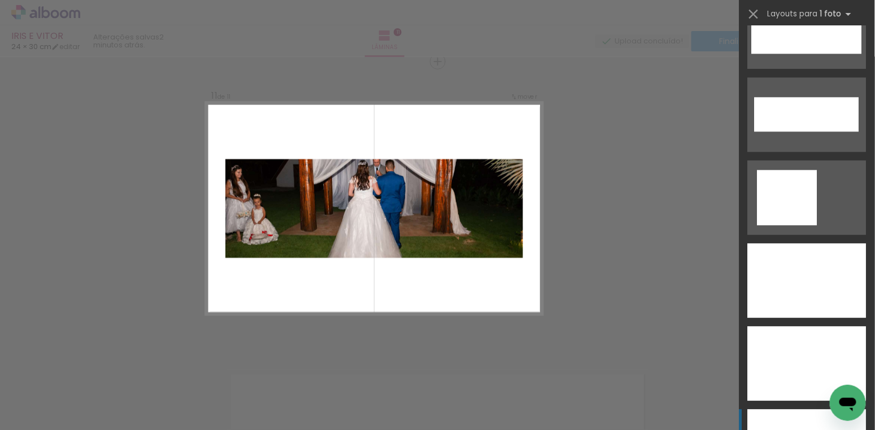
scroll to position [3872, 0]
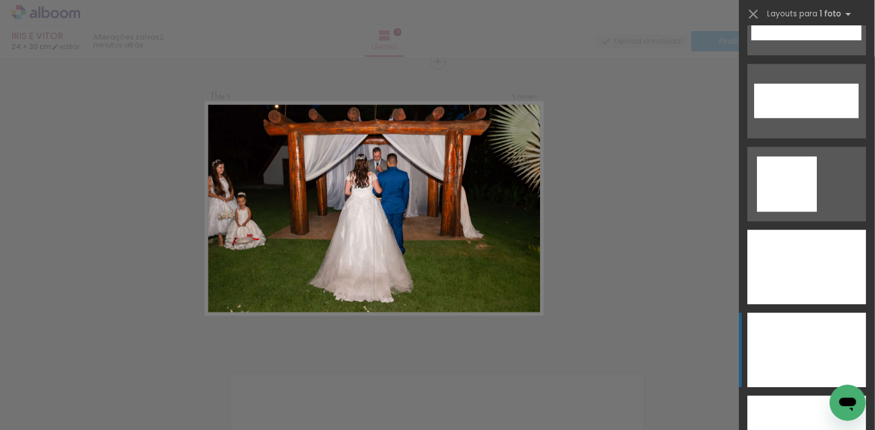
click at [803, 351] on div at bounding box center [807, 350] width 119 height 75
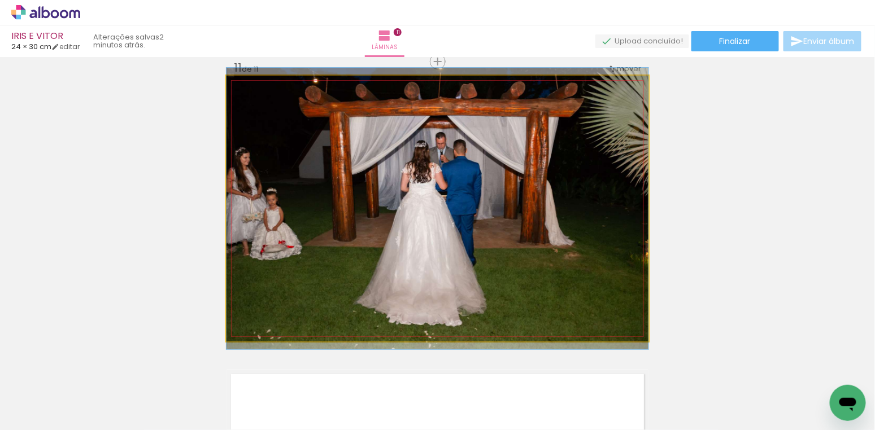
click at [256, 85] on div at bounding box center [253, 87] width 10 height 10
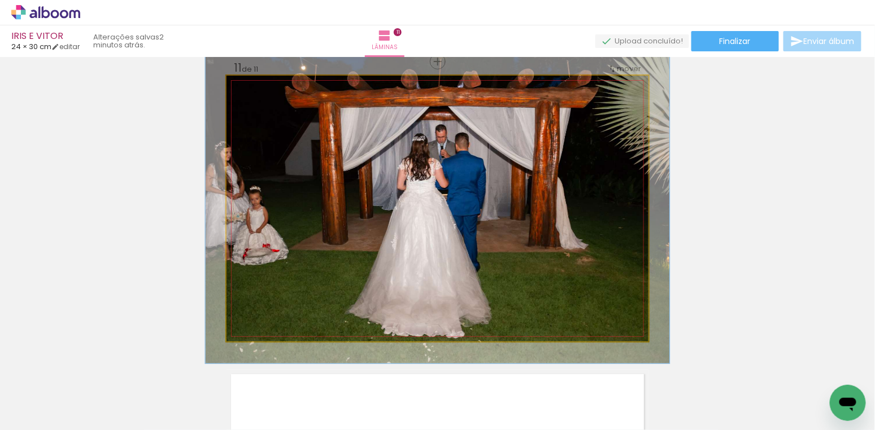
type paper-slider "110"
click at [260, 85] on div at bounding box center [257, 87] width 18 height 18
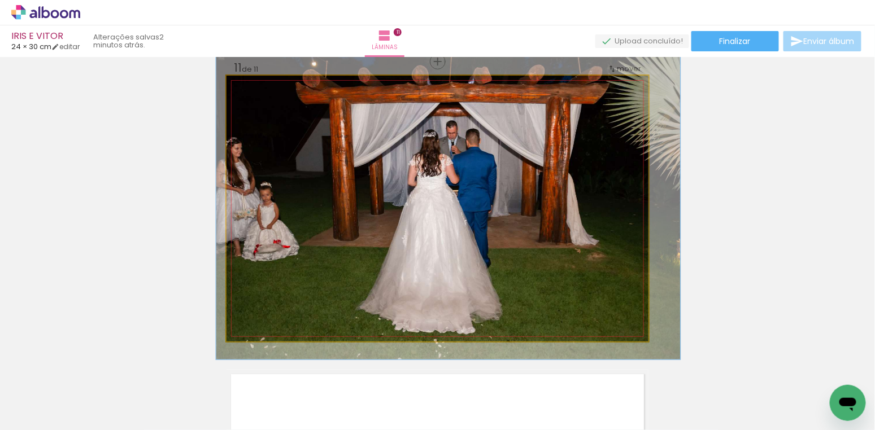
drag, startPoint x: 530, startPoint y: 167, endPoint x: 541, endPoint y: 163, distance: 11.4
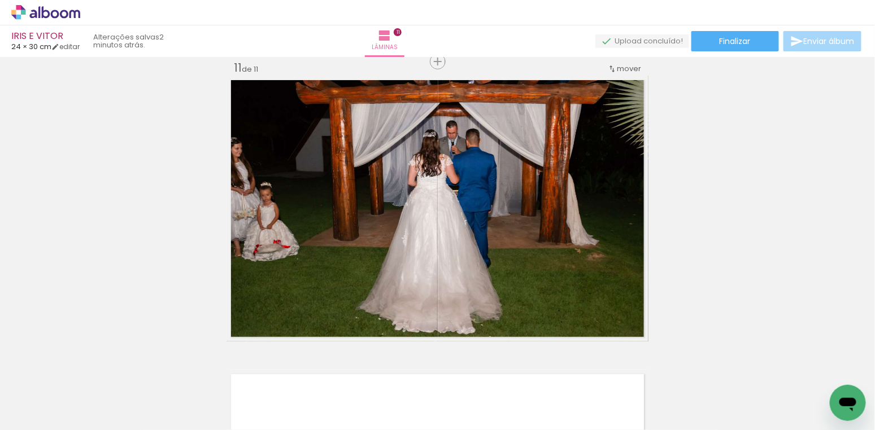
scroll to position [0, 2056]
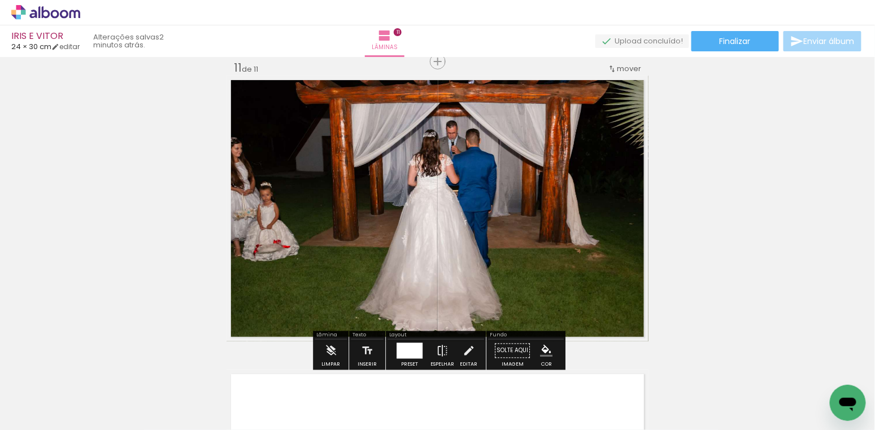
click at [45, 413] on span "Adicionar Fotos" at bounding box center [40, 415] width 34 height 12
click at [0, 0] on input "file" at bounding box center [0, 0] width 0 height 0
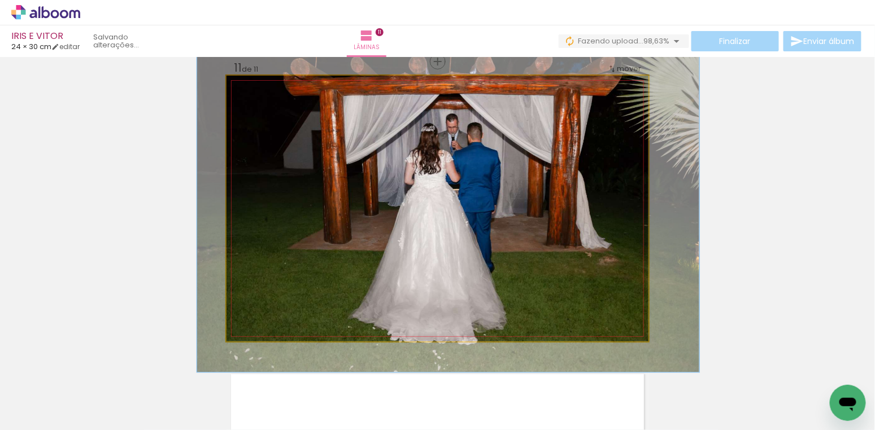
type paper-slider "119"
click at [261, 85] on div at bounding box center [261, 87] width 10 height 10
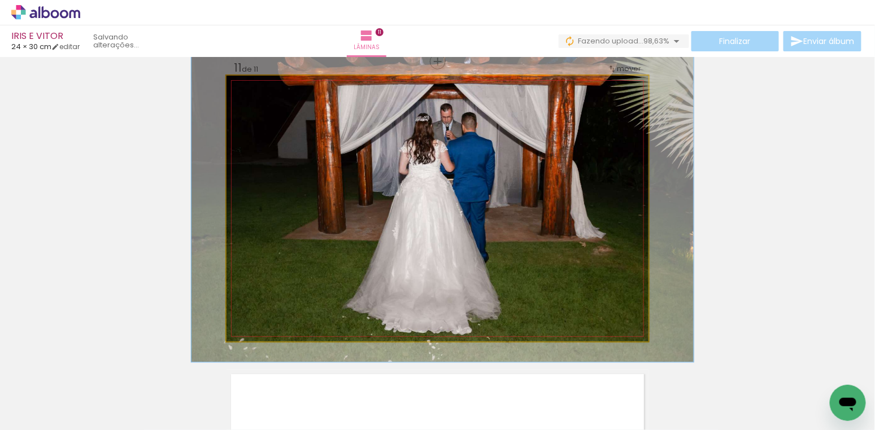
drag, startPoint x: 500, startPoint y: 171, endPoint x: 494, endPoint y: 161, distance: 11.6
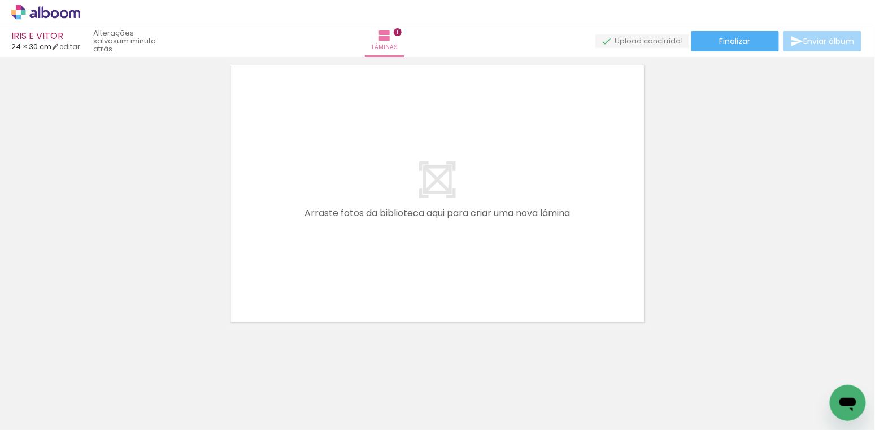
scroll to position [0, 281]
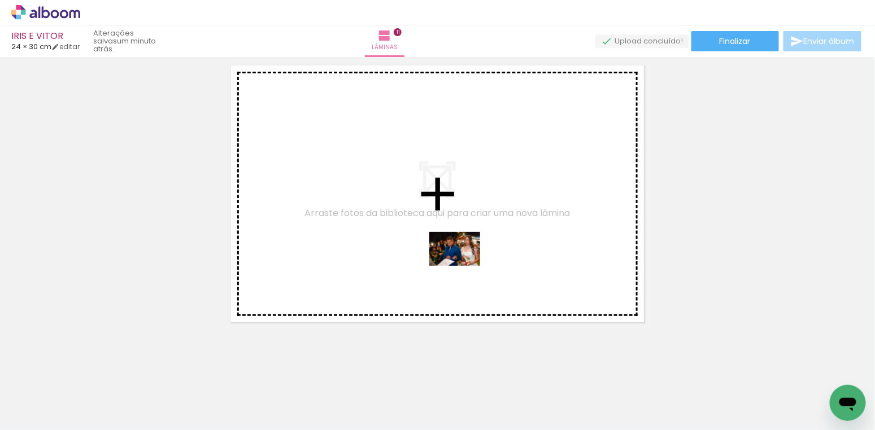
drag, startPoint x: 483, startPoint y: 387, endPoint x: 472, endPoint y: 263, distance: 125.3
click at [463, 265] on quentale-workspace at bounding box center [437, 215] width 875 height 430
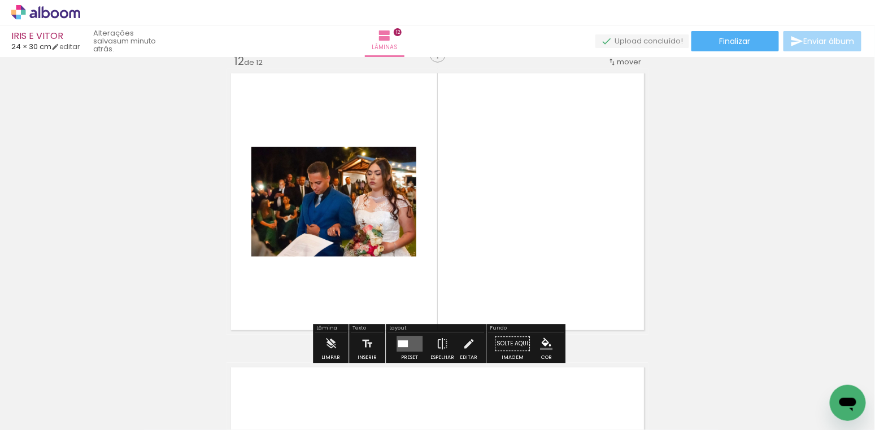
scroll to position [3251, 0]
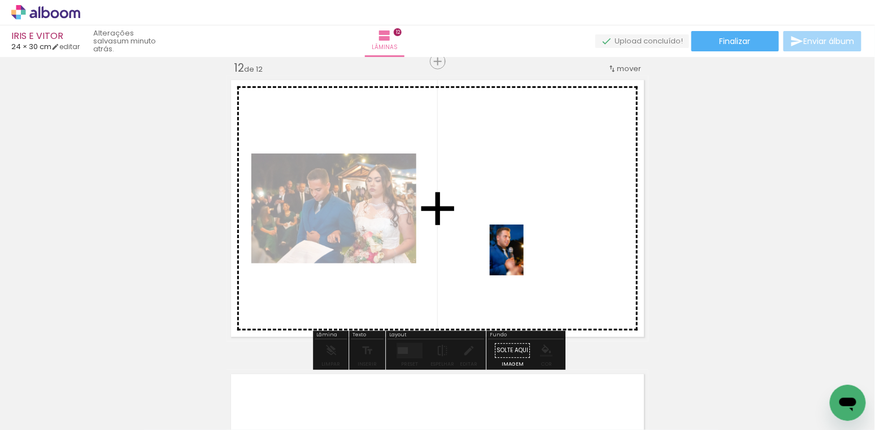
drag, startPoint x: 521, startPoint y: 381, endPoint x: 524, endPoint y: 259, distance: 122.0
click at [524, 259] on quentale-workspace at bounding box center [437, 215] width 875 height 430
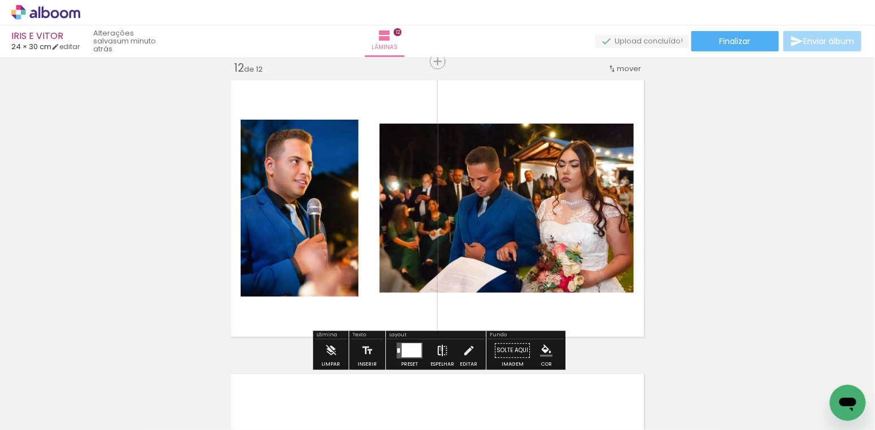
click at [439, 349] on iron-icon at bounding box center [442, 351] width 12 height 23
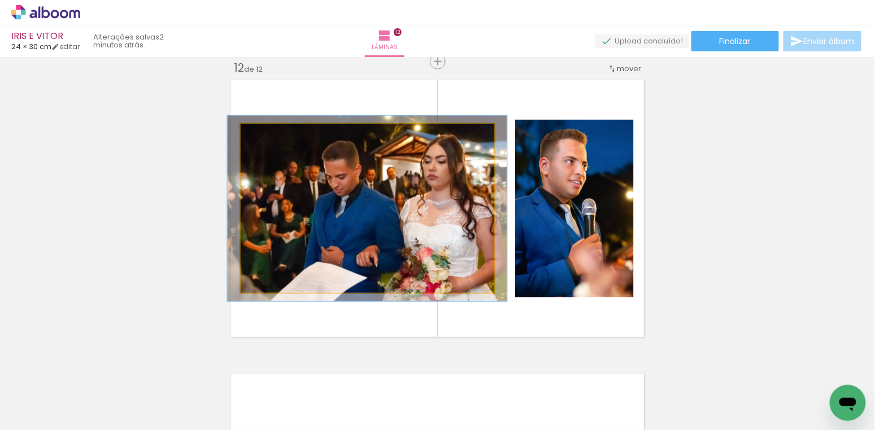
type paper-slider "110"
click at [274, 134] on div at bounding box center [271, 136] width 10 height 10
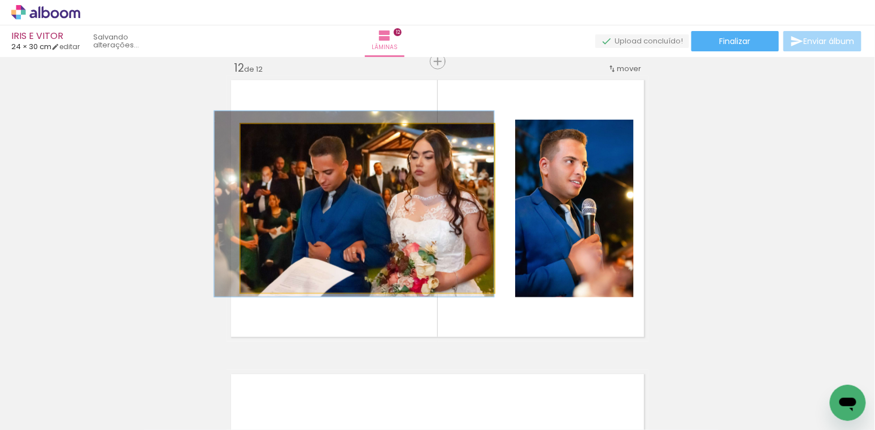
drag, startPoint x: 370, startPoint y: 179, endPoint x: 338, endPoint y: 175, distance: 32.5
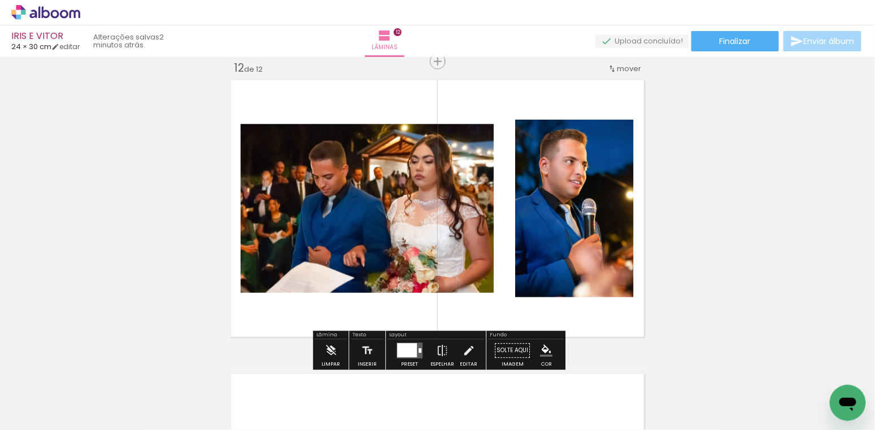
click at [352, 161] on paper-item at bounding box center [356, 163] width 20 height 8
click at [529, 174] on paper-item at bounding box center [528, 176] width 20 height 8
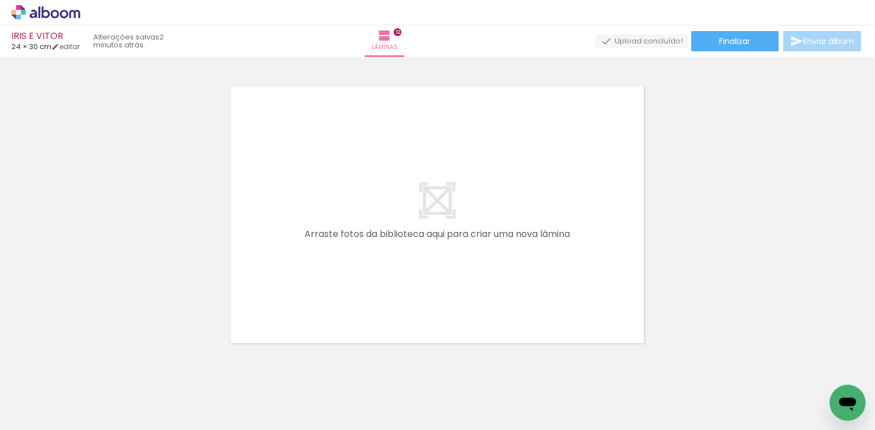
scroll to position [3537, 0]
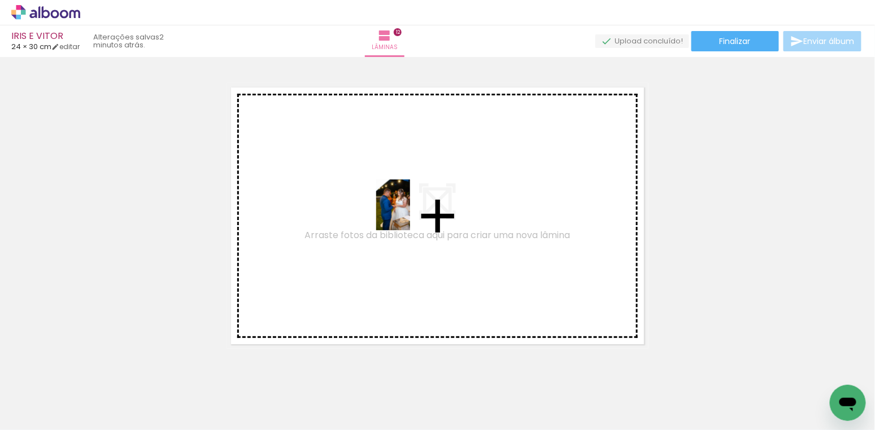
drag, startPoint x: 601, startPoint y: 401, endPoint x: 410, endPoint y: 213, distance: 267.6
click at [410, 213] on quentale-workspace at bounding box center [437, 215] width 875 height 430
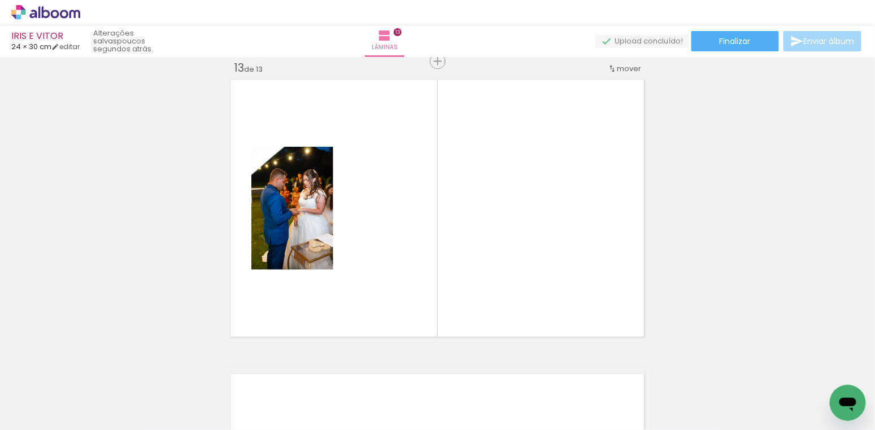
scroll to position [0, 2143]
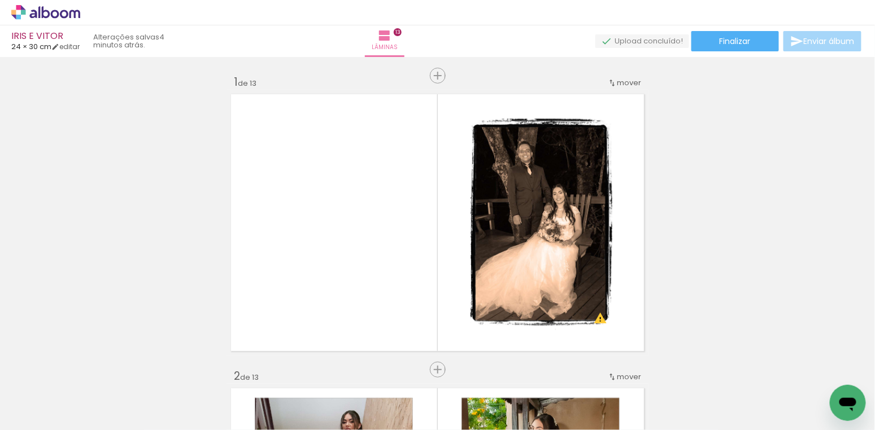
scroll to position [0, 2143]
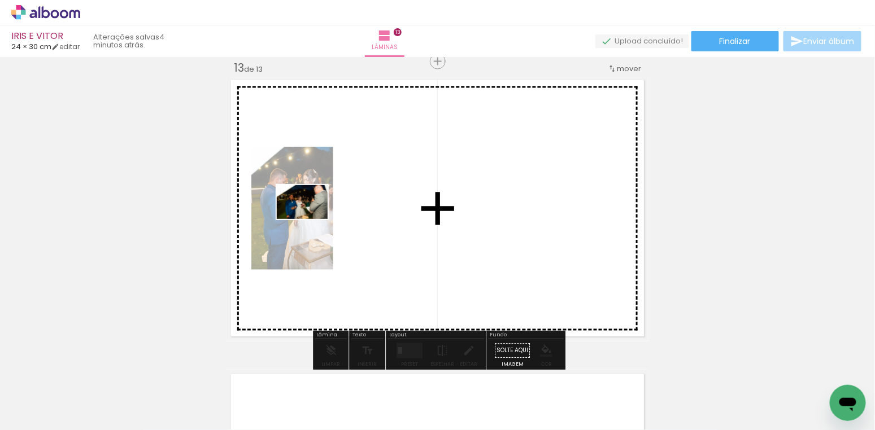
drag, startPoint x: 494, startPoint y: 399, endPoint x: 311, endPoint y: 219, distance: 256.4
click at [311, 219] on quentale-workspace at bounding box center [437, 215] width 875 height 430
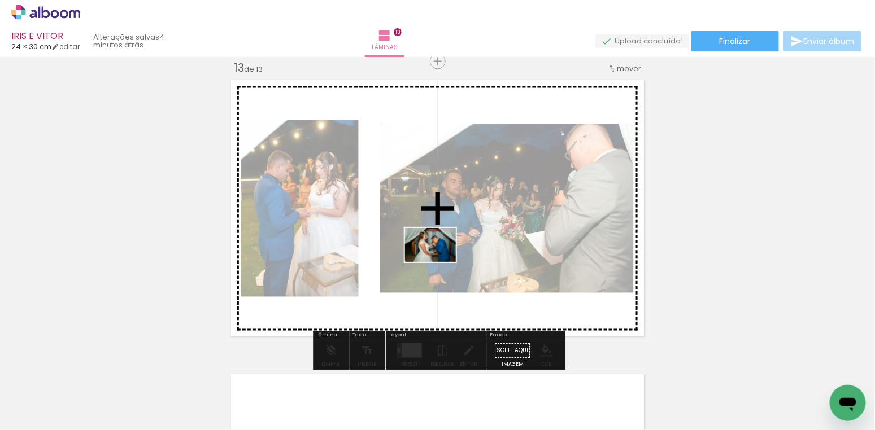
drag, startPoint x: 566, startPoint y: 385, endPoint x: 439, endPoint y: 262, distance: 177.3
click at [439, 262] on quentale-workspace at bounding box center [437, 215] width 875 height 430
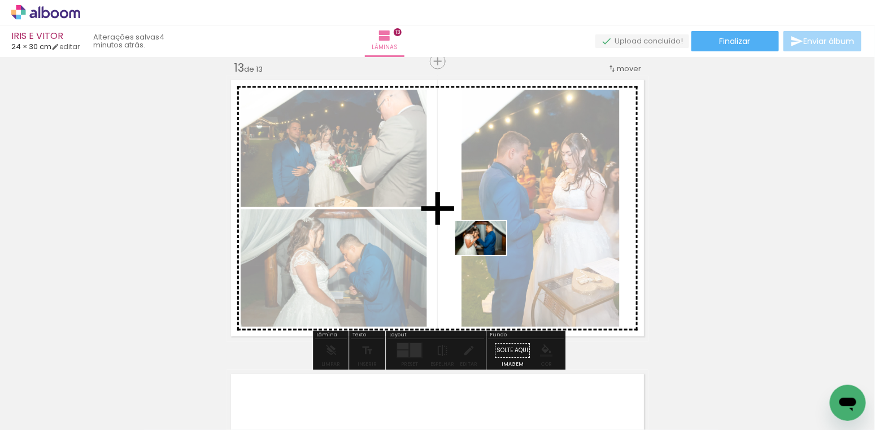
drag, startPoint x: 644, startPoint y: 394, endPoint x: 469, endPoint y: 231, distance: 238.5
click at [469, 231] on quentale-workspace at bounding box center [437, 215] width 875 height 430
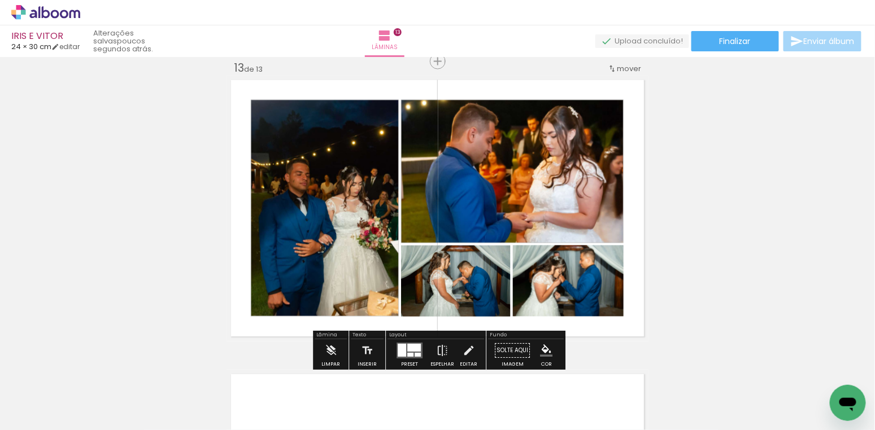
click at [412, 301] on paper-item at bounding box center [414, 302] width 20 height 8
click at [526, 300] on paper-item at bounding box center [526, 302] width 20 height 8
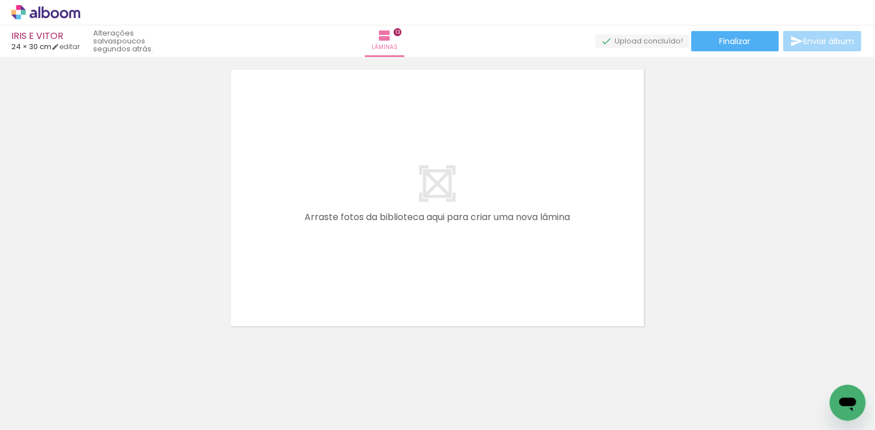
scroll to position [0, 454]
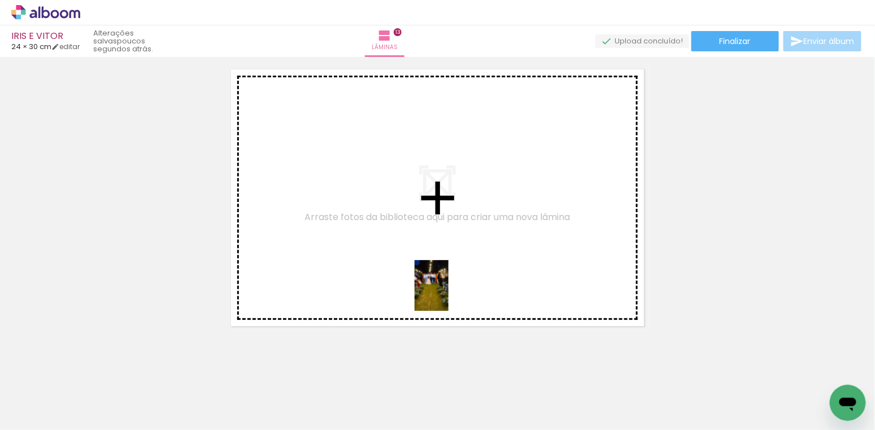
drag, startPoint x: 486, startPoint y: 395, endPoint x: 420, endPoint y: 254, distance: 155.4
click at [420, 254] on quentale-workspace at bounding box center [437, 215] width 875 height 430
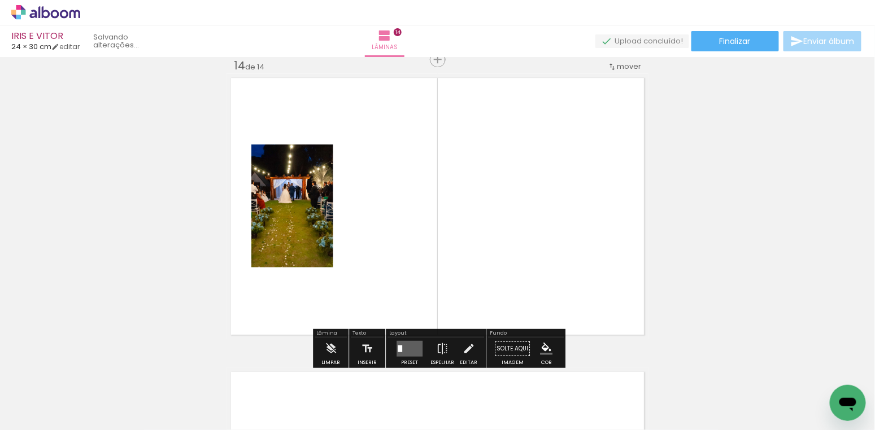
scroll to position [3839, 0]
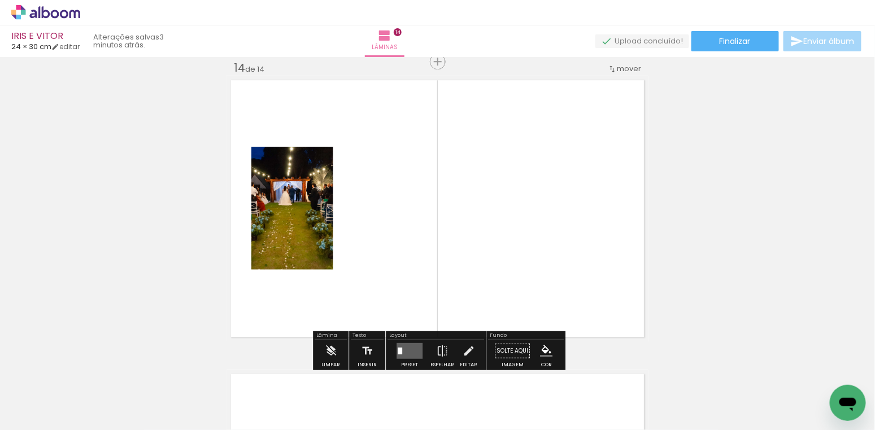
click at [35, 413] on span "Adicionar Fotos" at bounding box center [40, 415] width 34 height 12
click at [0, 0] on input "file" at bounding box center [0, 0] width 0 height 0
